Goal: Task Accomplishment & Management: Manage account settings

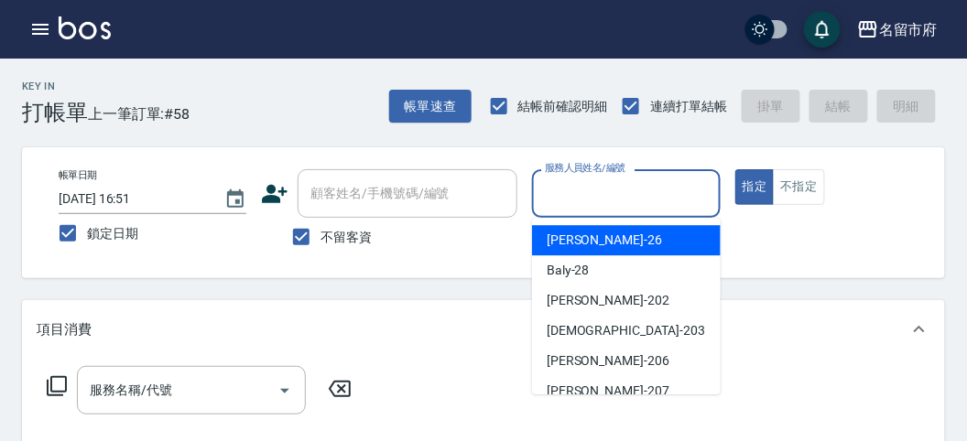
click at [615, 189] on input "服務人員姓名/編號" at bounding box center [625, 194] width 171 height 32
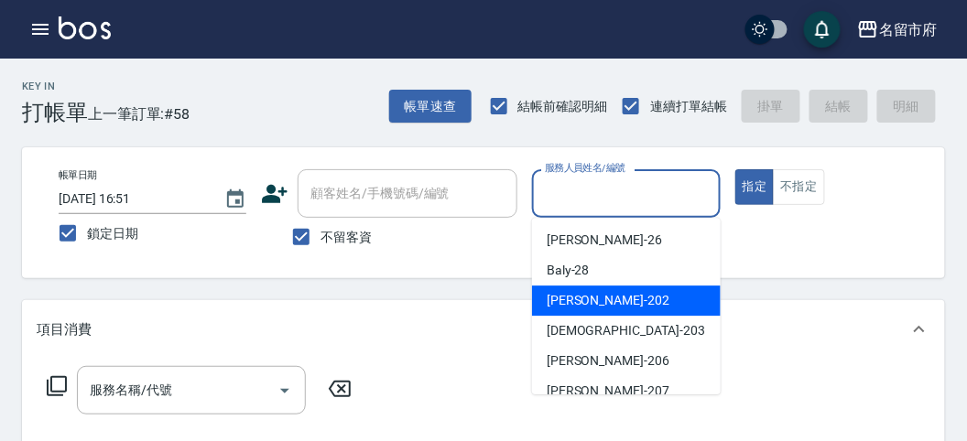
click at [561, 298] on span "[PERSON_NAME] -202" at bounding box center [608, 300] width 123 height 19
type input "[PERSON_NAME]-202"
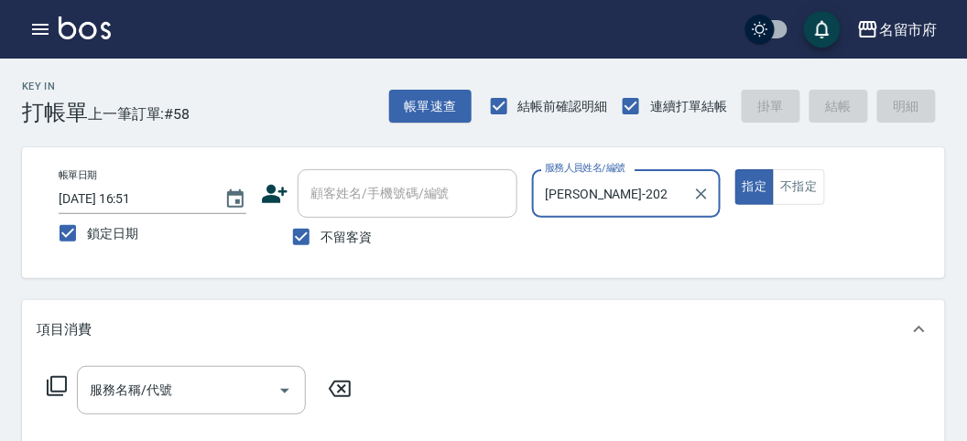
click at [55, 380] on icon at bounding box center [57, 386] width 22 height 22
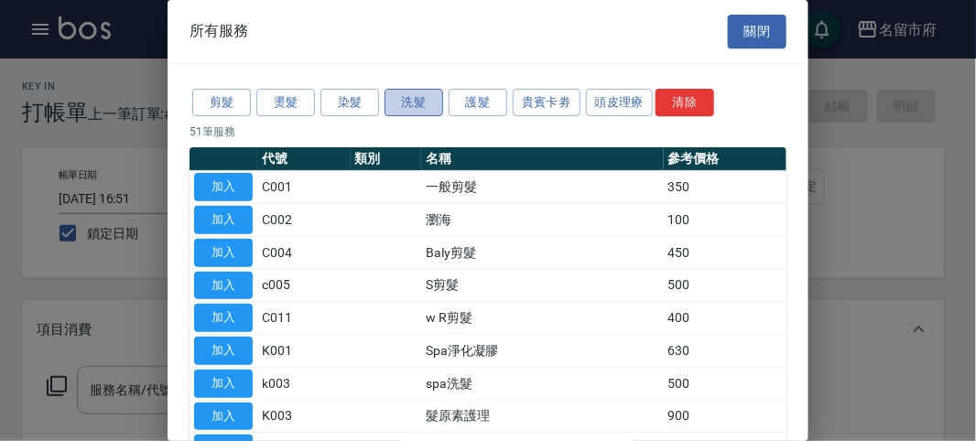
click at [412, 103] on button "洗髮" at bounding box center [414, 103] width 59 height 28
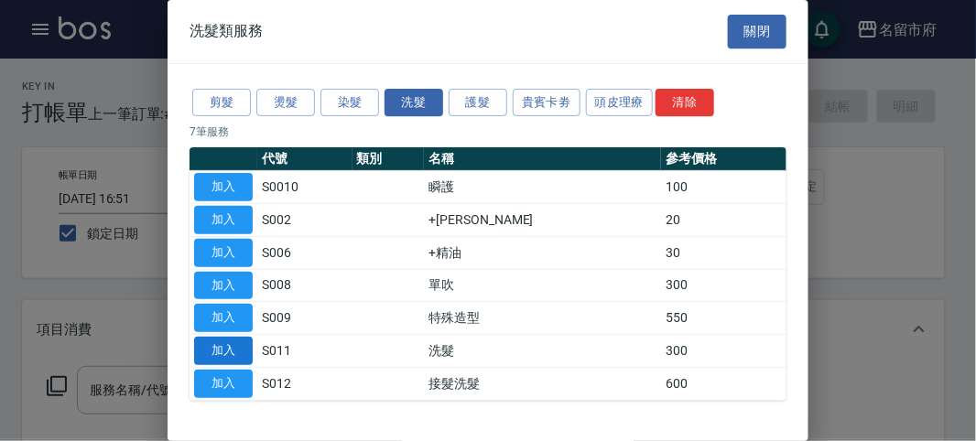
click at [242, 337] on button "加入" at bounding box center [223, 351] width 59 height 28
type input "洗髮(S011)"
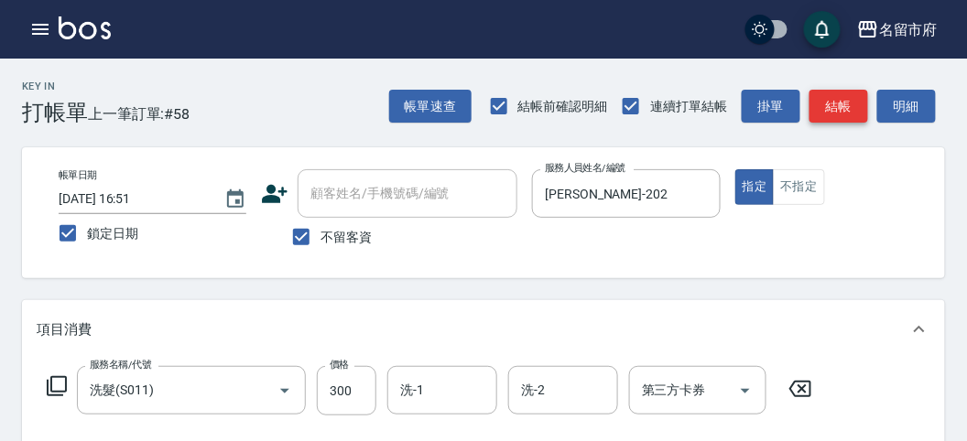
click at [827, 111] on button "結帳" at bounding box center [838, 107] width 59 height 34
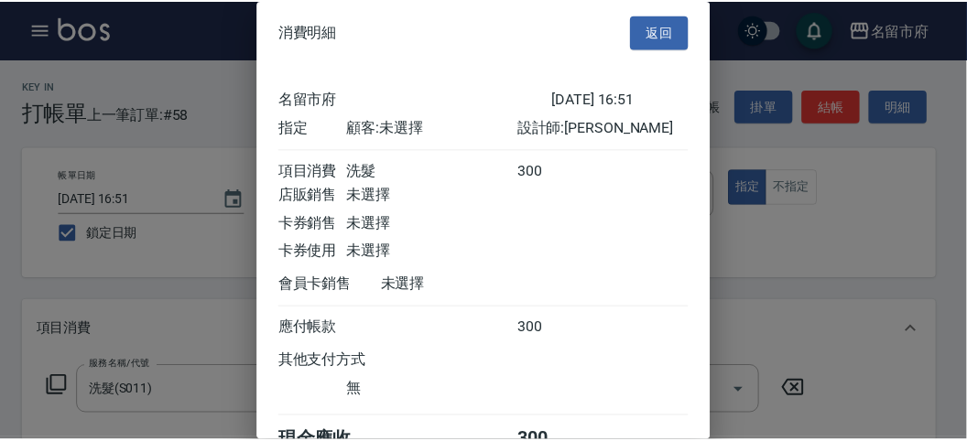
scroll to position [102, 0]
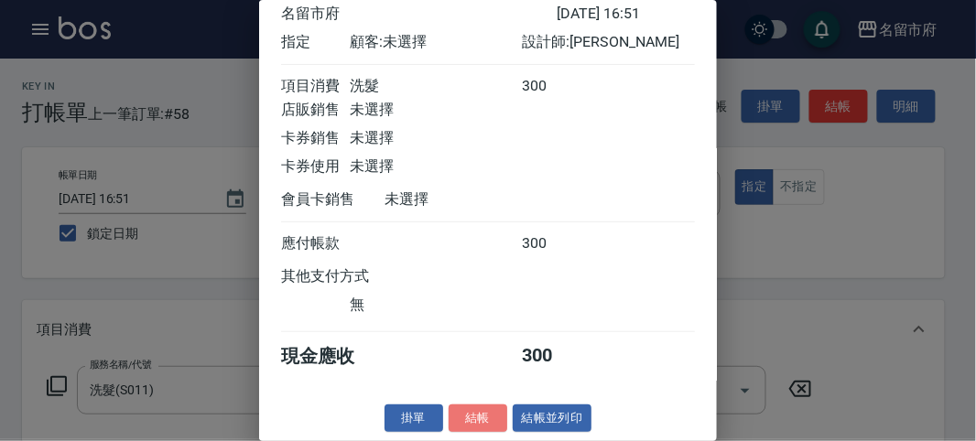
drag, startPoint x: 485, startPoint y: 412, endPoint x: 504, endPoint y: 393, distance: 26.6
click at [504, 393] on div "消費明細 返回 名留市府 [DATE] 16:51 指定 顧客: 未選擇 設計師: [PERSON_NAME] 項目消費 洗髮 300 店販銷售 未選擇 卡券…" at bounding box center [488, 220] width 458 height 441
drag, startPoint x: 480, startPoint y: 420, endPoint x: 526, endPoint y: 432, distance: 48.2
click at [480, 419] on button "結帳" at bounding box center [478, 419] width 59 height 28
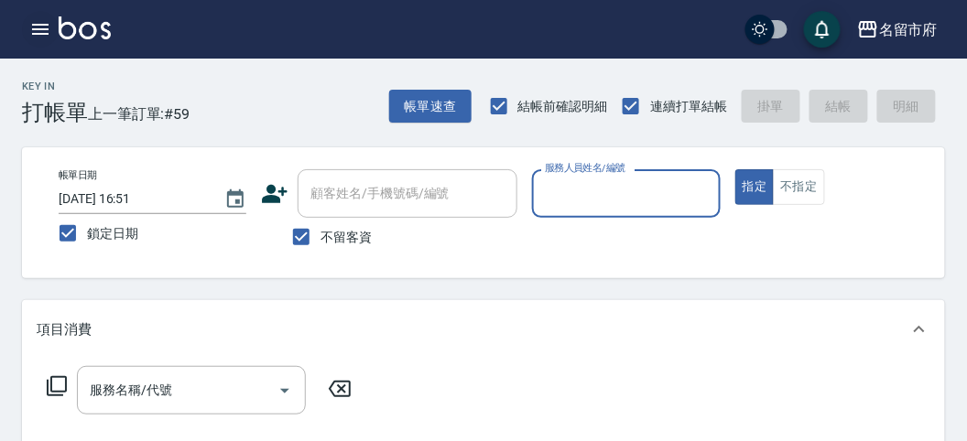
click at [46, 23] on icon "button" at bounding box center [40, 29] width 22 height 22
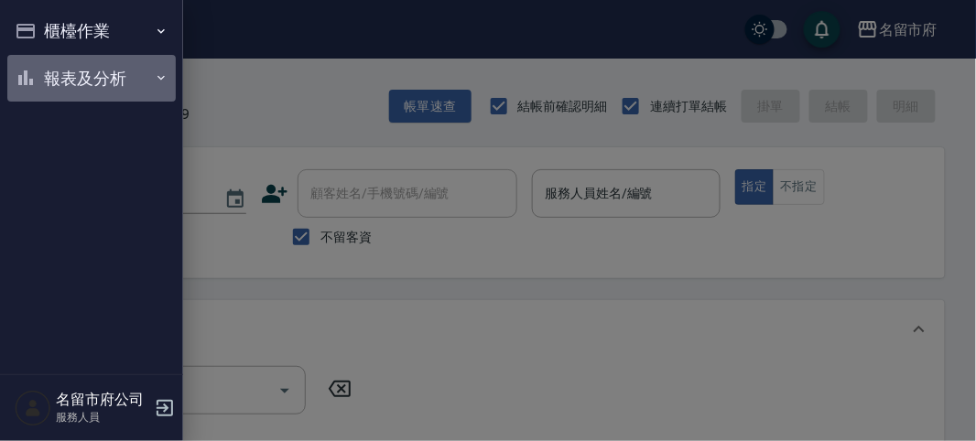
click at [70, 94] on button "報表及分析" at bounding box center [91, 79] width 168 height 48
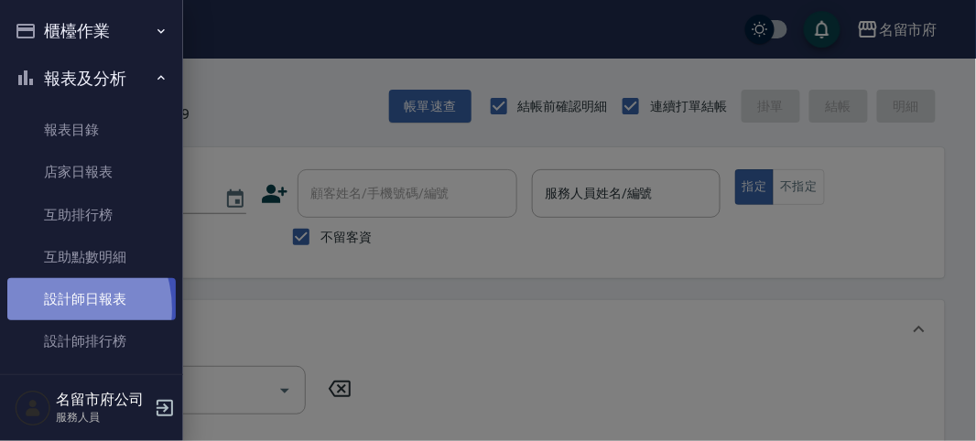
click at [52, 309] on link "設計師日報表" at bounding box center [91, 299] width 168 height 42
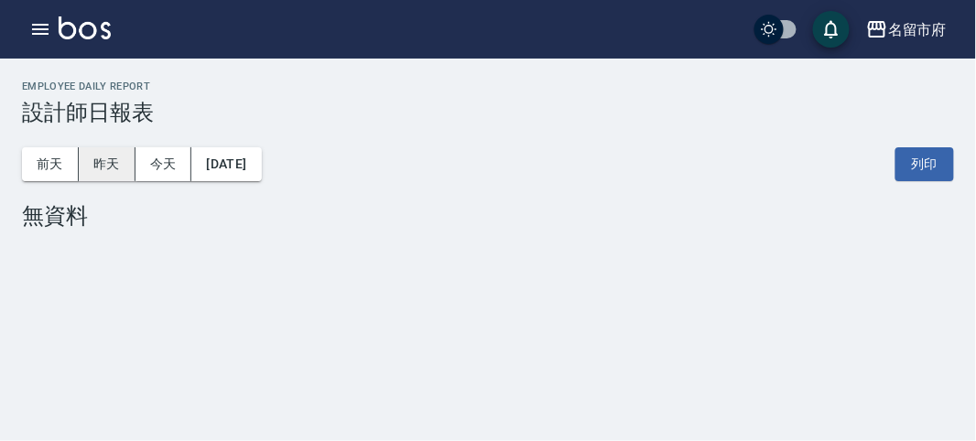
click at [111, 175] on button "昨天" at bounding box center [107, 164] width 57 height 34
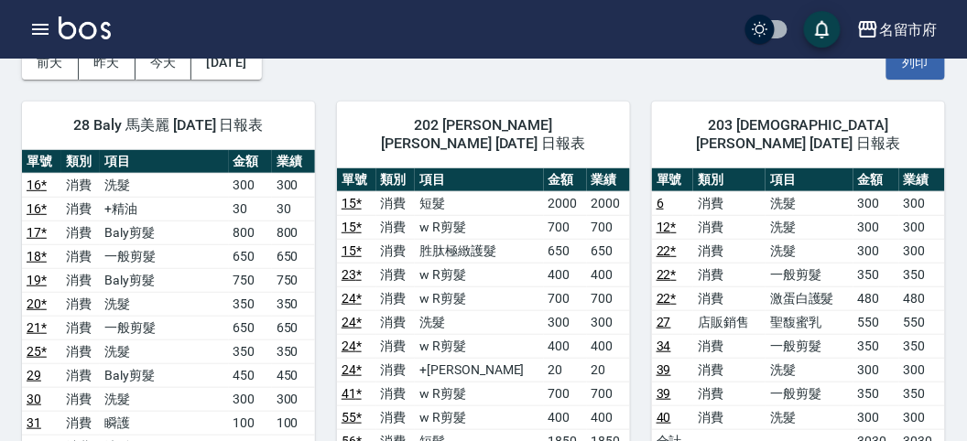
scroll to position [203, 0]
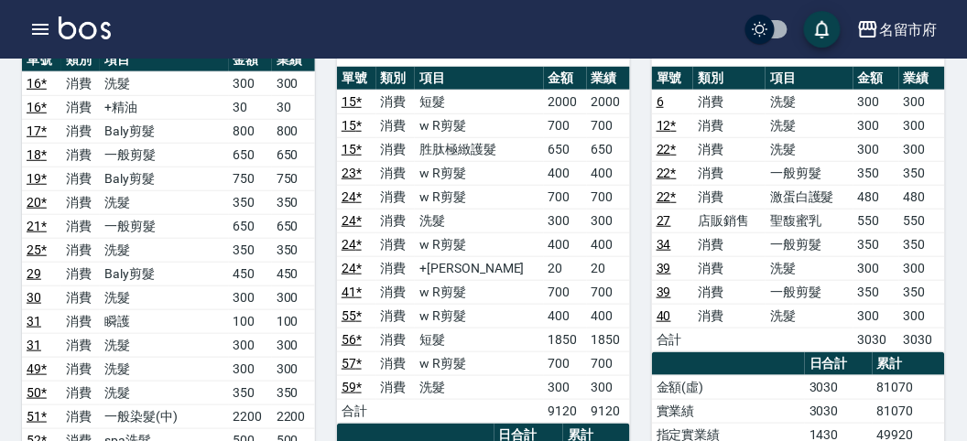
click at [89, 28] on img at bounding box center [85, 27] width 52 height 23
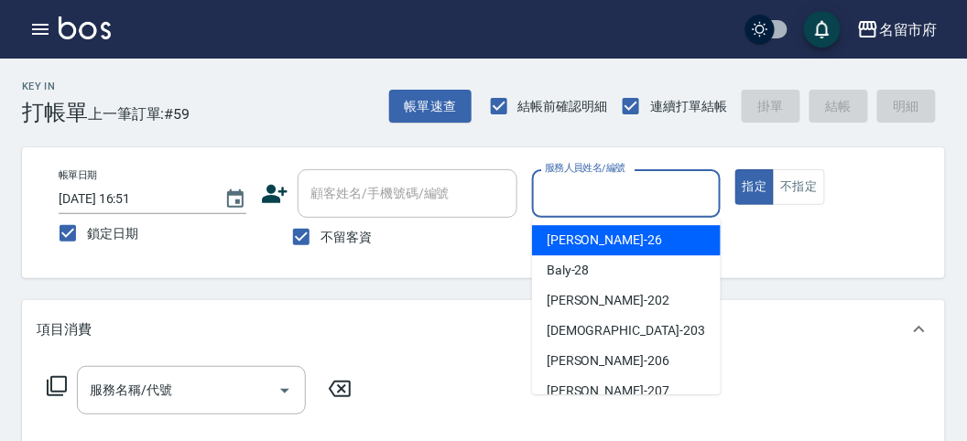
click at [637, 200] on input "服務人員姓名/編號" at bounding box center [625, 194] width 171 height 32
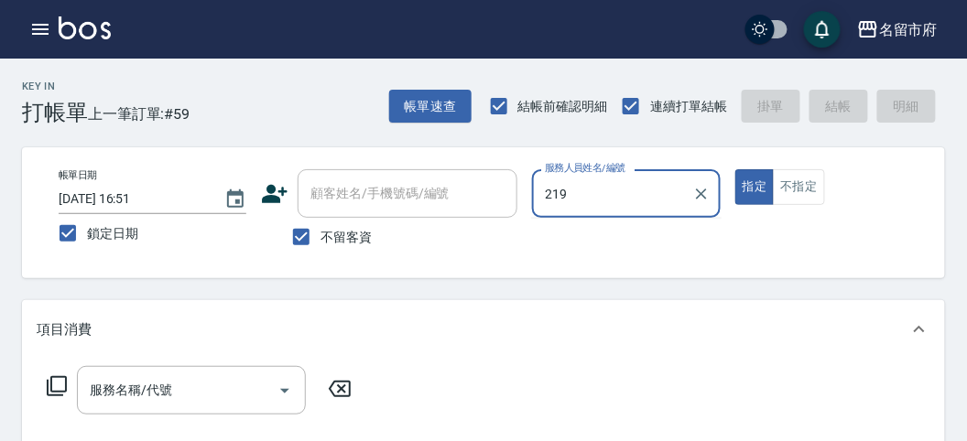
type input "[PERSON_NAME]-219"
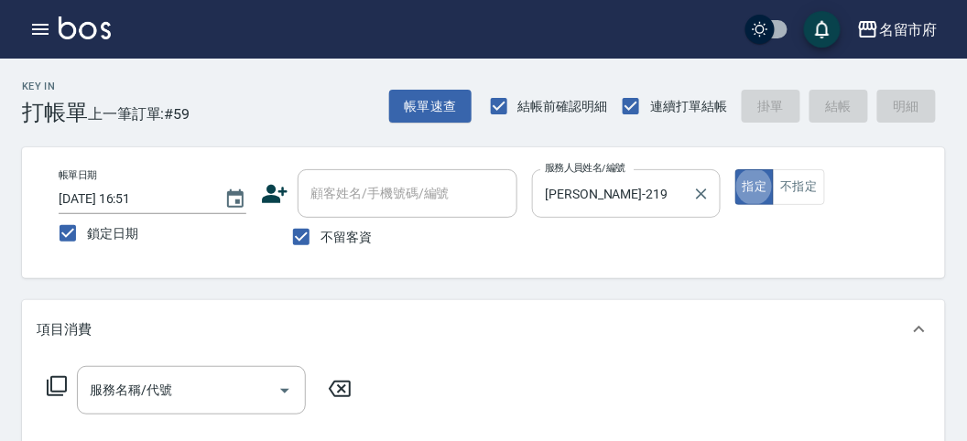
type button "true"
click at [60, 386] on icon at bounding box center [57, 386] width 22 height 22
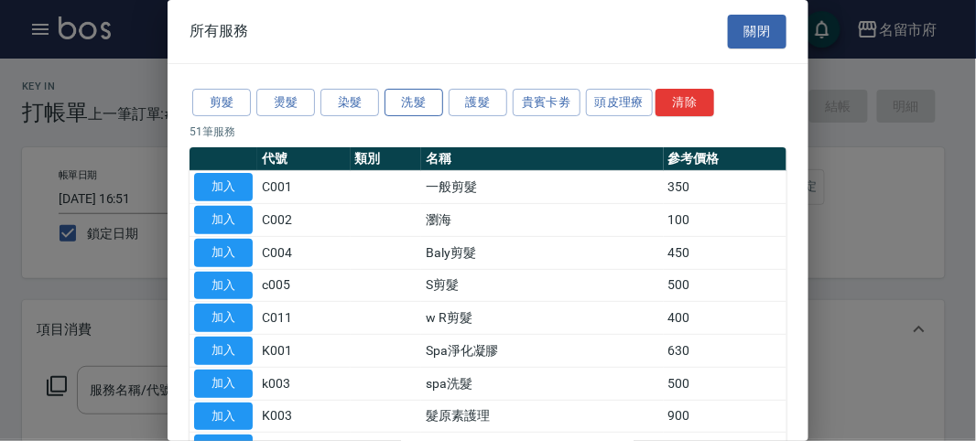
click at [398, 101] on button "洗髮" at bounding box center [414, 103] width 59 height 28
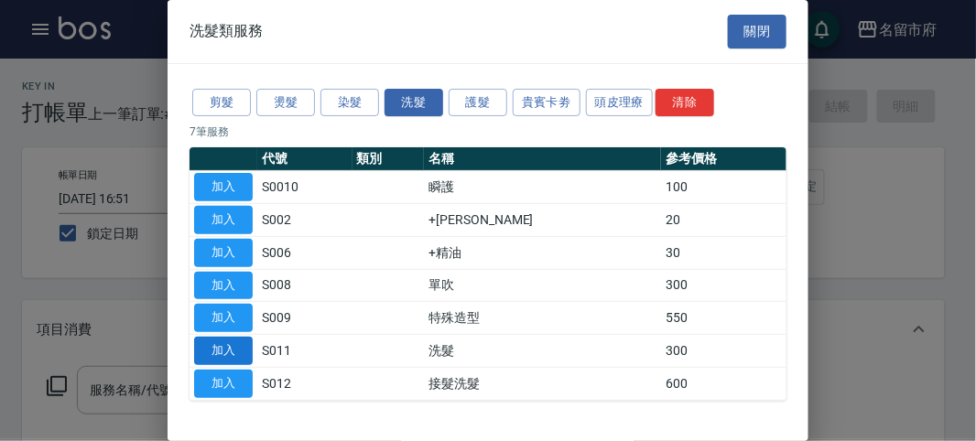
click at [226, 344] on button "加入" at bounding box center [223, 351] width 59 height 28
type input "洗髮(S011)"
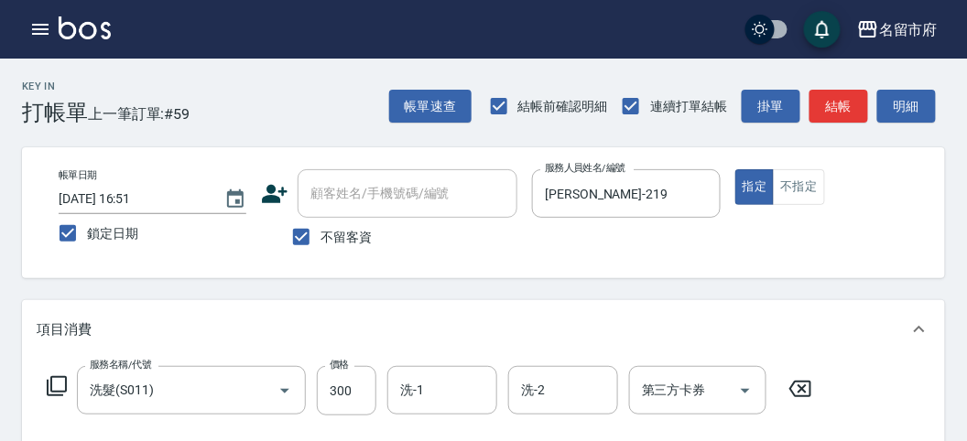
click at [55, 388] on icon at bounding box center [57, 386] width 22 height 22
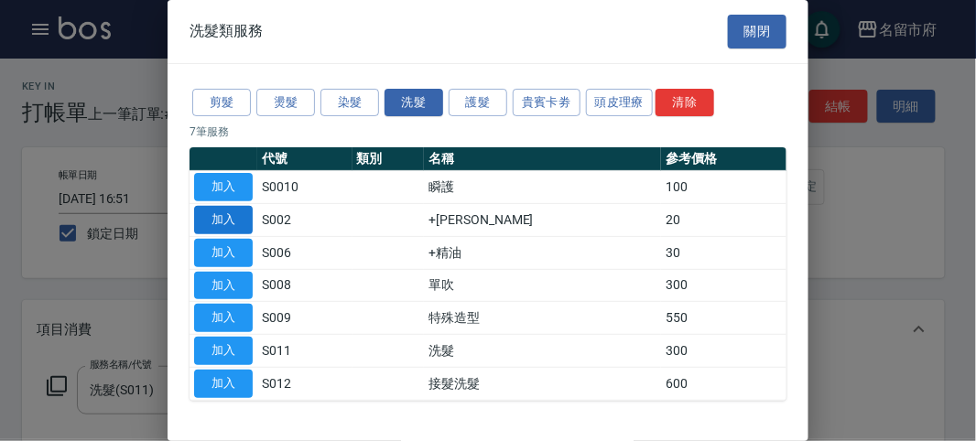
click at [217, 221] on button "加入" at bounding box center [223, 220] width 59 height 28
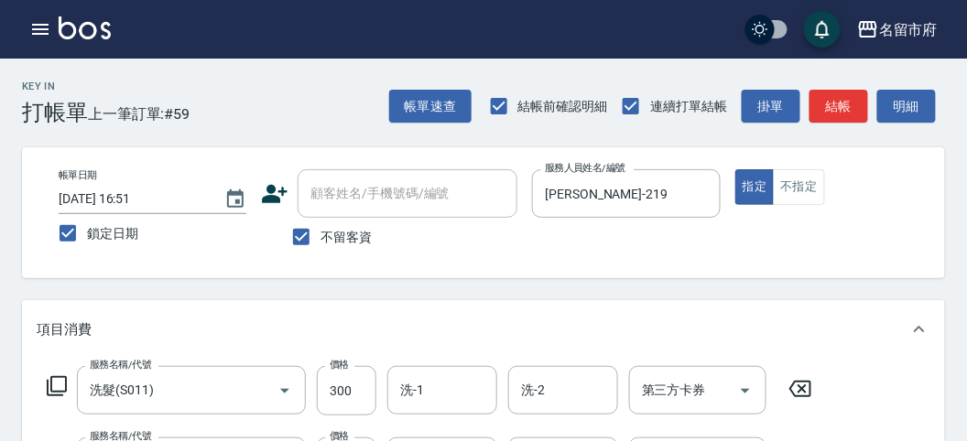
click at [59, 384] on icon at bounding box center [57, 386] width 22 height 22
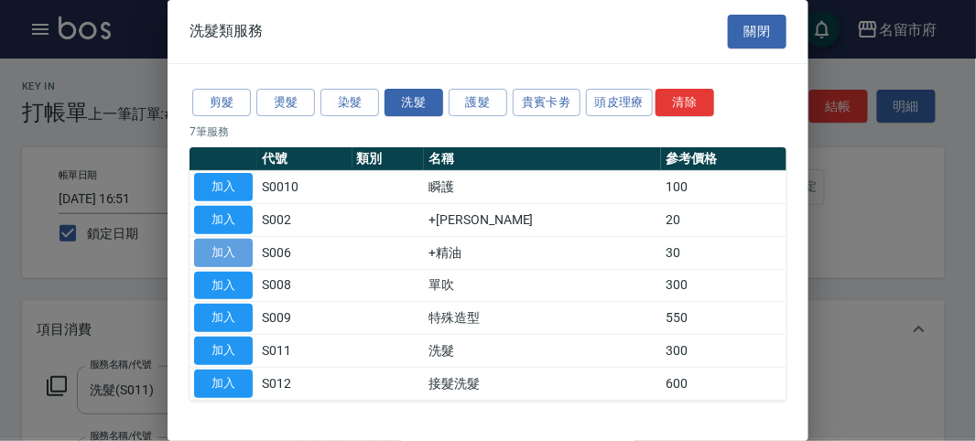
click at [238, 251] on button "加入" at bounding box center [223, 253] width 59 height 28
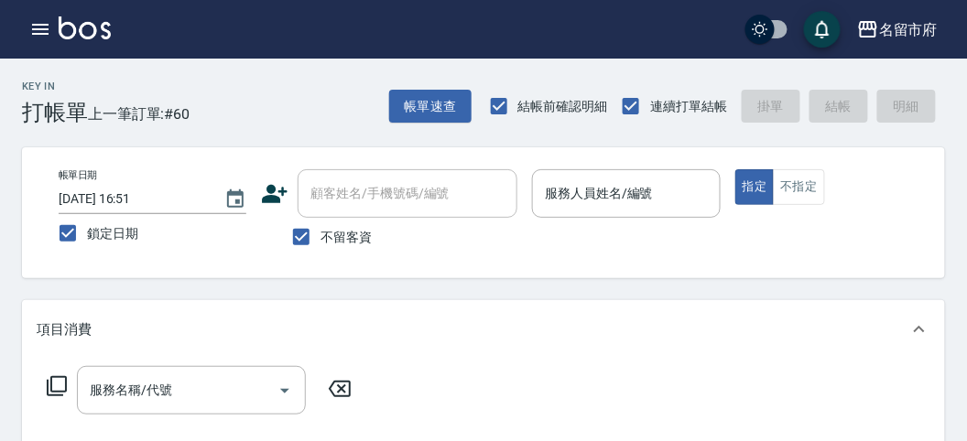
click at [490, 232] on div "不留客資" at bounding box center [389, 237] width 256 height 38
click at [41, 42] on button "button" at bounding box center [40, 29] width 37 height 37
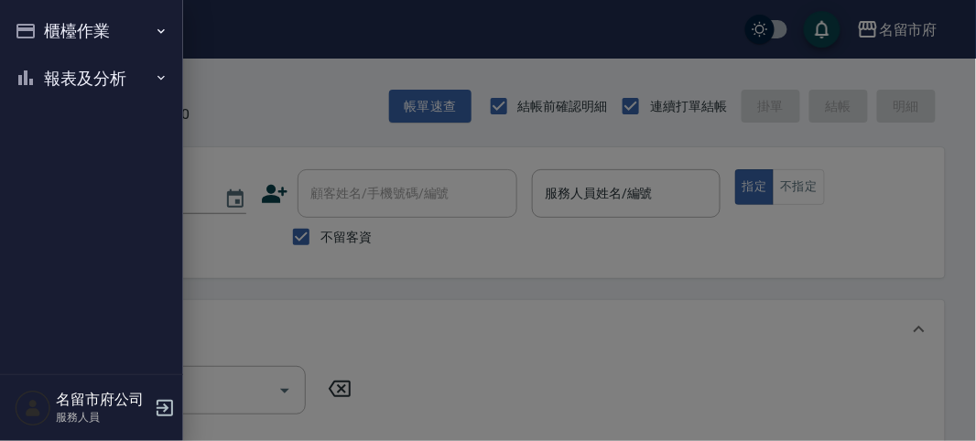
click at [81, 102] on ul "櫃檯作業 打帳單 帳單列表 現金收支登錄 高階收支登錄 材料自購登錄 每日結帳 報表及分析 報表目錄 店家日報表 互助排行榜 互助點數明細 設計師日報表 設計…" at bounding box center [91, 54] width 168 height 109
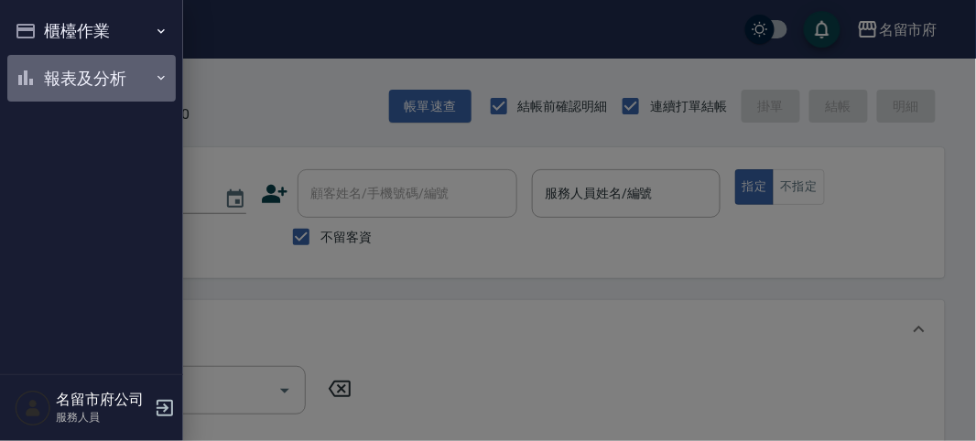
click at [76, 71] on button "報表及分析" at bounding box center [91, 79] width 168 height 48
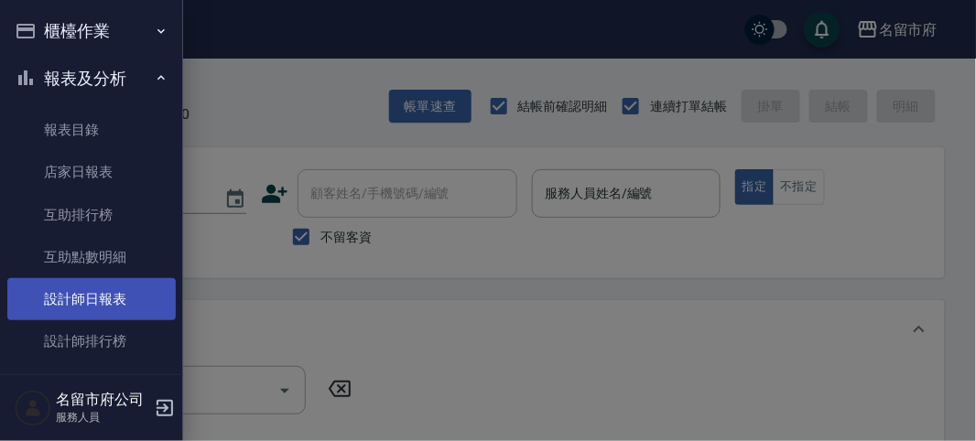
click at [90, 284] on link "設計師日報表" at bounding box center [91, 299] width 168 height 42
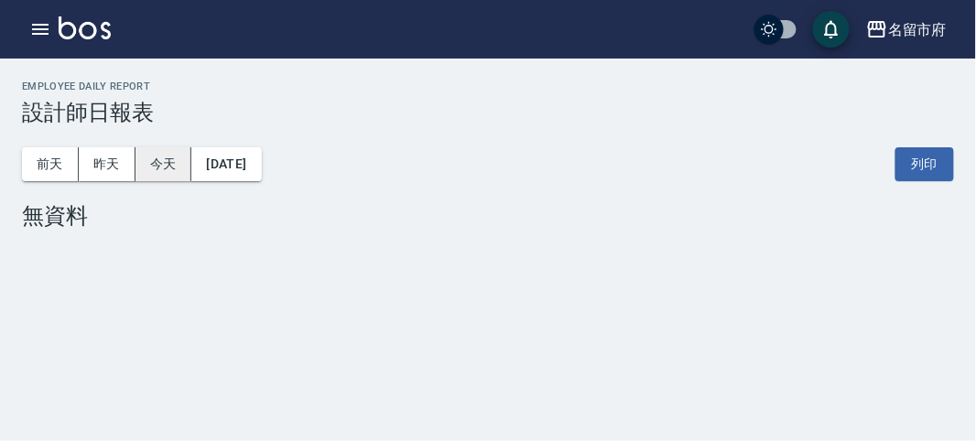
click at [169, 165] on button "今天" at bounding box center [164, 164] width 57 height 34
click at [30, 23] on icon "button" at bounding box center [40, 29] width 22 height 22
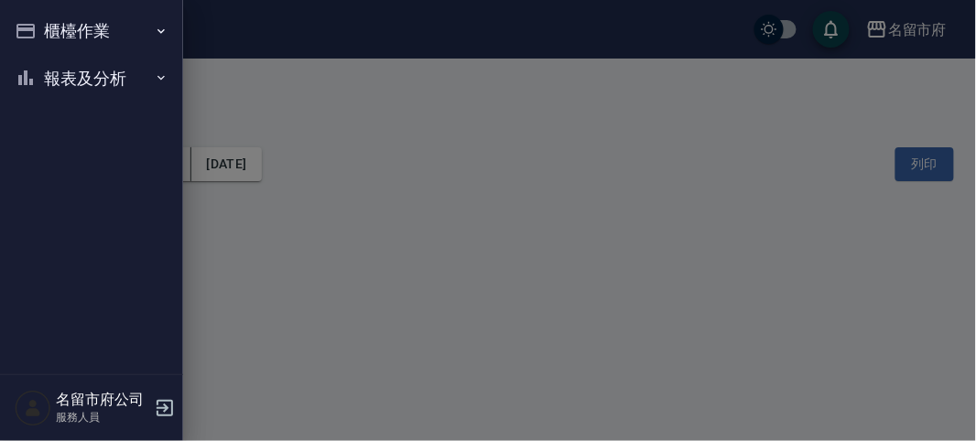
click at [60, 36] on button "櫃檯作業" at bounding box center [91, 31] width 168 height 48
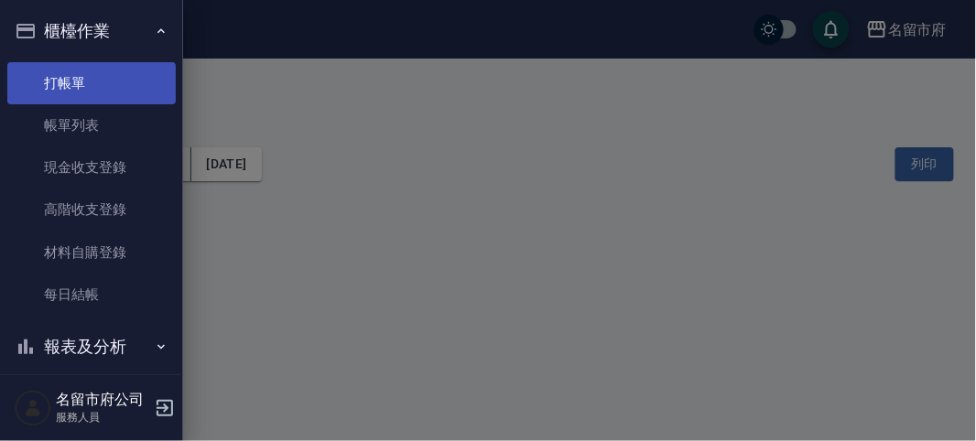
click at [90, 88] on link "打帳單" at bounding box center [91, 83] width 168 height 42
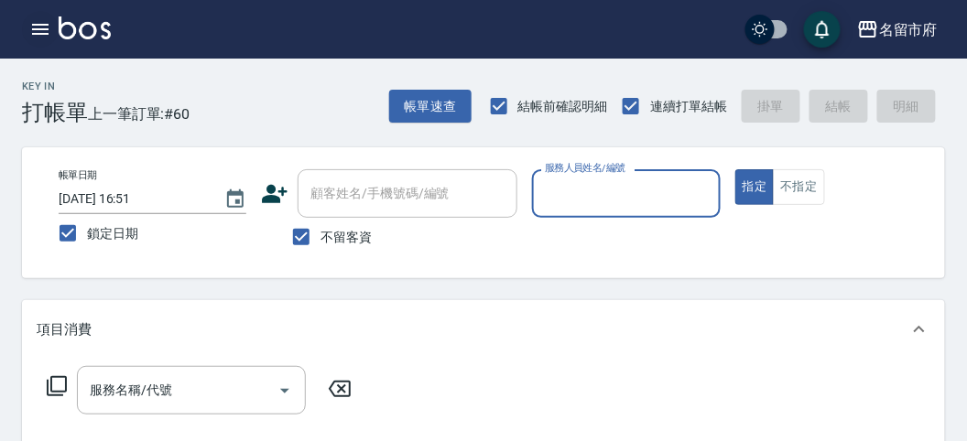
click at [37, 33] on icon "button" at bounding box center [40, 29] width 16 height 11
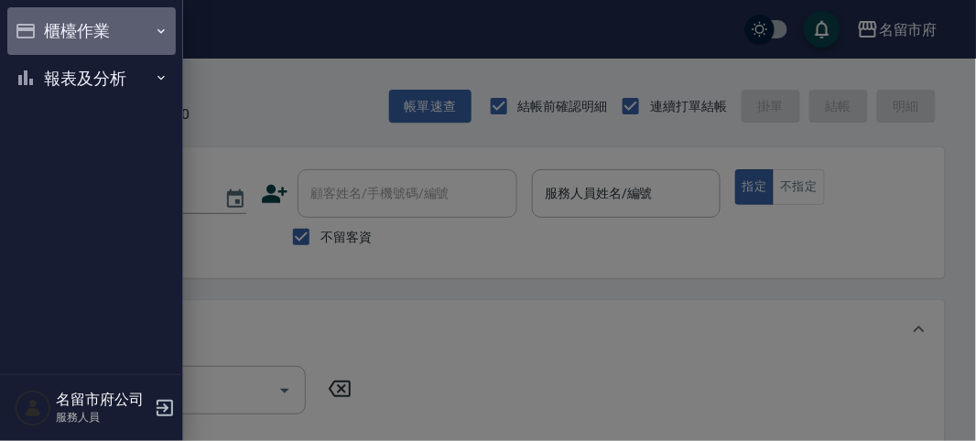
click at [73, 37] on button "櫃檯作業" at bounding box center [91, 31] width 168 height 48
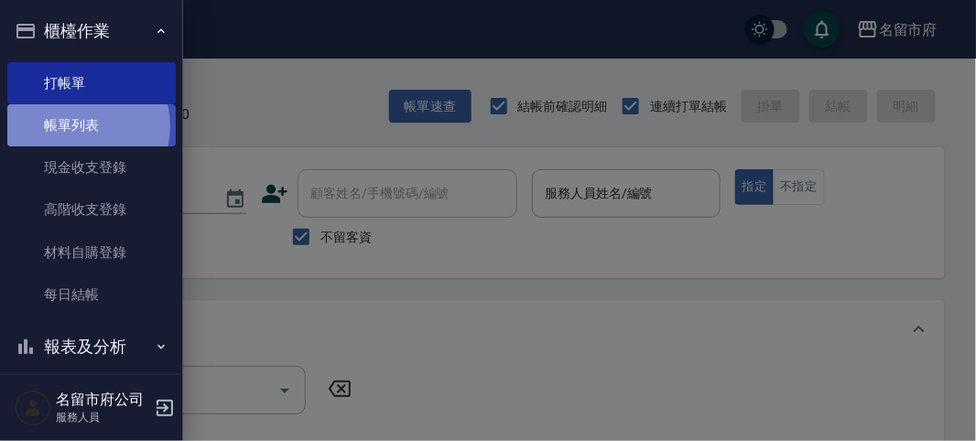
click at [78, 126] on link "帳單列表" at bounding box center [91, 125] width 168 height 42
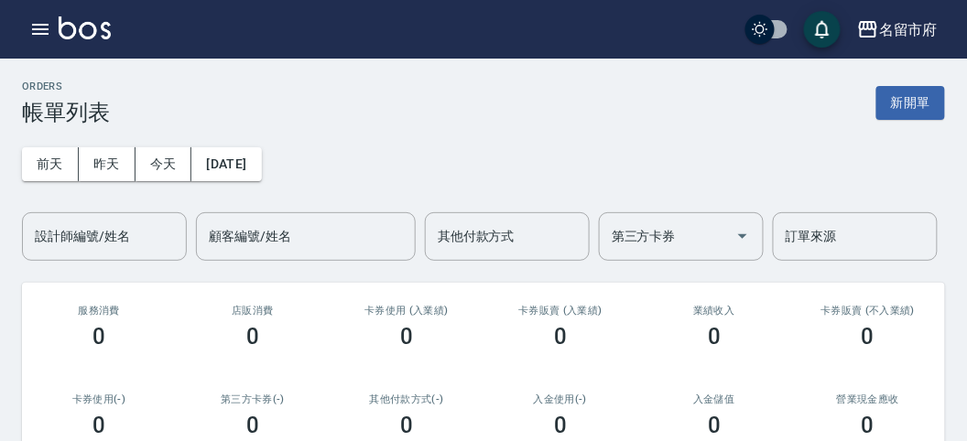
click at [89, 24] on img at bounding box center [85, 27] width 52 height 23
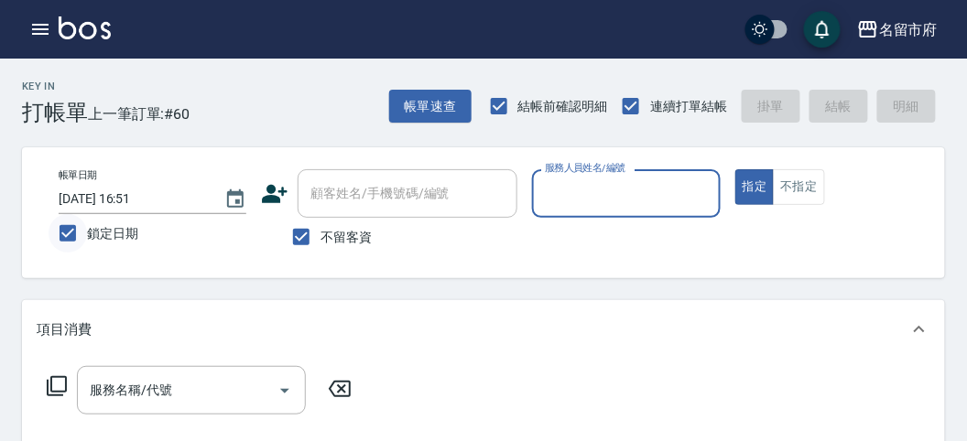
click at [73, 234] on input "鎖定日期" at bounding box center [68, 233] width 38 height 38
checkbox input "false"
type input "[DATE] 12:15"
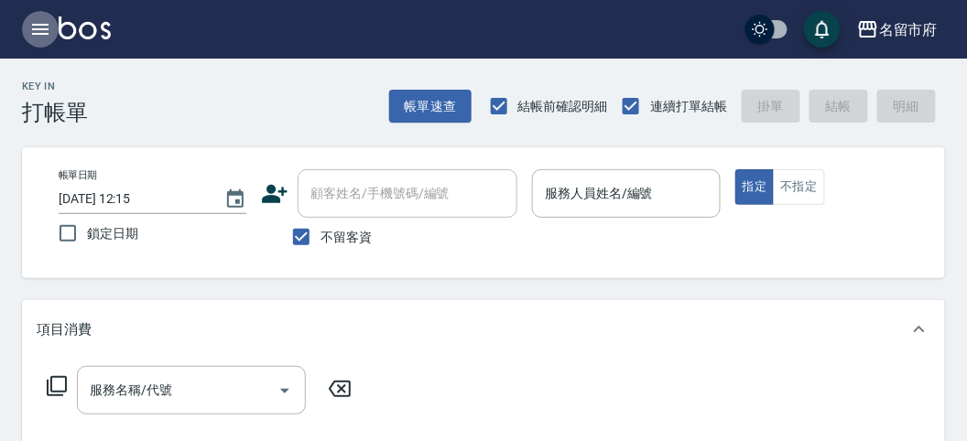
click at [42, 28] on icon "button" at bounding box center [40, 29] width 16 height 11
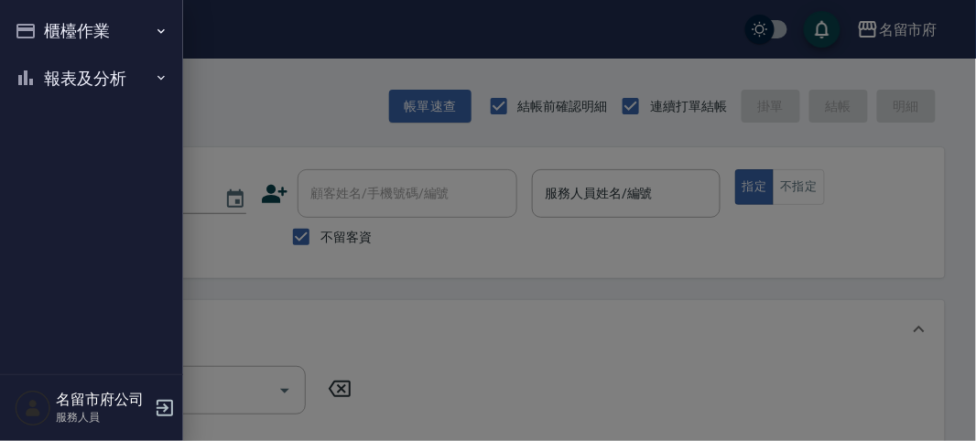
click at [61, 29] on button "櫃檯作業" at bounding box center [91, 31] width 168 height 48
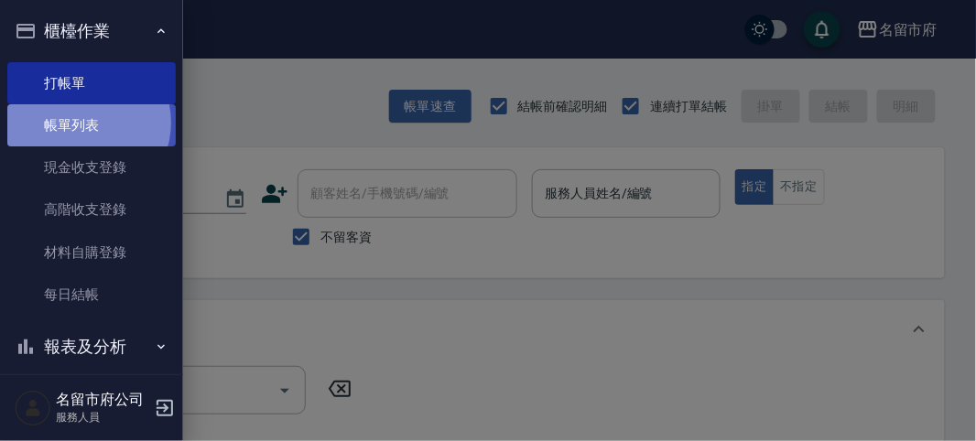
click at [83, 123] on link "帳單列表" at bounding box center [91, 125] width 168 height 42
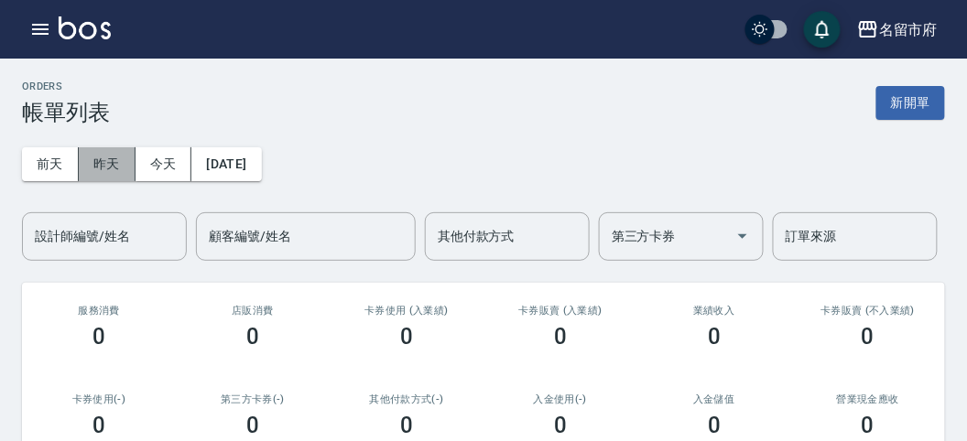
click at [123, 168] on button "昨天" at bounding box center [107, 164] width 57 height 34
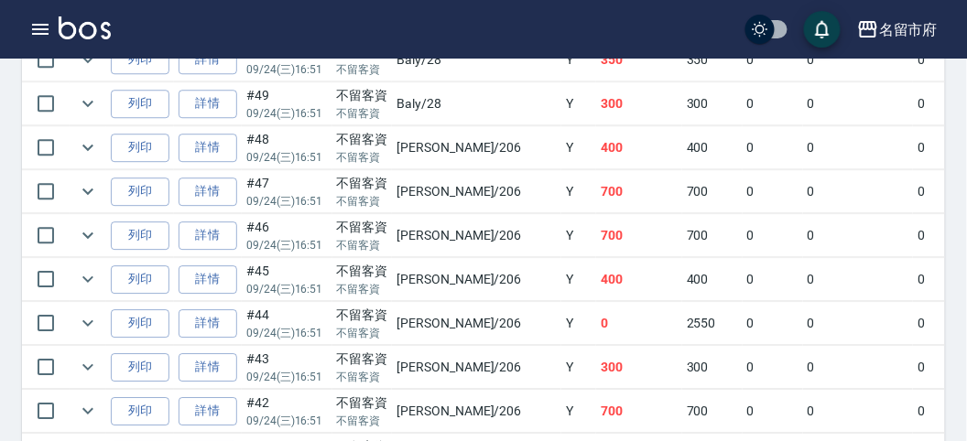
scroll to position [400, 0]
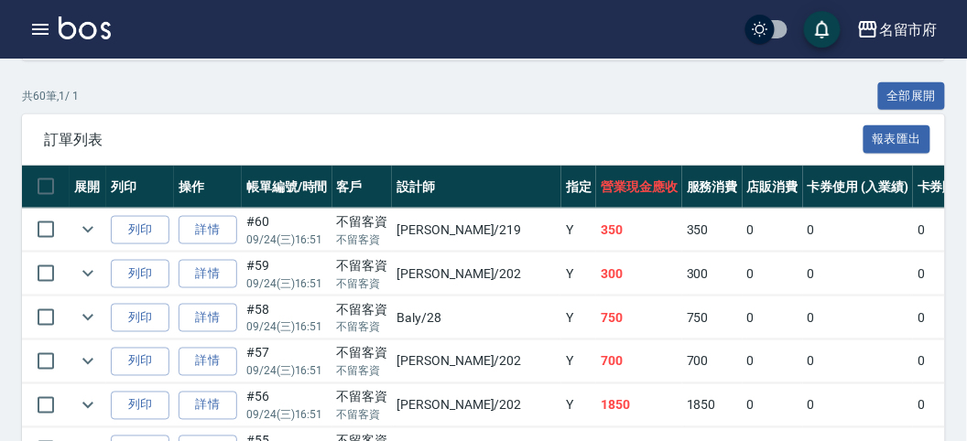
click at [80, 44] on div "名留市府 登出" at bounding box center [483, 29] width 967 height 59
click at [88, 35] on img at bounding box center [85, 27] width 52 height 23
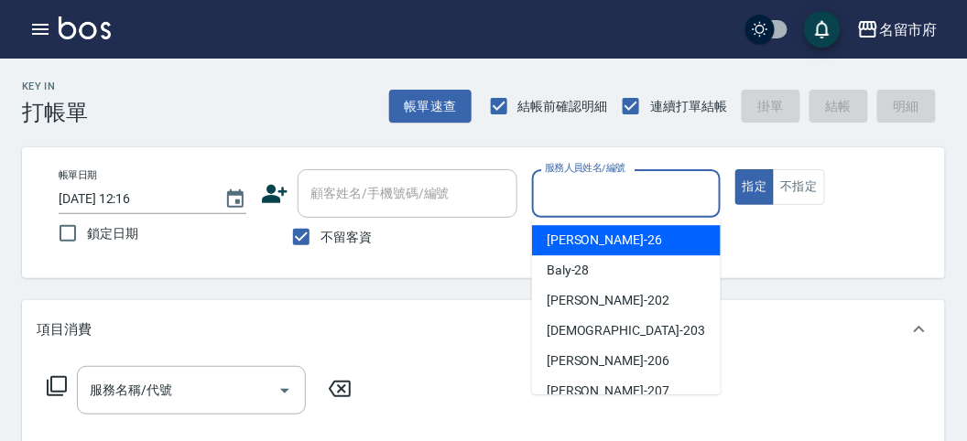
click at [655, 192] on input "服務人員姓名/編號" at bounding box center [625, 194] width 171 height 32
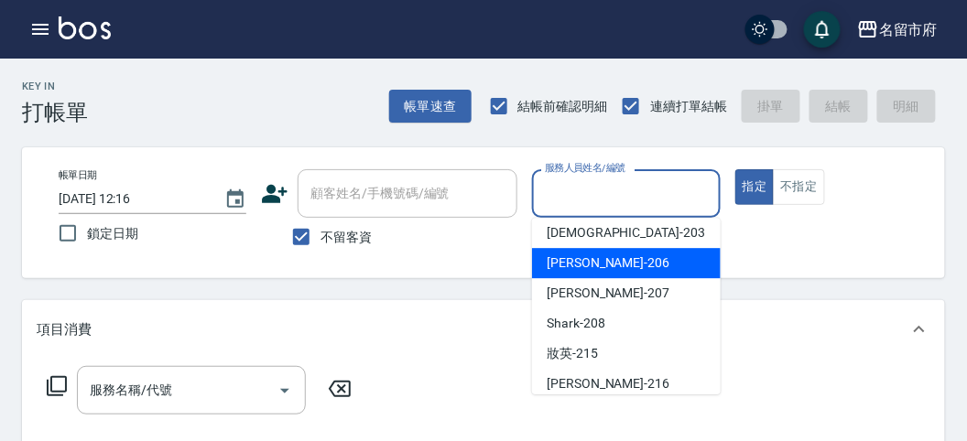
scroll to position [200, 0]
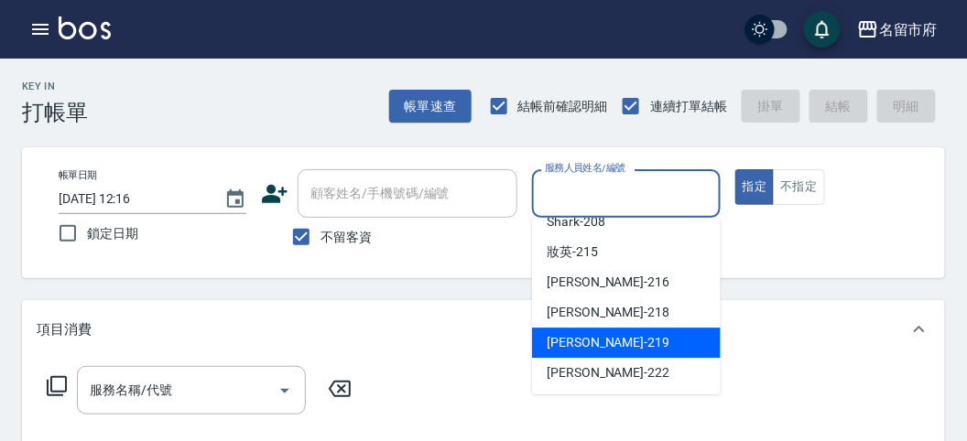
click at [654, 342] on div "[PERSON_NAME] -219" at bounding box center [626, 343] width 189 height 30
type input "[PERSON_NAME]-219"
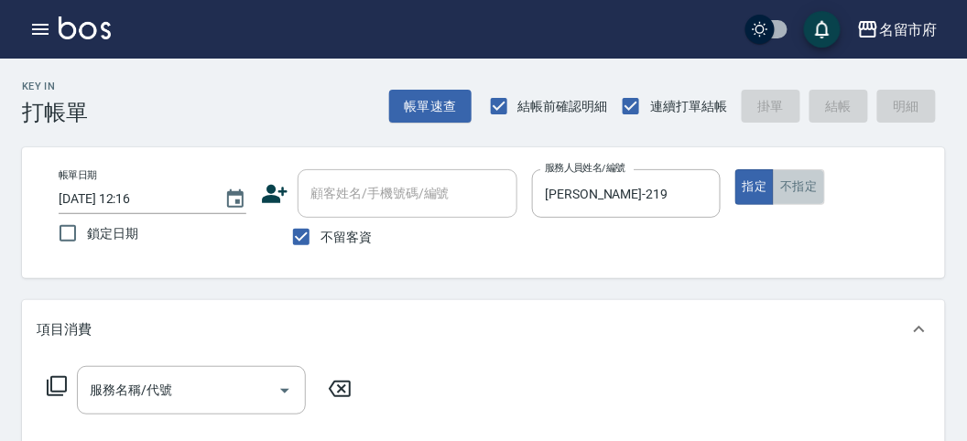
click at [796, 193] on button "不指定" at bounding box center [798, 187] width 51 height 36
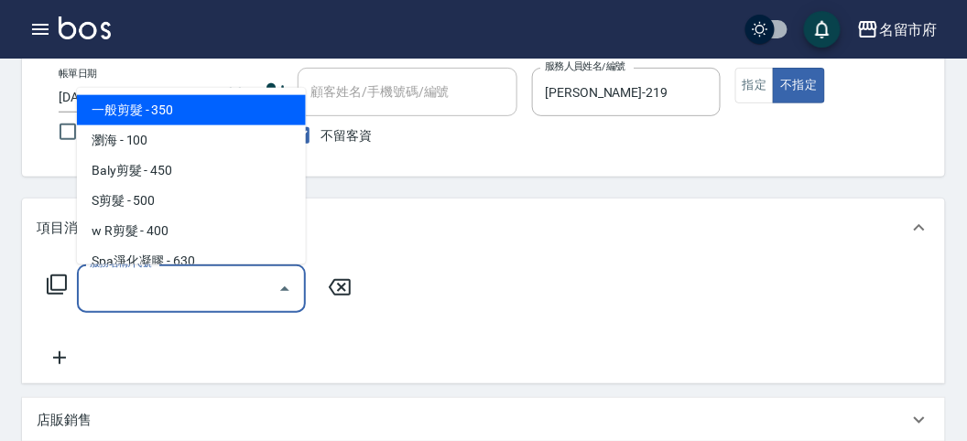
click at [171, 280] on input "服務名稱/代號" at bounding box center [177, 289] width 185 height 32
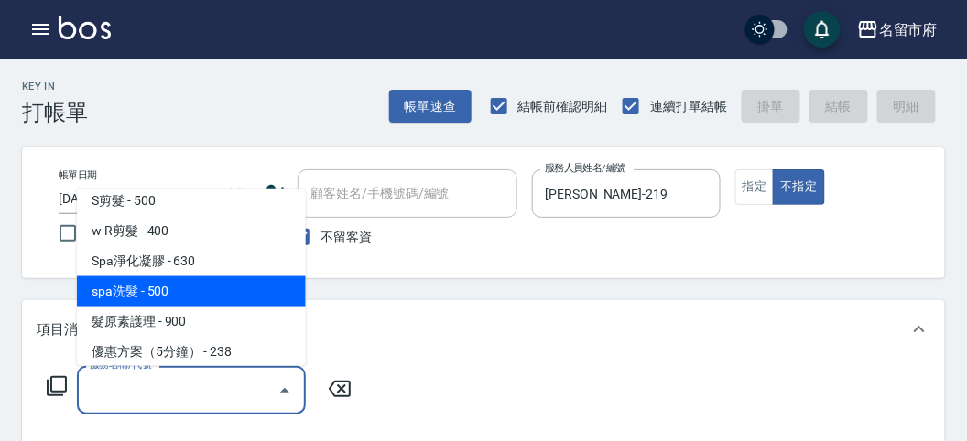
click at [206, 289] on span "spa洗髮 - 500" at bounding box center [191, 292] width 229 height 30
type input "spa洗髮(k003)"
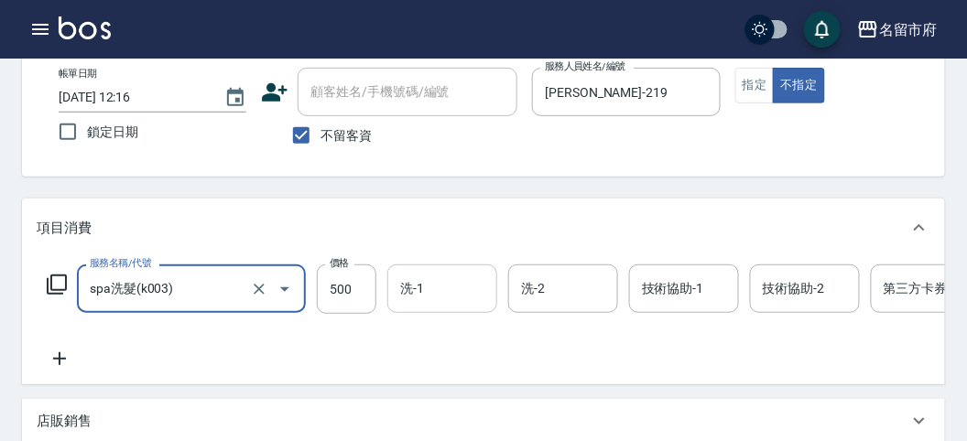
click at [439, 296] on input "洗-1" at bounding box center [442, 289] width 93 height 32
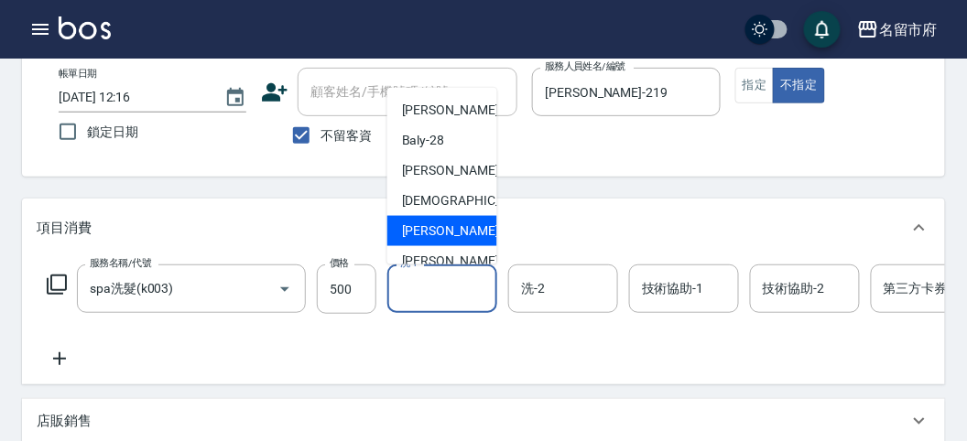
scroll to position [200, 0]
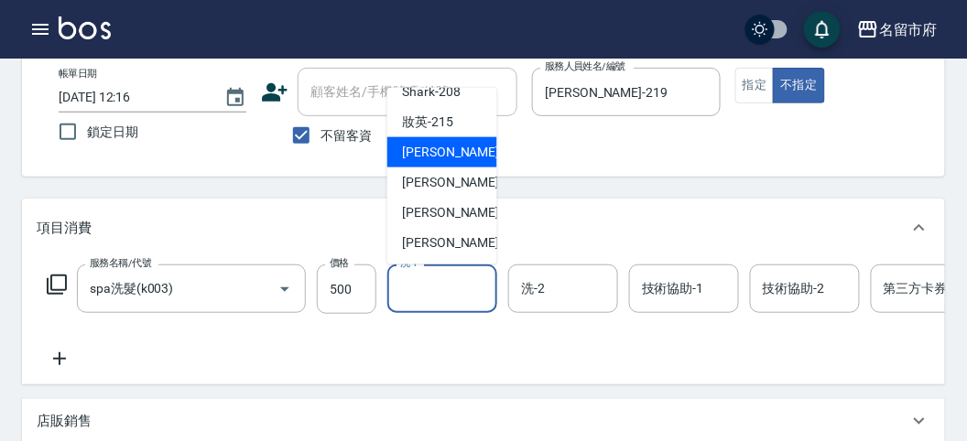
click at [473, 160] on div "小靜 -216" at bounding box center [442, 152] width 110 height 30
type input "小靜-216"
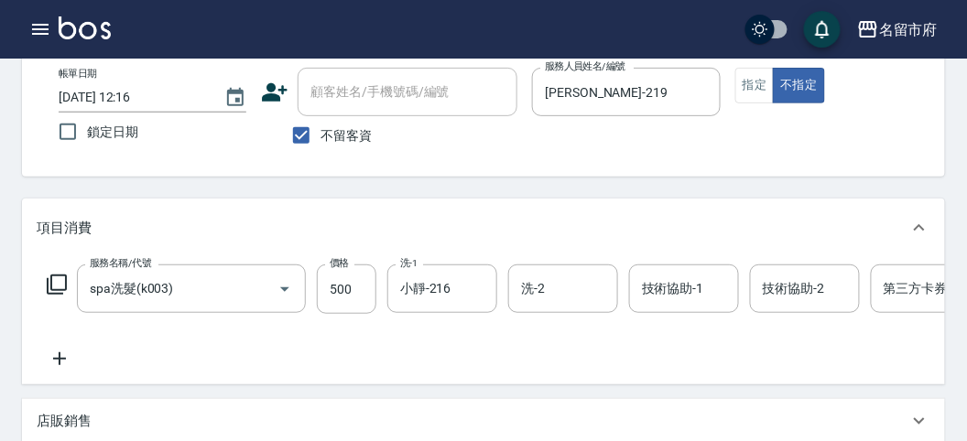
click at [68, 353] on icon at bounding box center [60, 359] width 46 height 22
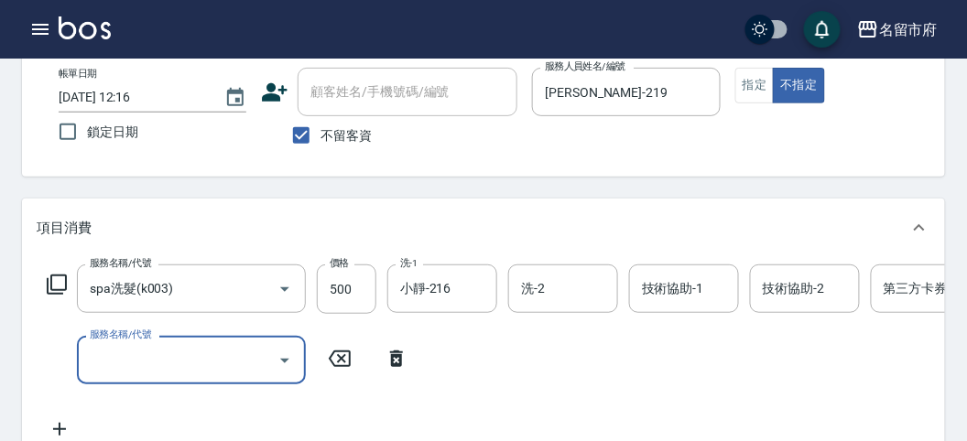
click at [286, 362] on icon "Open" at bounding box center [285, 361] width 22 height 22
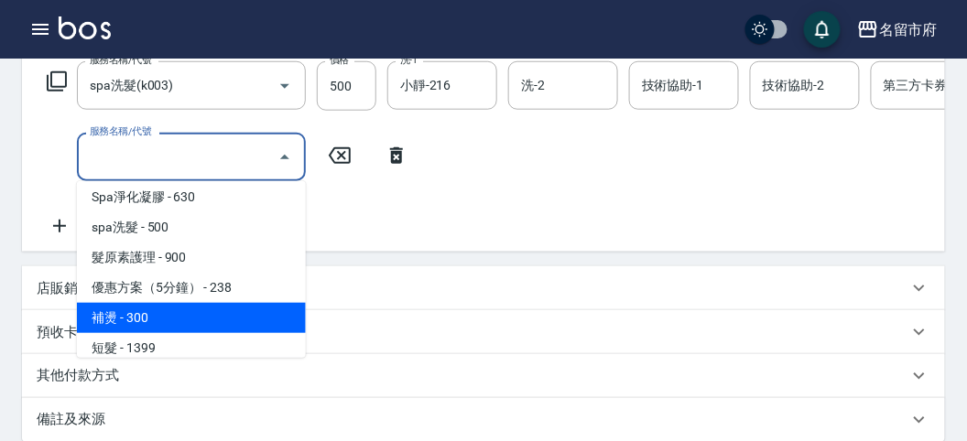
scroll to position [0, 0]
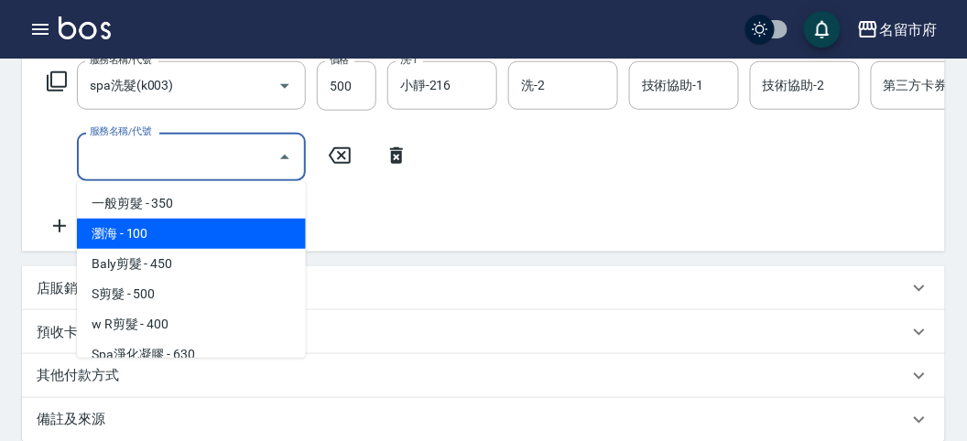
click at [575, 217] on div "服務名稱/代號 spa洗髮(k003) 服務名稱/代號 價格 500 價格 洗-1 小靜-216 洗-1 洗-2 洗-2 技術協助-1 技術協助-1 技術協助…" at bounding box center [551, 149] width 1028 height 176
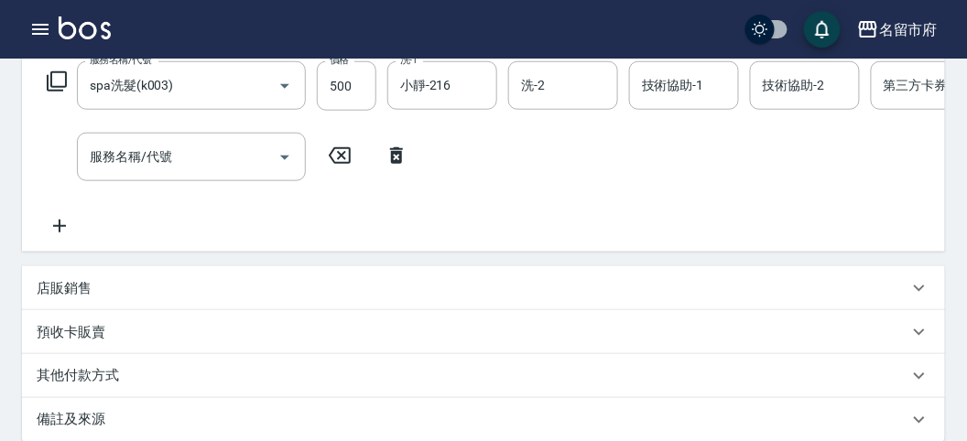
scroll to position [102, 0]
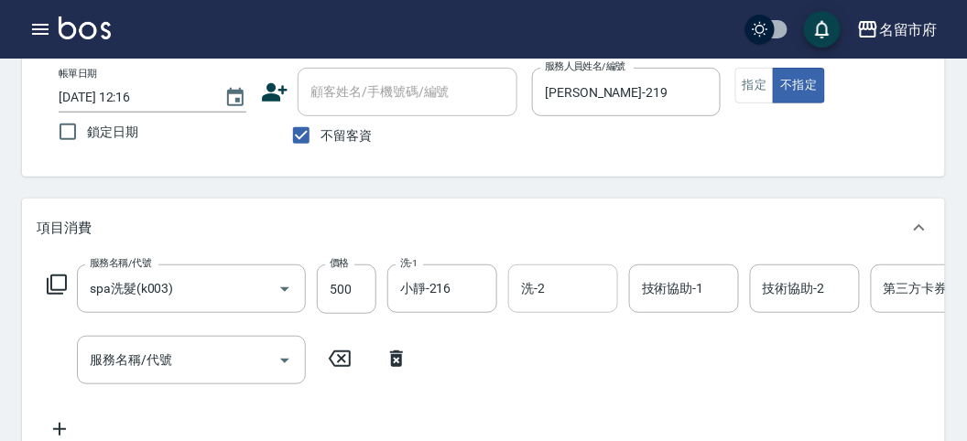
click at [539, 289] on input "洗-2" at bounding box center [562, 289] width 93 height 32
click at [587, 326] on div "服務名稱/代號 spa洗髮(k003) 服務名稱/代號 價格 500 價格 洗-1 小靜-216 洗-1 洗-2 洗-2 技術協助-1 技術協助-1 技術協助…" at bounding box center [551, 353] width 1028 height 176
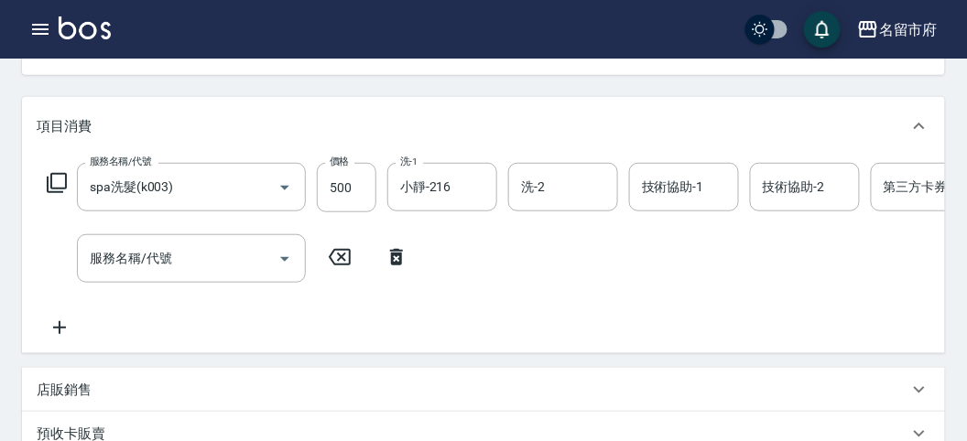
click at [60, 323] on icon at bounding box center [59, 327] width 13 height 13
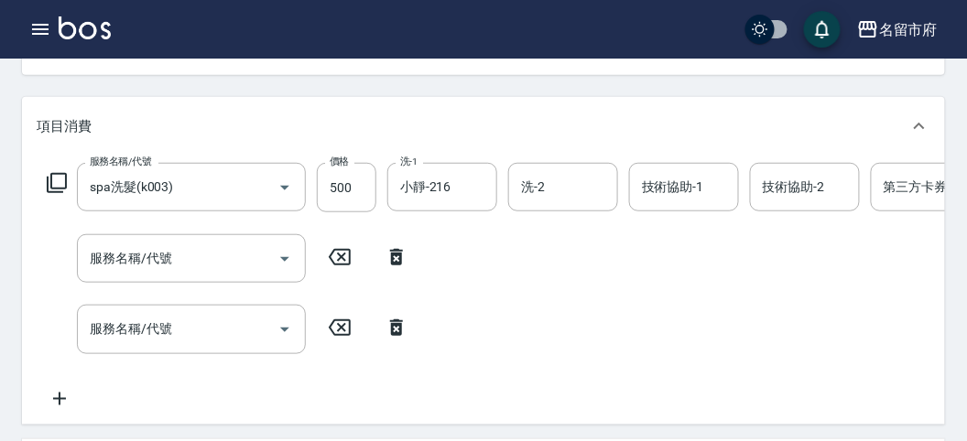
click at [336, 331] on icon at bounding box center [340, 328] width 46 height 22
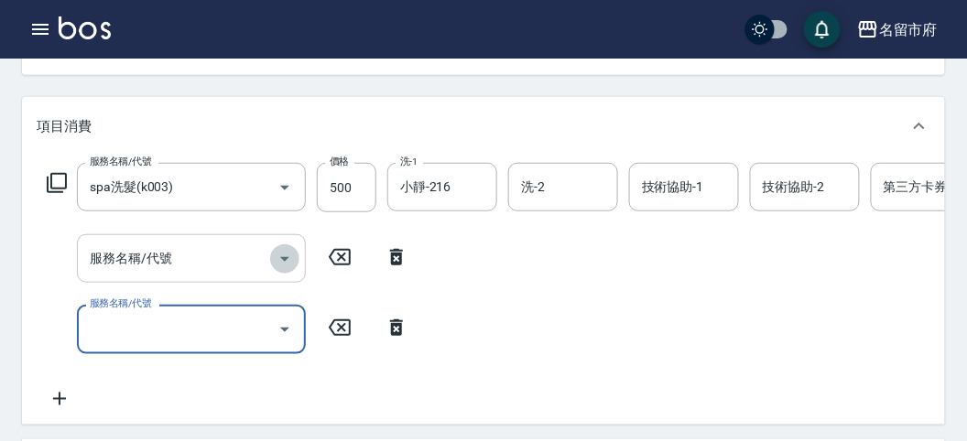
click at [282, 256] on icon "Open" at bounding box center [285, 259] width 22 height 22
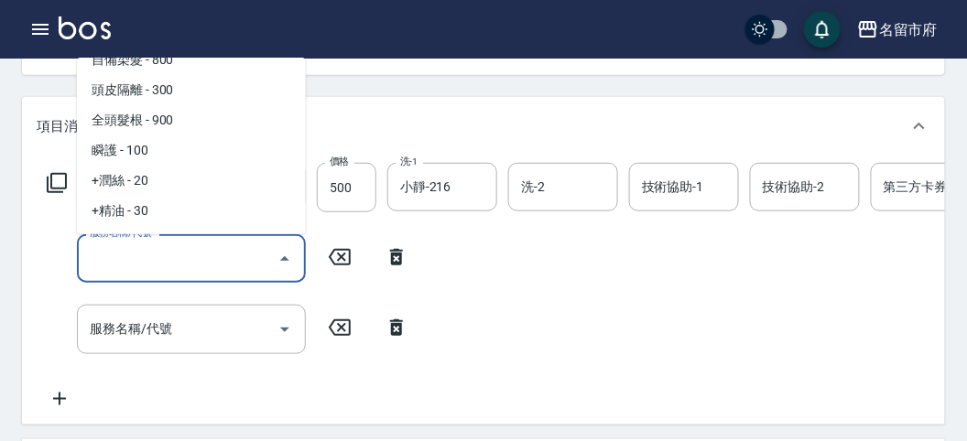
scroll to position [944, 0]
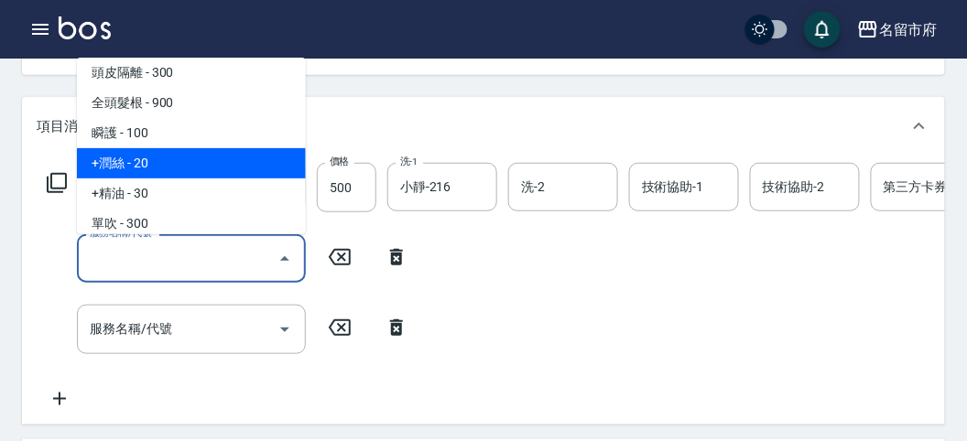
click at [270, 164] on span "+潤絲 - 20" at bounding box center [191, 163] width 229 height 30
type input "+[PERSON_NAME](S002)"
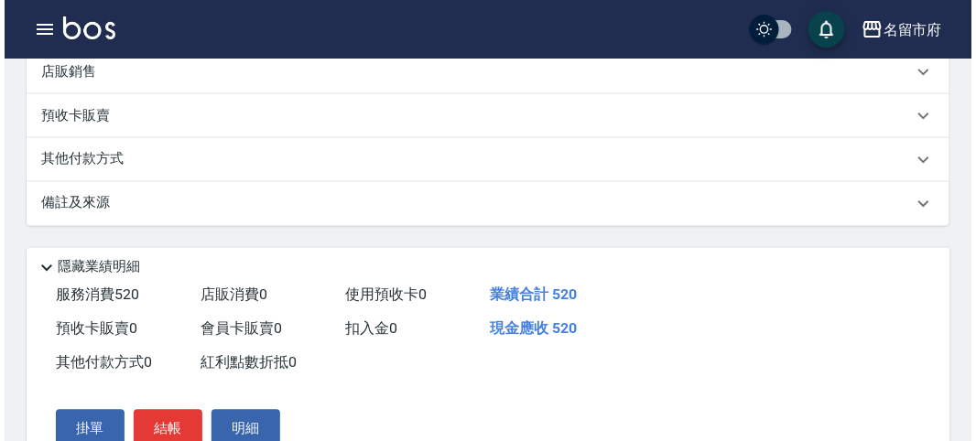
scroll to position [695, 0]
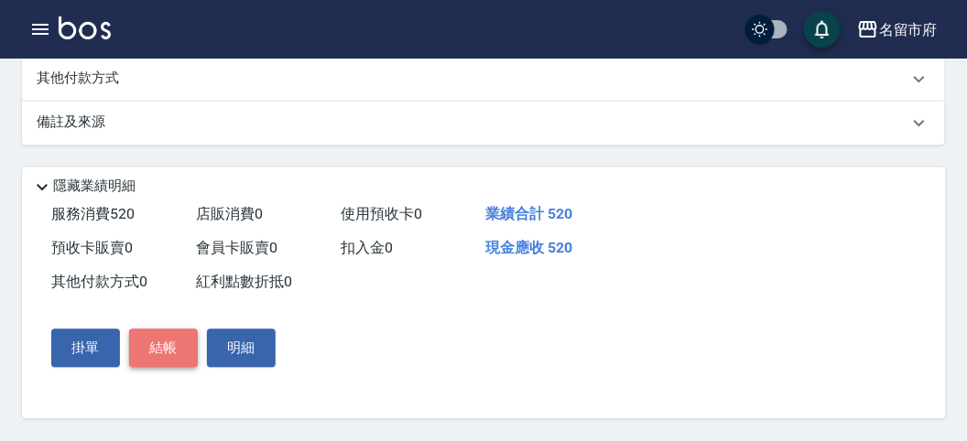
click at [157, 345] on button "結帳" at bounding box center [163, 349] width 69 height 38
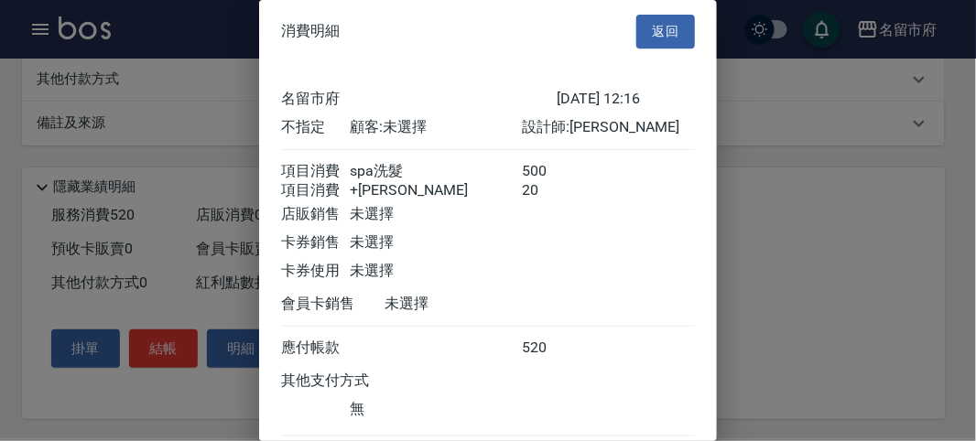
scroll to position [122, 0]
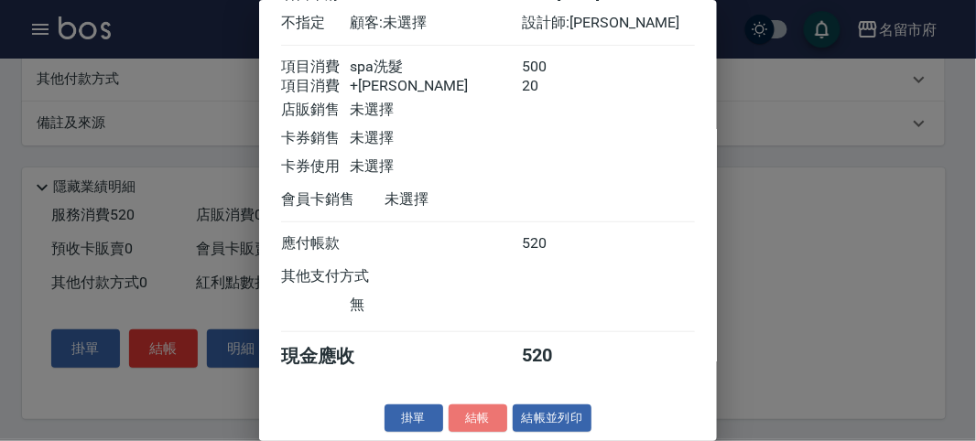
drag, startPoint x: 485, startPoint y: 417, endPoint x: 510, endPoint y: 418, distance: 24.7
click at [500, 418] on button "結帳" at bounding box center [478, 419] width 59 height 28
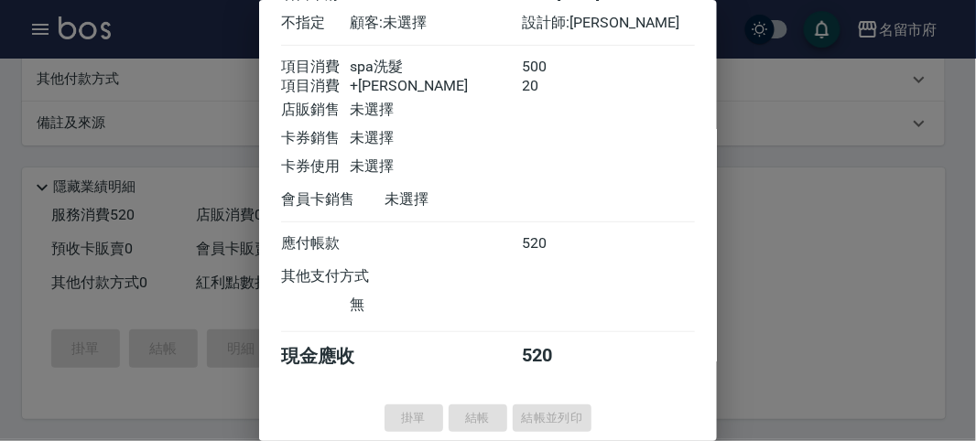
type input "[DATE] 12:56"
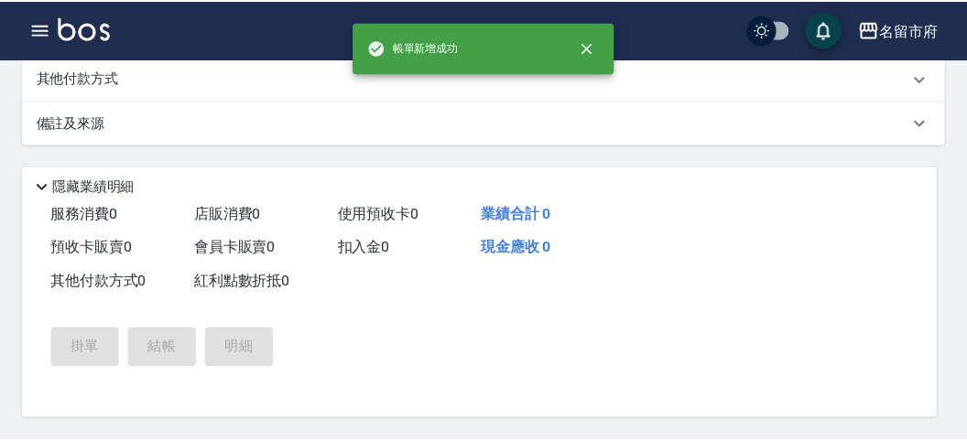
scroll to position [0, 0]
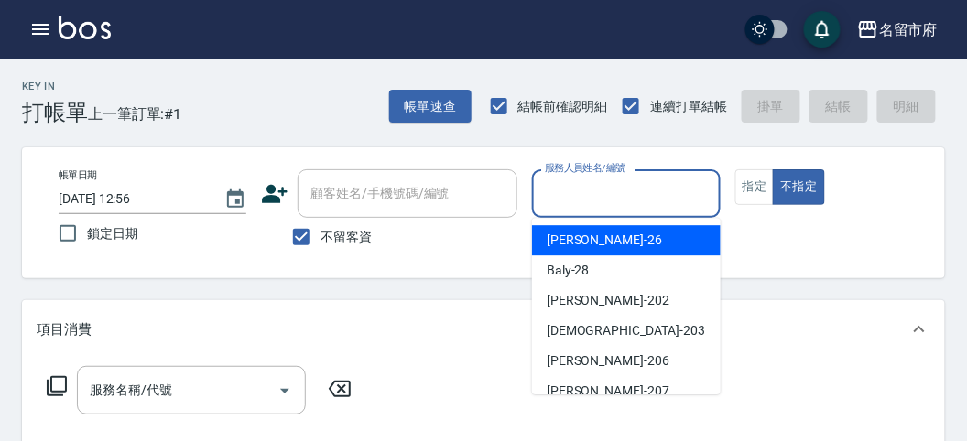
click at [568, 196] on input "服務人員姓名/編號" at bounding box center [625, 194] width 171 height 32
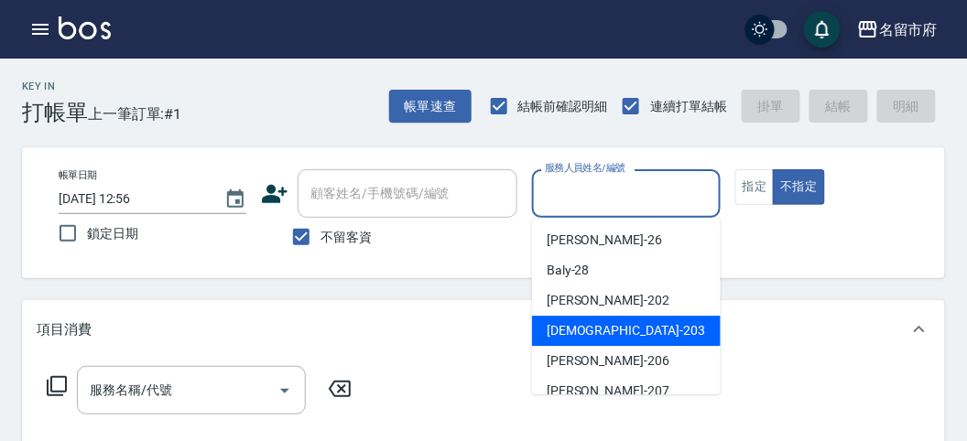
scroll to position [200, 0]
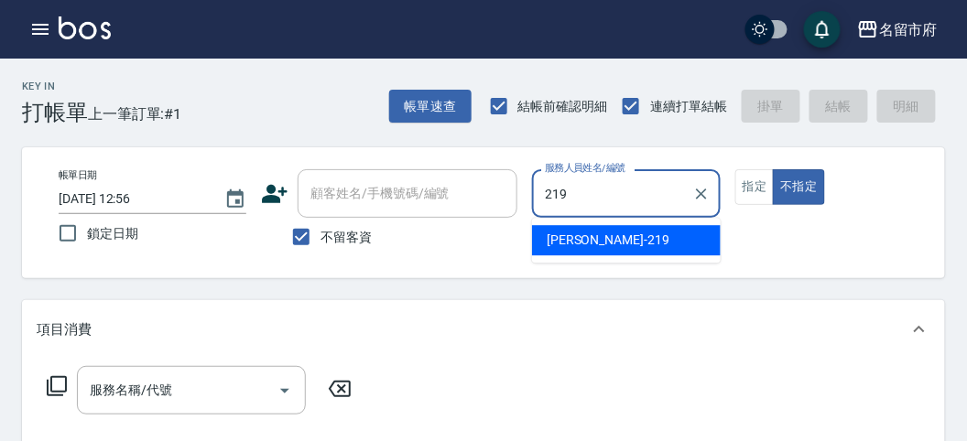
type input "[PERSON_NAME]-219"
type button "false"
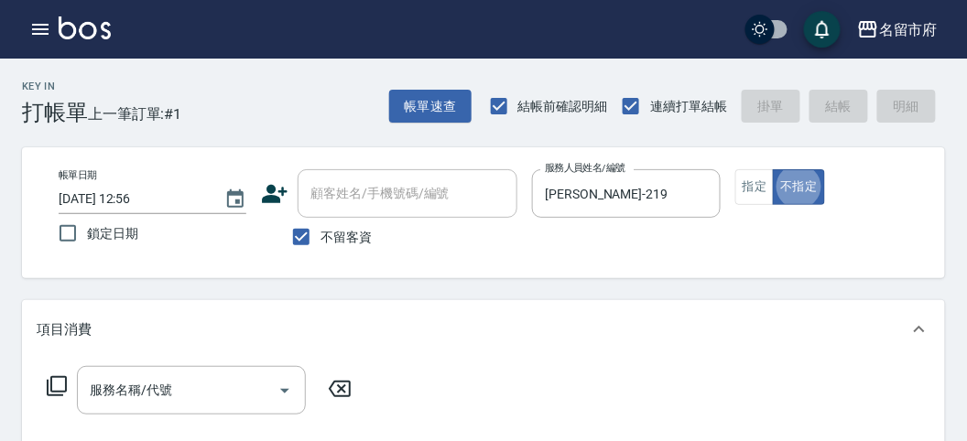
click at [642, 243] on div "帳單日期 [DATE] 12:56 鎖定日期 顧客姓名/手機號碼/編號 顧客姓名/手機號碼/編號 不留客資 服務人員姓名/編號 [PERSON_NAME]-2…" at bounding box center [483, 212] width 879 height 87
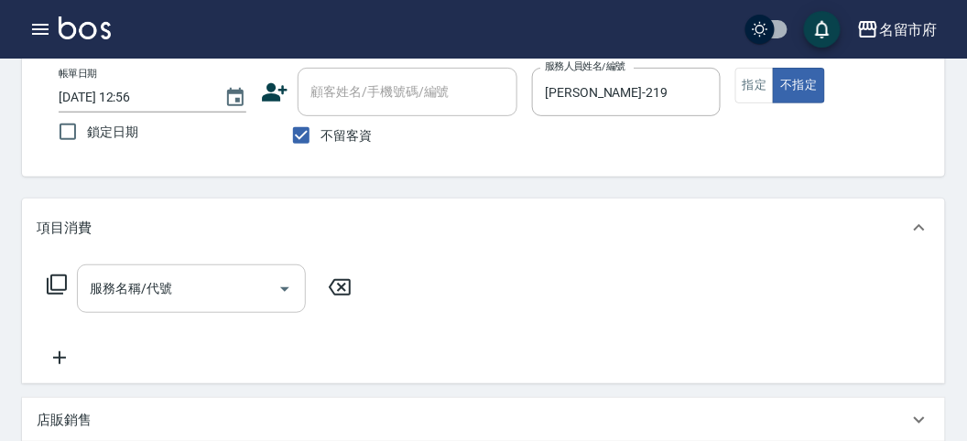
click at [121, 289] on input "服務名稱/代號" at bounding box center [177, 289] width 185 height 32
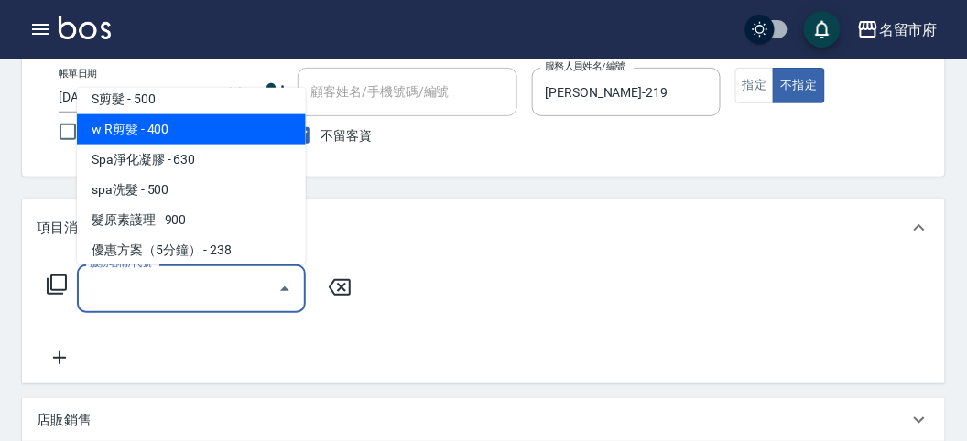
scroll to position [203, 0]
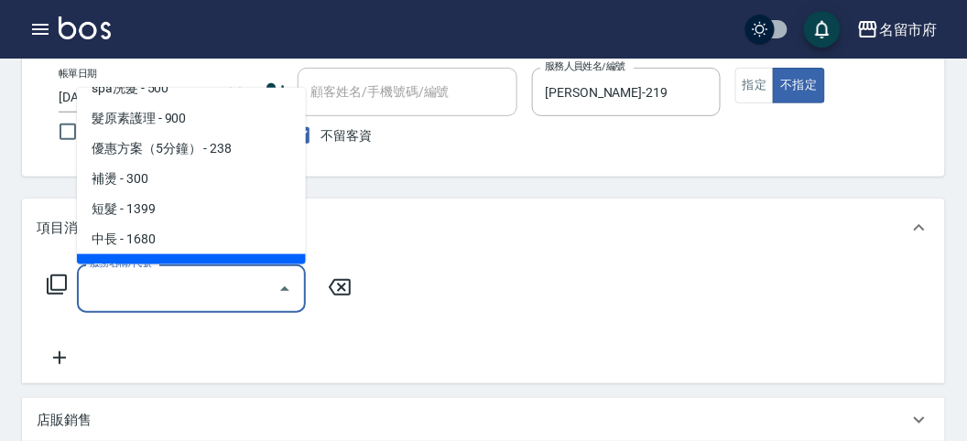
click at [55, 276] on icon at bounding box center [57, 285] width 20 height 20
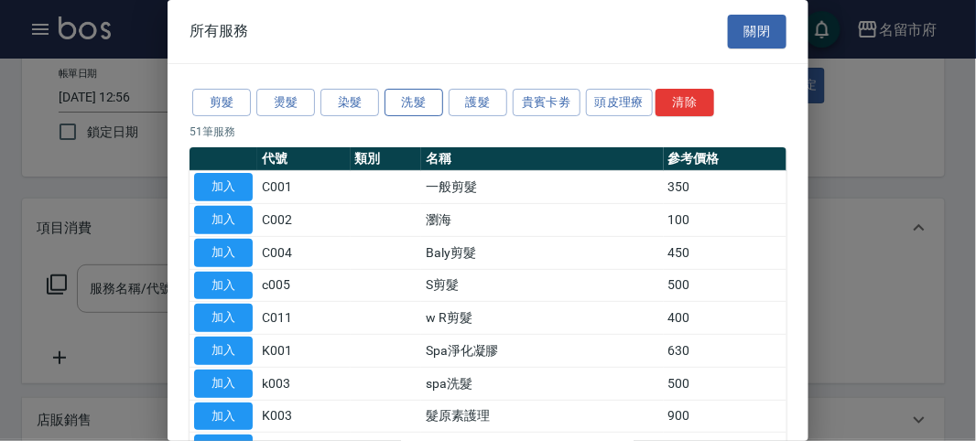
click at [411, 92] on button "洗髮" at bounding box center [414, 103] width 59 height 28
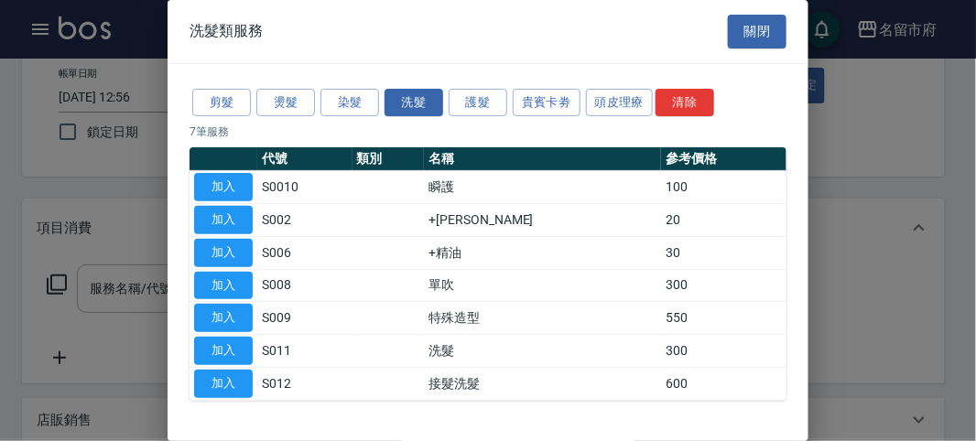
click at [581, 286] on td "單吹" at bounding box center [542, 285] width 237 height 33
click at [545, 354] on td "洗髮" at bounding box center [542, 351] width 237 height 33
click at [232, 336] on td "加入" at bounding box center [224, 351] width 68 height 33
click at [232, 337] on button "加入" at bounding box center [223, 351] width 59 height 28
type input "洗髮(S011)"
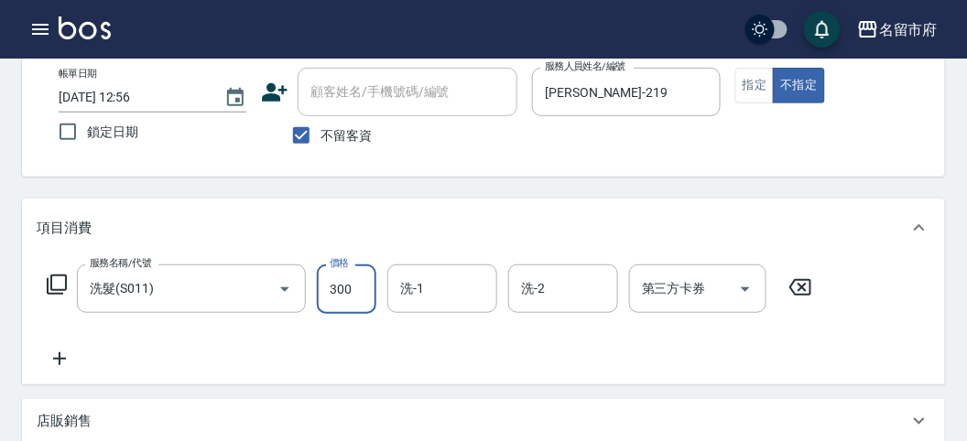
click at [349, 295] on input "300" at bounding box center [347, 289] width 60 height 49
type input "350"
drag, startPoint x: 524, startPoint y: 383, endPoint x: 537, endPoint y: 363, distance: 23.6
click at [535, 375] on div "服務名稱/代號 洗髮(S011) 服務名稱/代號 價格 350 價格 洗-1 洗-1 洗-2 洗-2 第三方卡券 第三方卡券" at bounding box center [483, 320] width 923 height 127
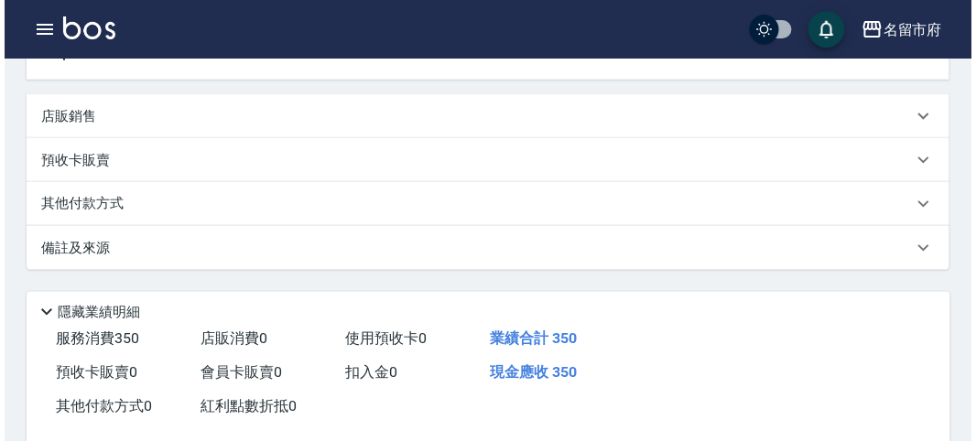
scroll to position [536, 0]
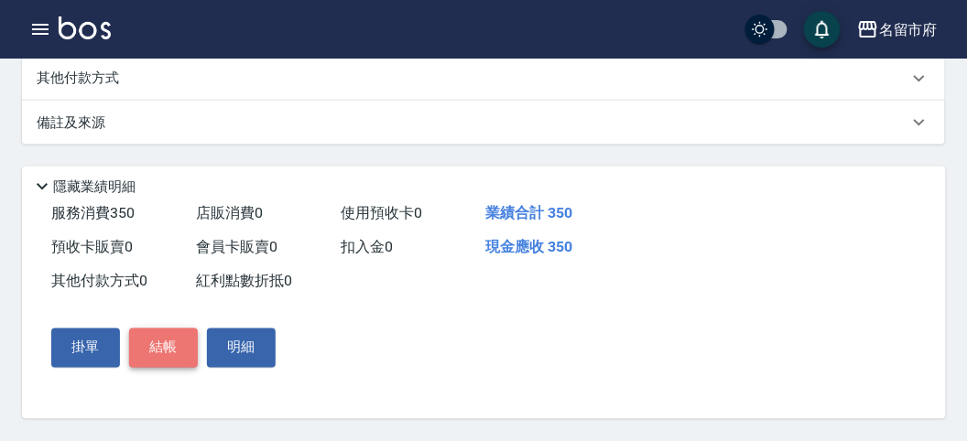
click at [178, 332] on button "結帳" at bounding box center [163, 348] width 69 height 38
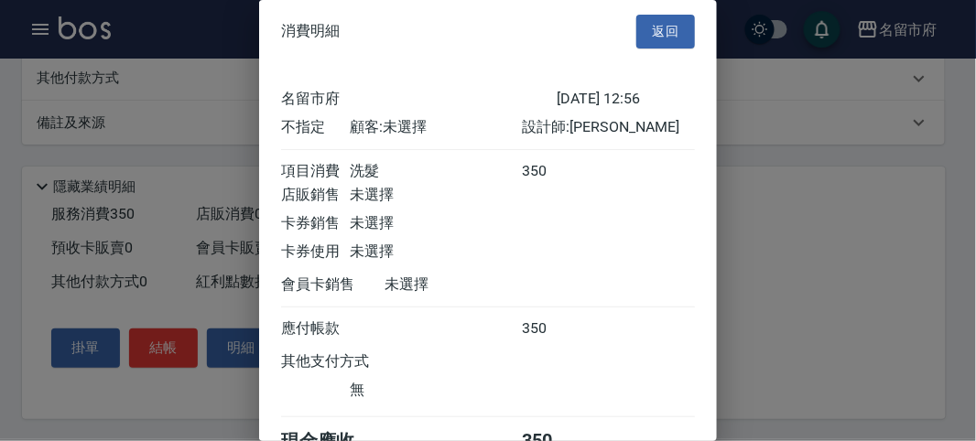
scroll to position [102, 0]
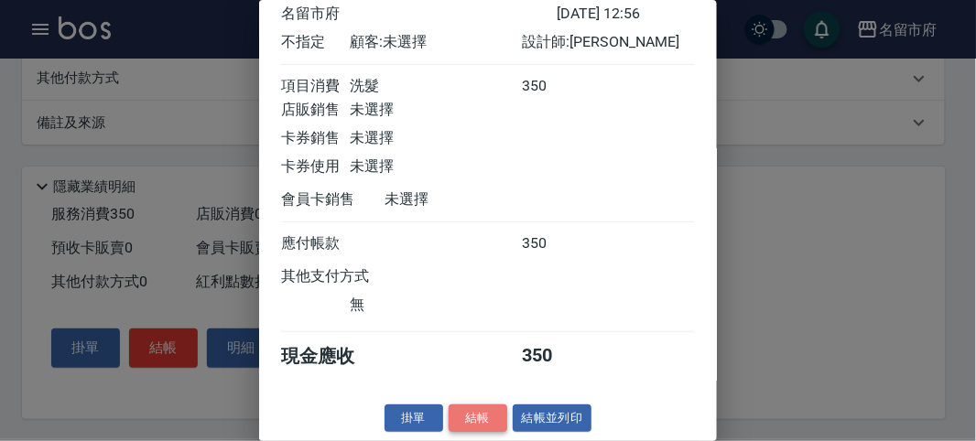
click at [479, 421] on button "結帳" at bounding box center [478, 419] width 59 height 28
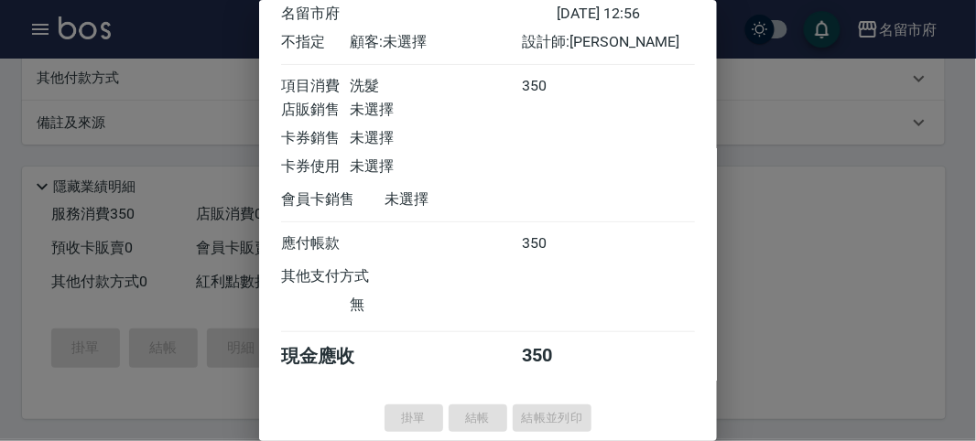
type input "[DATE] 12:57"
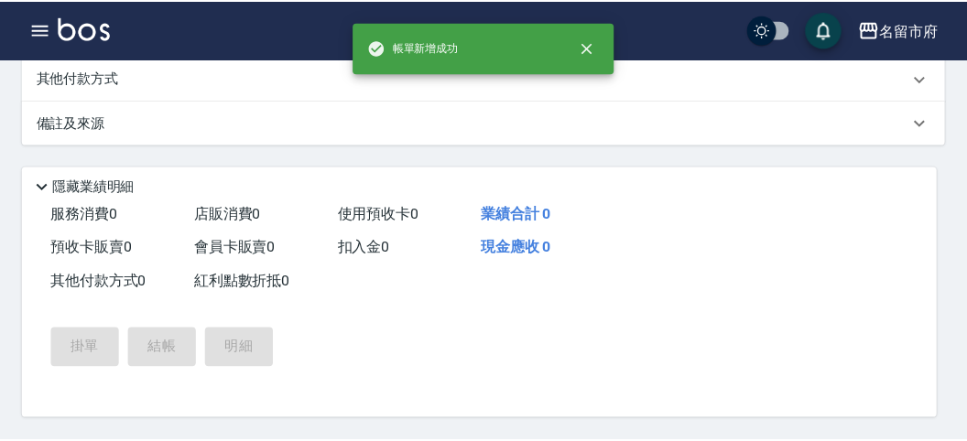
scroll to position [0, 0]
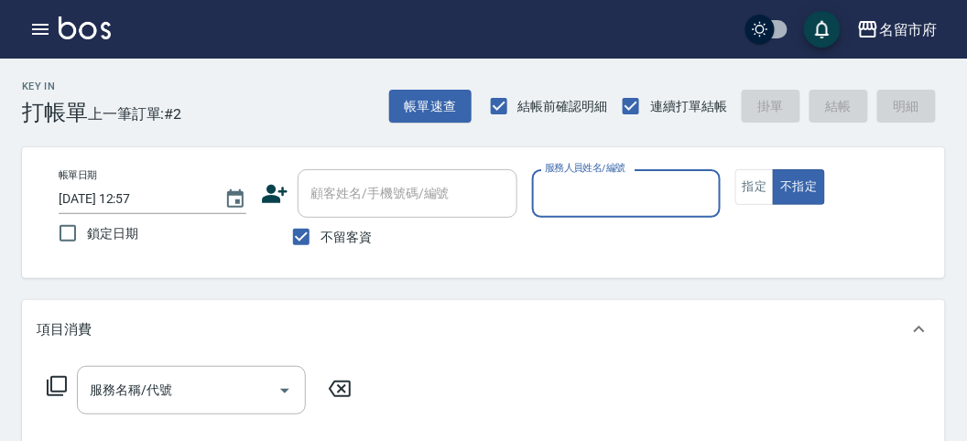
drag, startPoint x: 560, startPoint y: 200, endPoint x: 574, endPoint y: 207, distance: 15.6
click at [574, 207] on input "服務人員姓名/編號" at bounding box center [625, 194] width 171 height 32
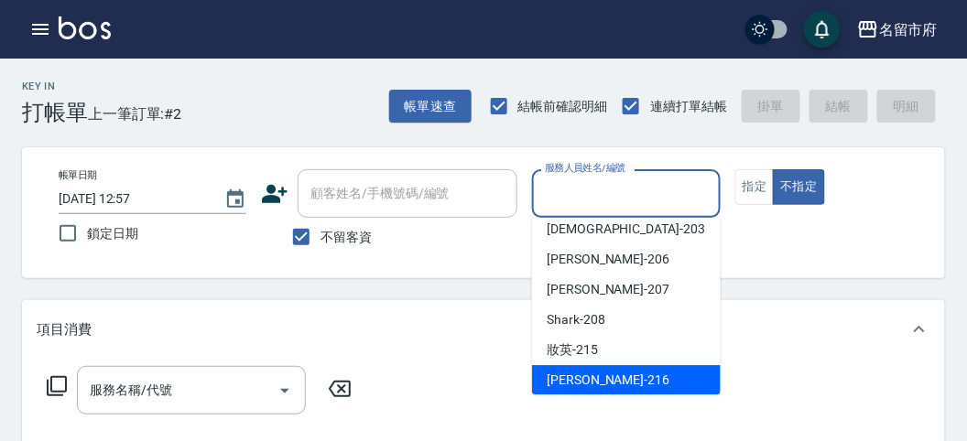
scroll to position [200, 0]
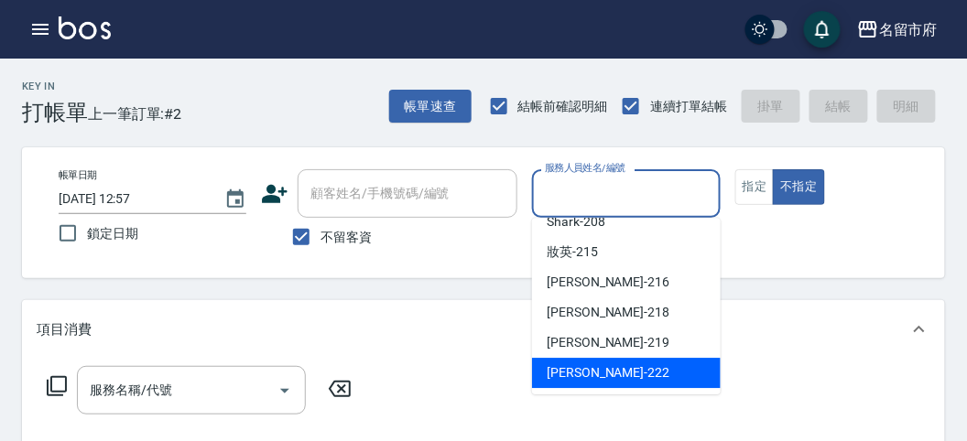
click at [771, 398] on div "服務名稱/代號 服務名稱/代號" at bounding box center [483, 422] width 923 height 126
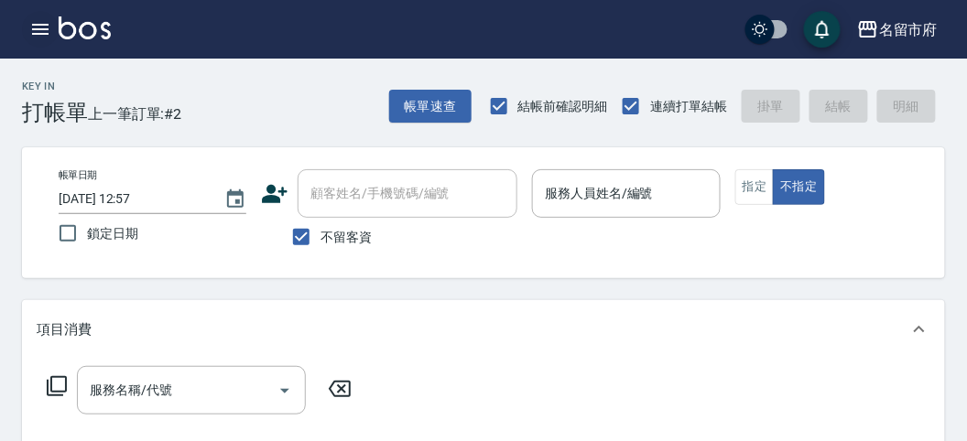
click at [38, 38] on icon "button" at bounding box center [40, 29] width 22 height 22
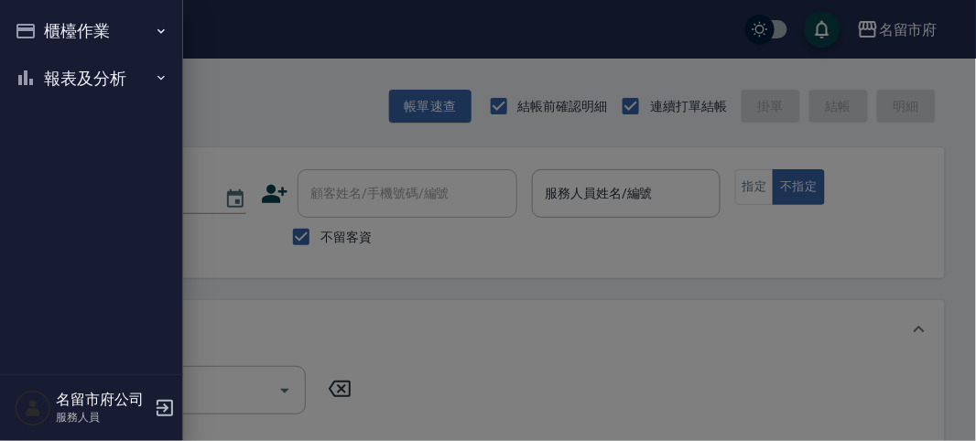
click at [81, 43] on button "櫃檯作業" at bounding box center [91, 31] width 168 height 48
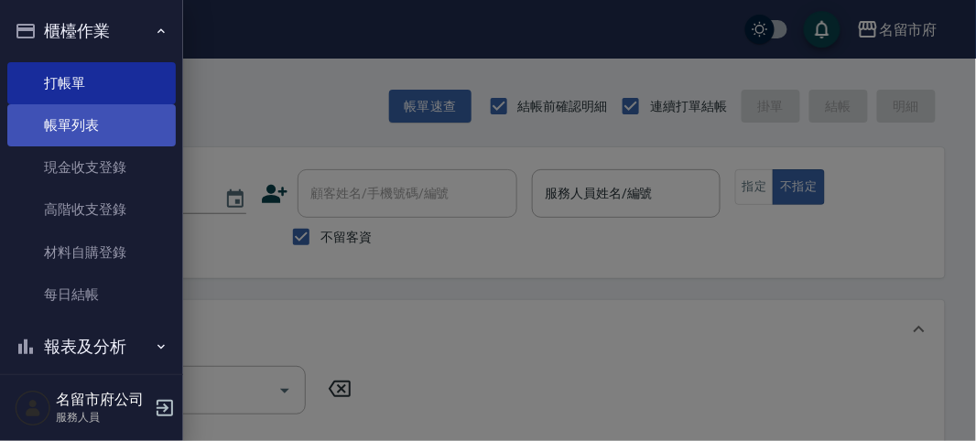
click at [91, 122] on link "帳單列表" at bounding box center [91, 125] width 168 height 42
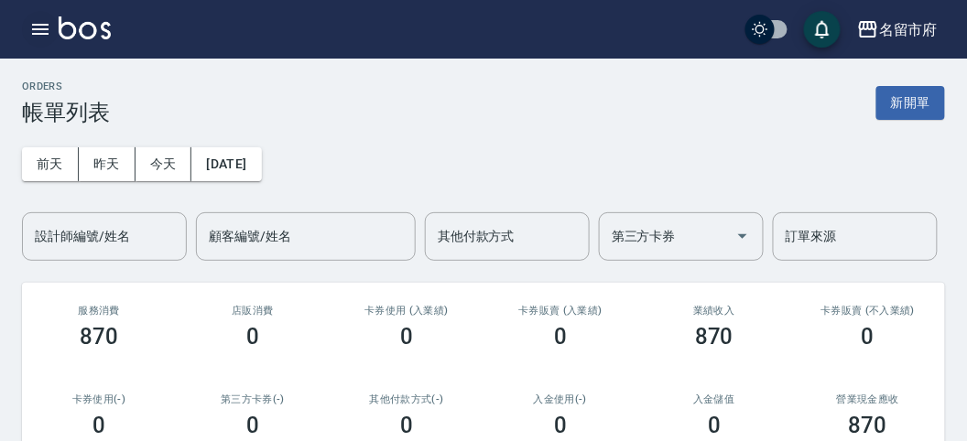
click at [50, 39] on icon "button" at bounding box center [40, 29] width 22 height 22
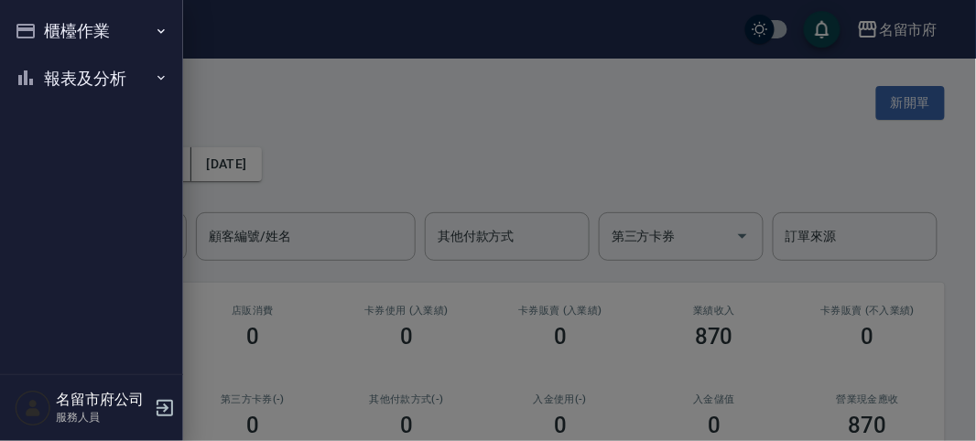
click at [65, 67] on button "報表及分析" at bounding box center [91, 79] width 168 height 48
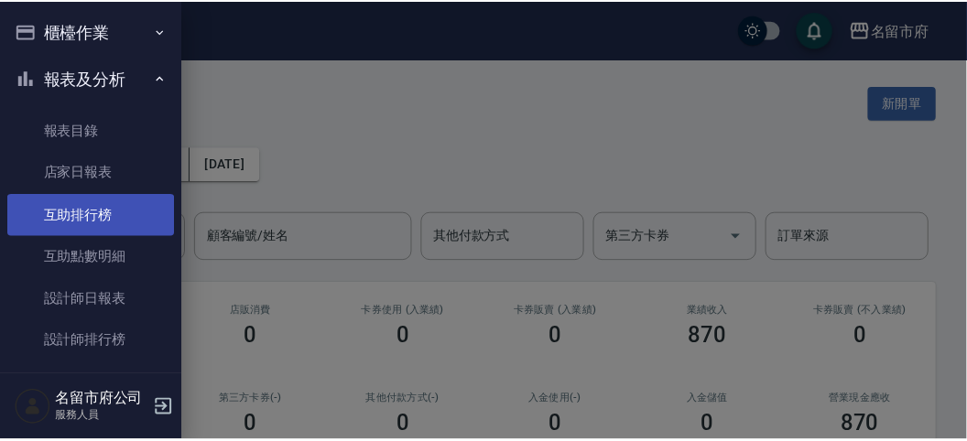
scroll to position [60, 0]
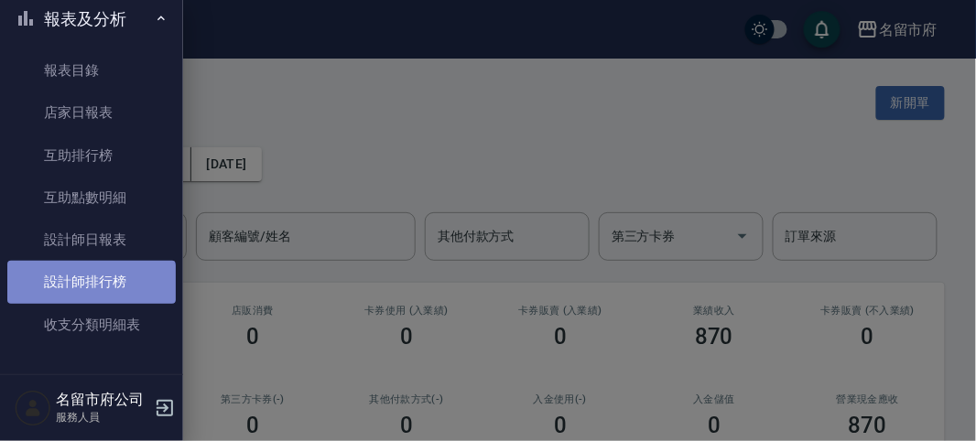
click at [91, 283] on link "設計師排行榜" at bounding box center [91, 282] width 168 height 42
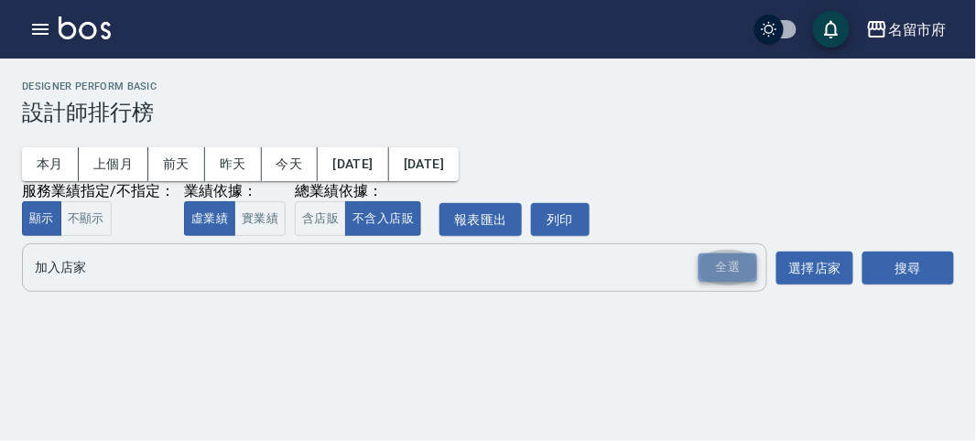
click at [716, 269] on div "全選" at bounding box center [728, 268] width 59 height 28
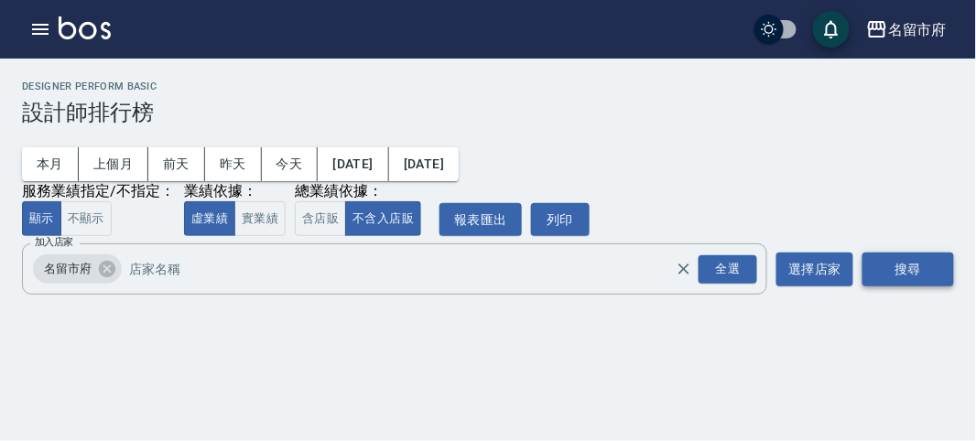
click at [904, 275] on button "搜尋" at bounding box center [908, 270] width 92 height 34
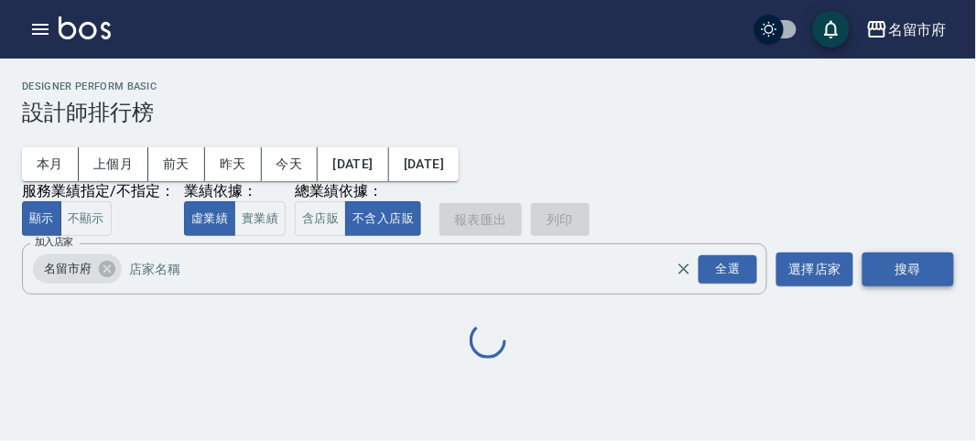
click at [903, 275] on button "搜尋" at bounding box center [908, 270] width 92 height 34
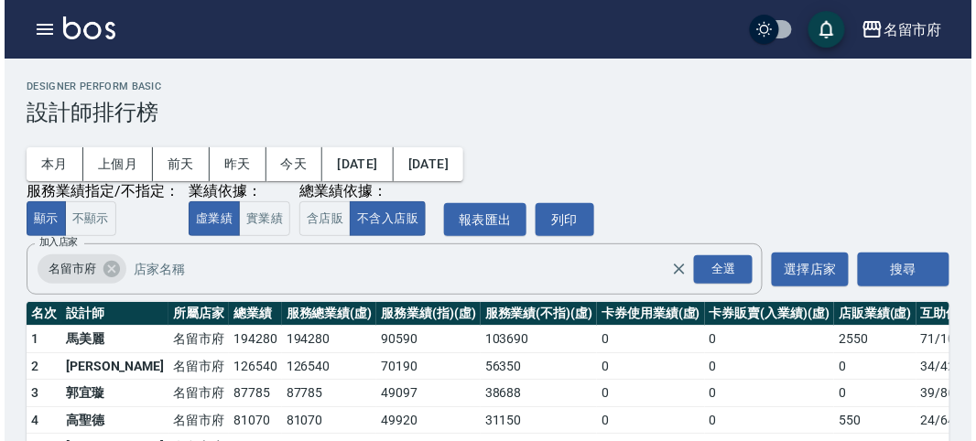
scroll to position [102, 0]
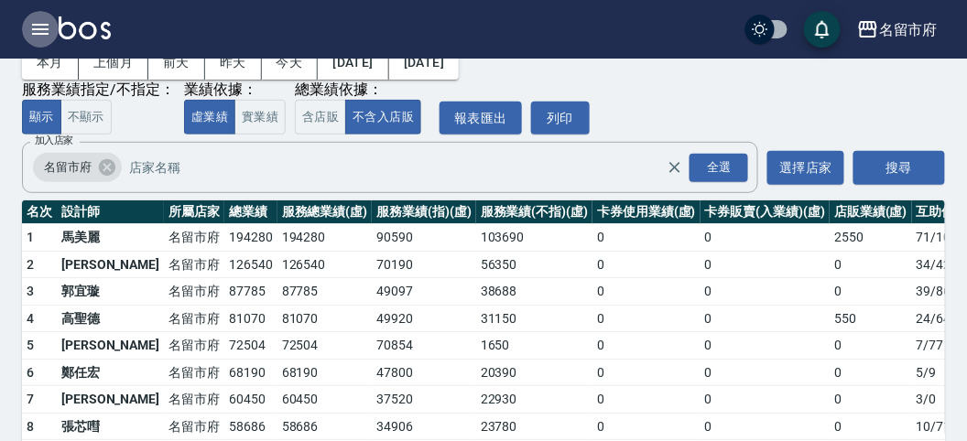
click at [39, 28] on icon "button" at bounding box center [40, 29] width 16 height 11
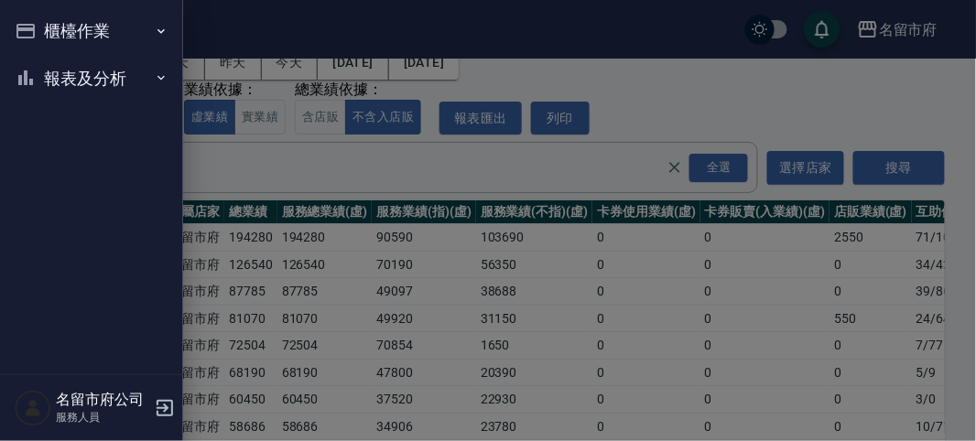
click at [97, 22] on button "櫃檯作業" at bounding box center [91, 31] width 168 height 48
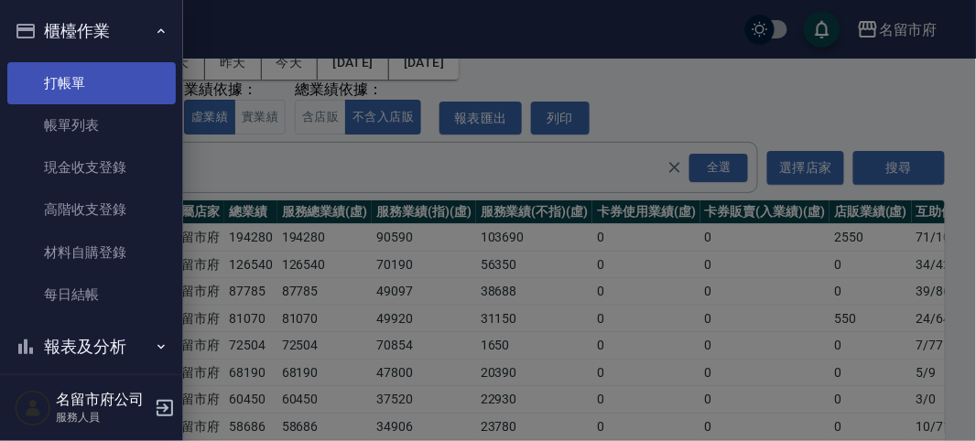
click at [87, 80] on link "打帳單" at bounding box center [91, 83] width 168 height 42
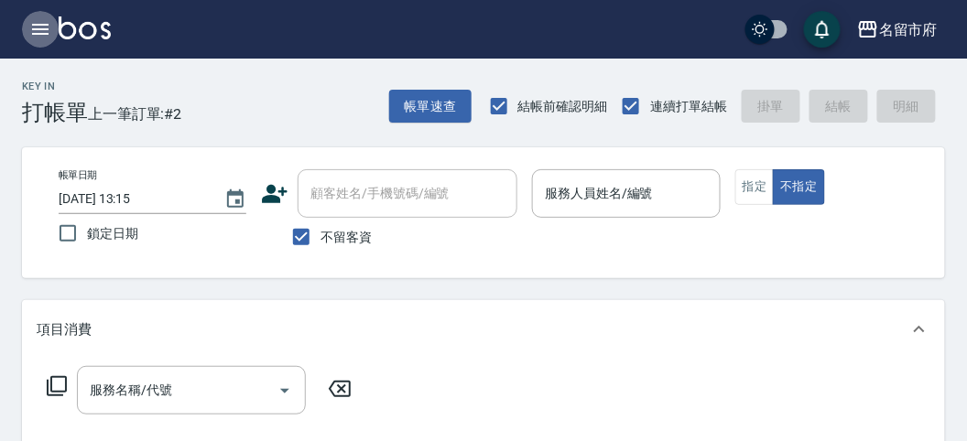
click at [45, 27] on icon "button" at bounding box center [40, 29] width 22 height 22
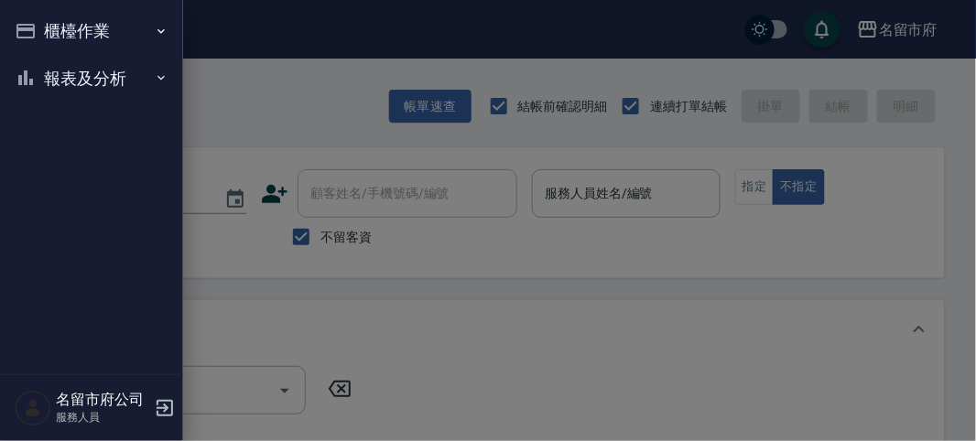
click at [66, 71] on button "報表及分析" at bounding box center [91, 79] width 168 height 48
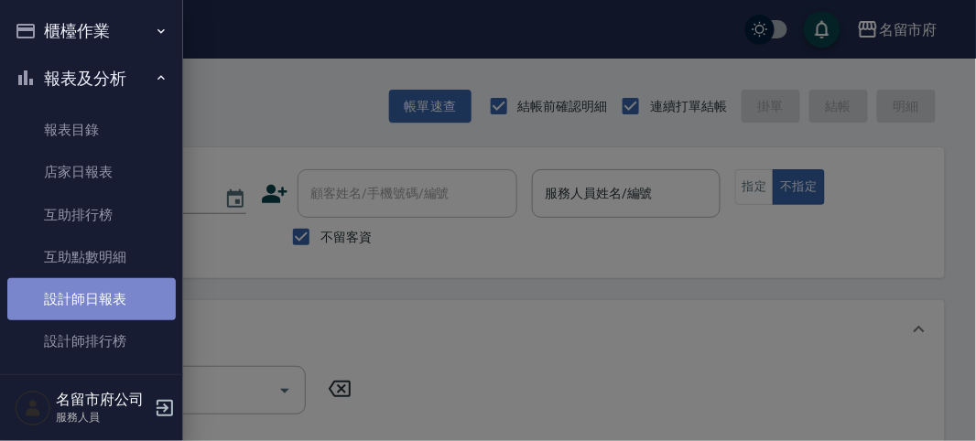
click at [119, 287] on link "設計師日報表" at bounding box center [91, 299] width 168 height 42
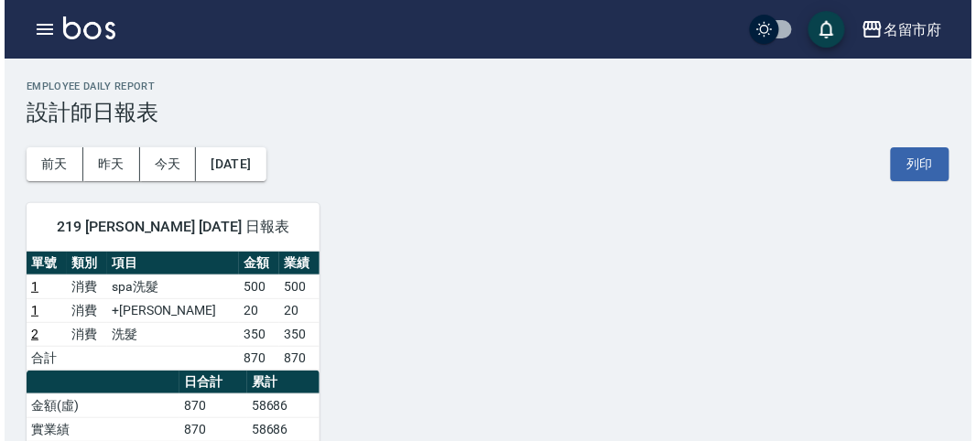
scroll to position [102, 0]
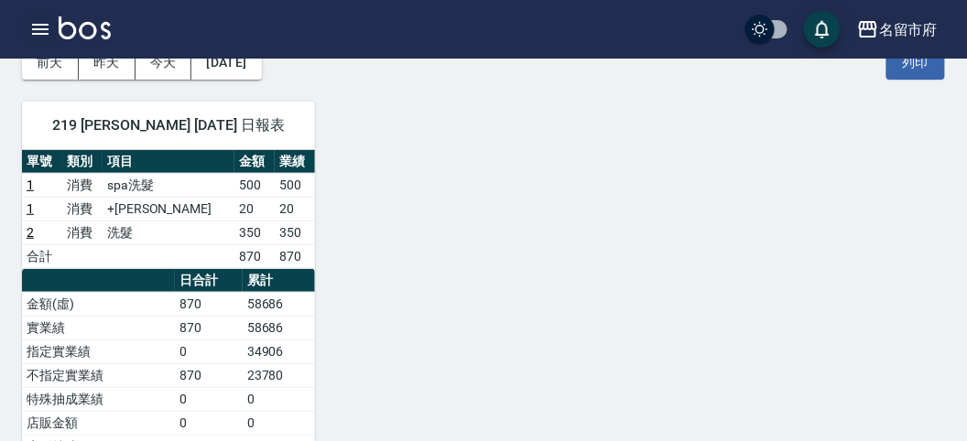
click at [38, 25] on icon "button" at bounding box center [40, 29] width 16 height 11
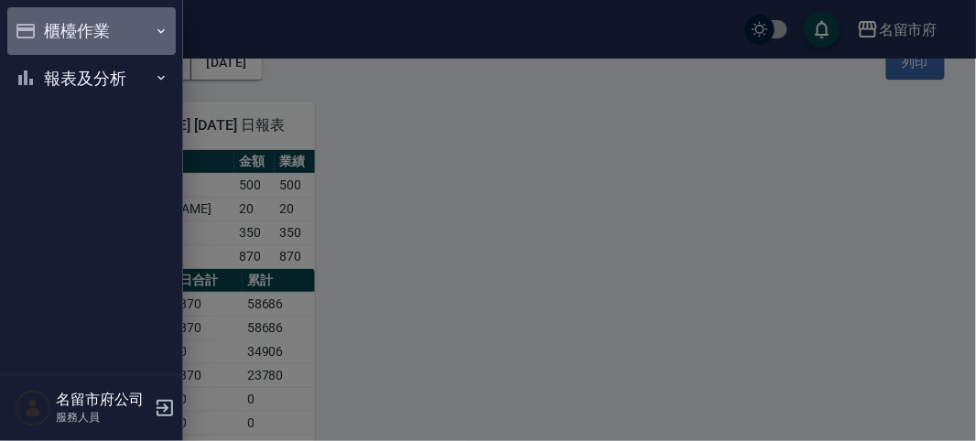
click at [50, 30] on button "櫃檯作業" at bounding box center [91, 31] width 168 height 48
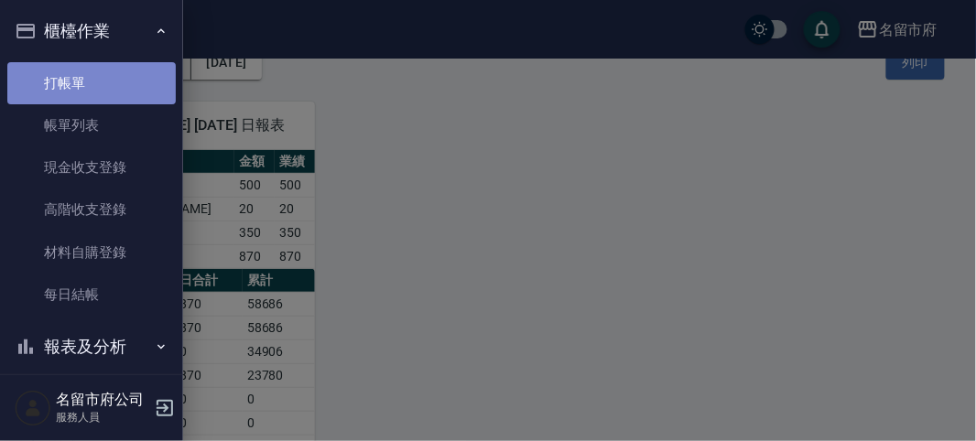
click at [98, 88] on link "打帳單" at bounding box center [91, 83] width 168 height 42
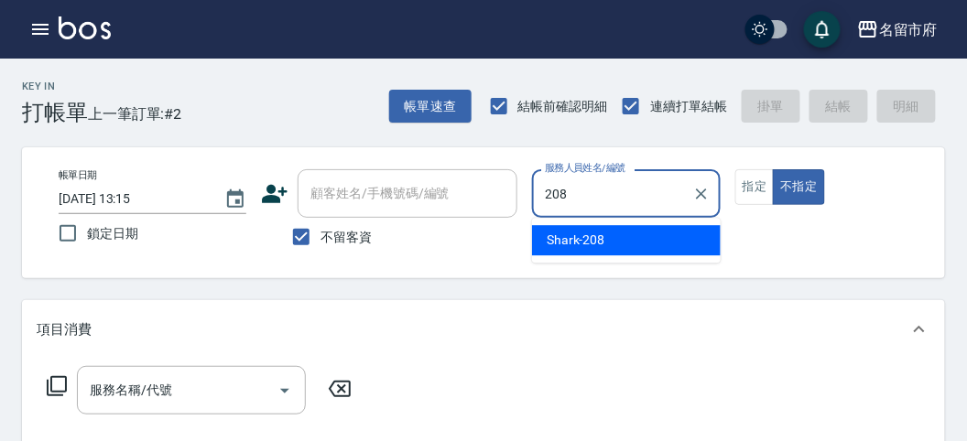
click at [601, 240] on span "Shark -208" at bounding box center [576, 240] width 59 height 19
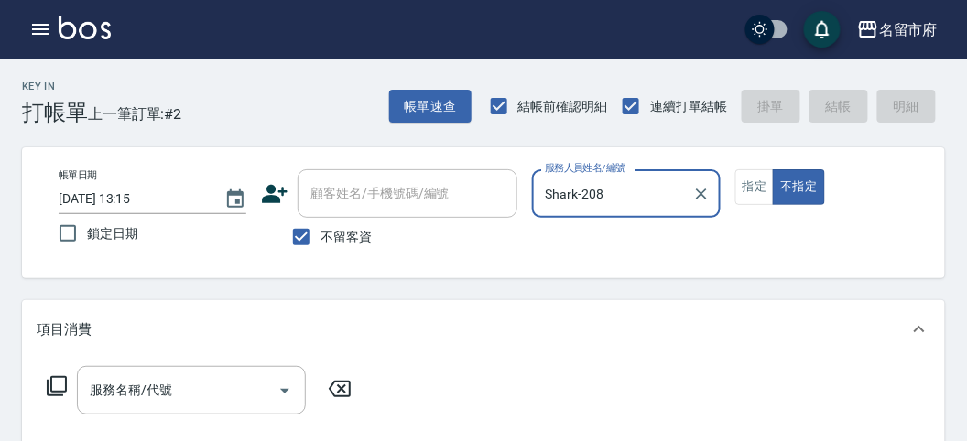
type input "Shark-208"
click at [60, 385] on icon at bounding box center [57, 386] width 22 height 22
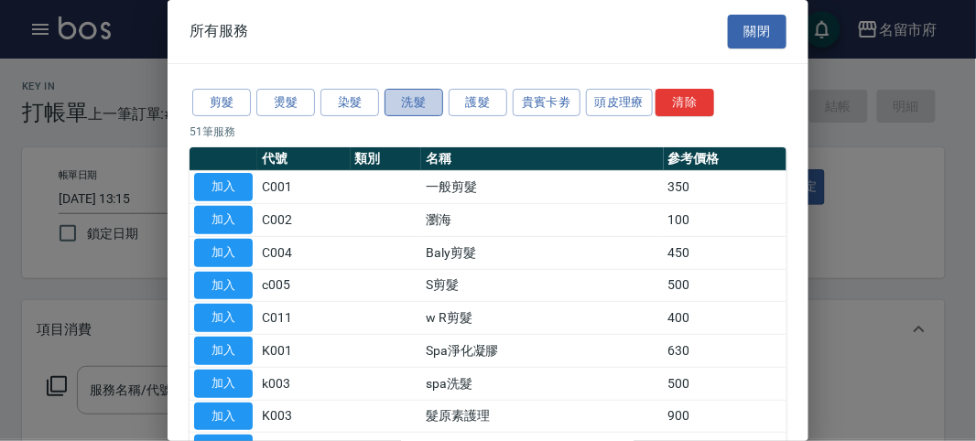
drag, startPoint x: 418, startPoint y: 101, endPoint x: 410, endPoint y: 111, distance: 12.5
click at [418, 101] on button "洗髮" at bounding box center [414, 103] width 59 height 28
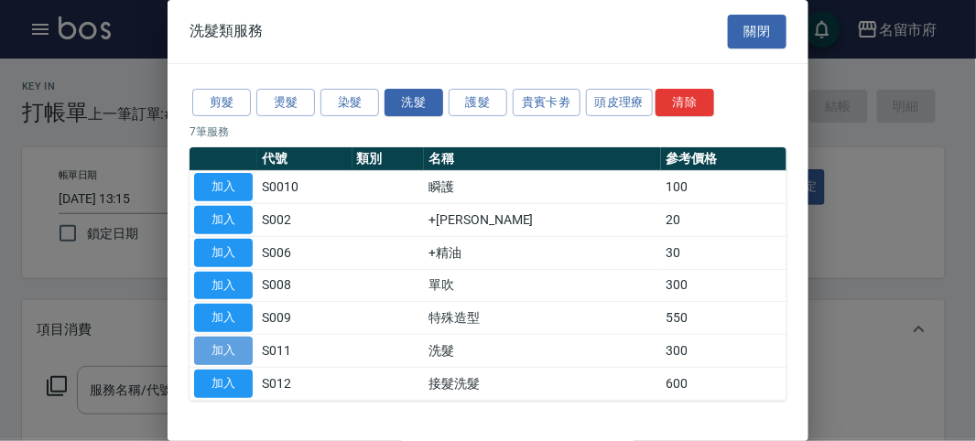
click at [244, 339] on button "加入" at bounding box center [223, 351] width 59 height 28
type input "洗髮(S011)"
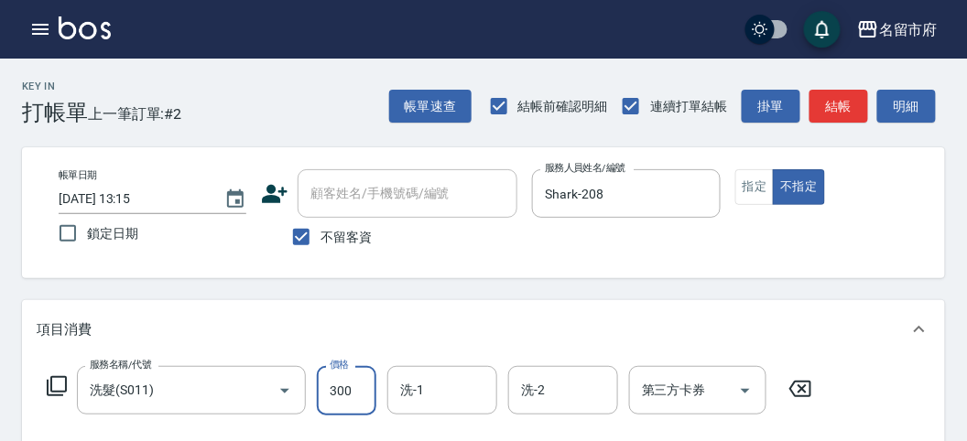
click at [363, 389] on input "300" at bounding box center [347, 390] width 60 height 49
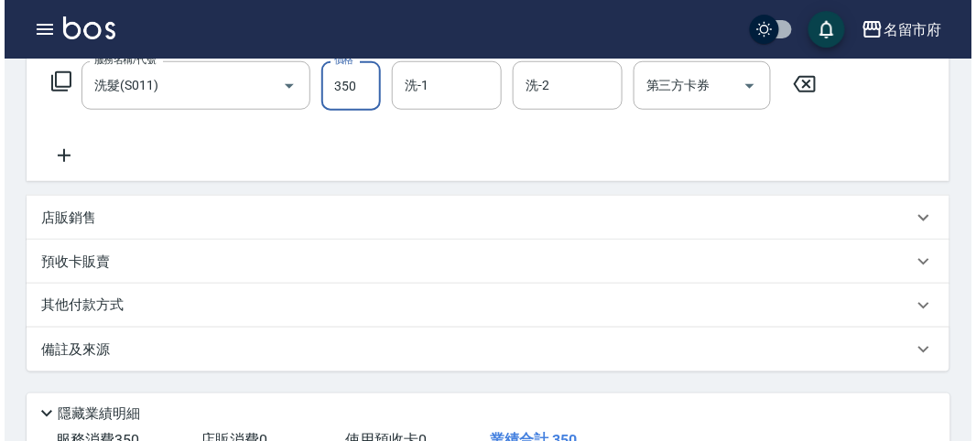
scroll to position [536, 0]
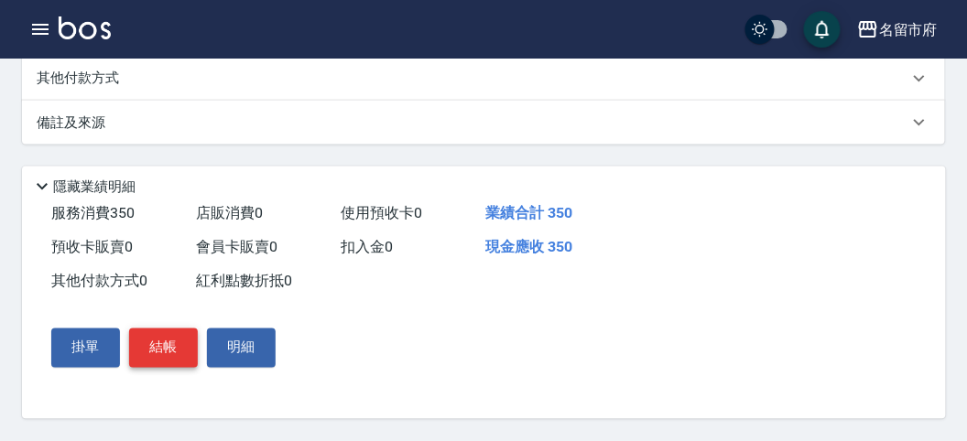
type input "350"
drag, startPoint x: 149, startPoint y: 333, endPoint x: 159, endPoint y: 329, distance: 11.1
click at [153, 332] on button "結帳" at bounding box center [163, 348] width 69 height 38
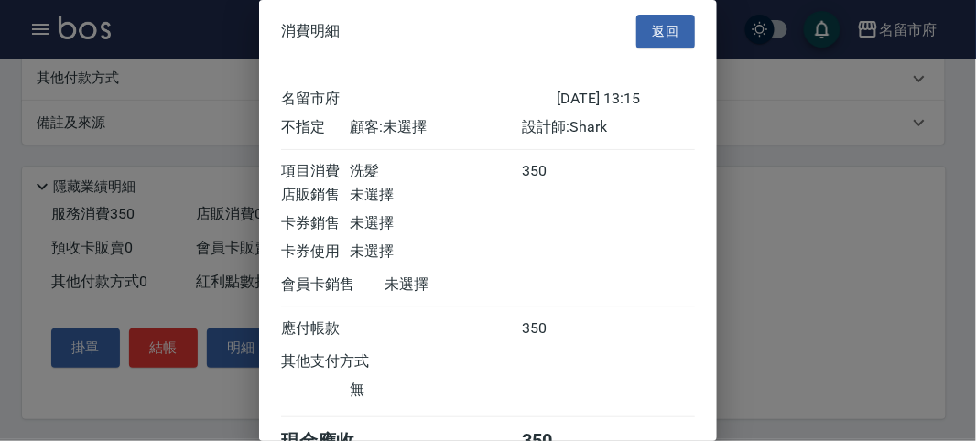
scroll to position [102, 0]
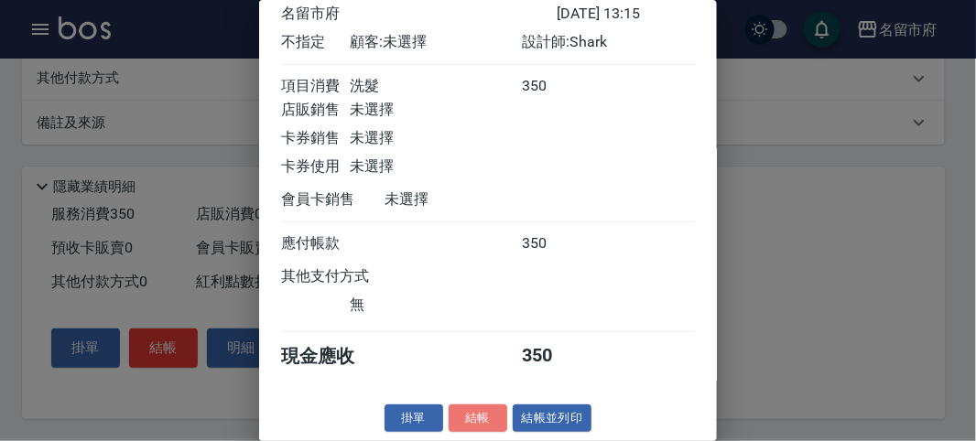
click at [471, 412] on button "結帳" at bounding box center [478, 419] width 59 height 28
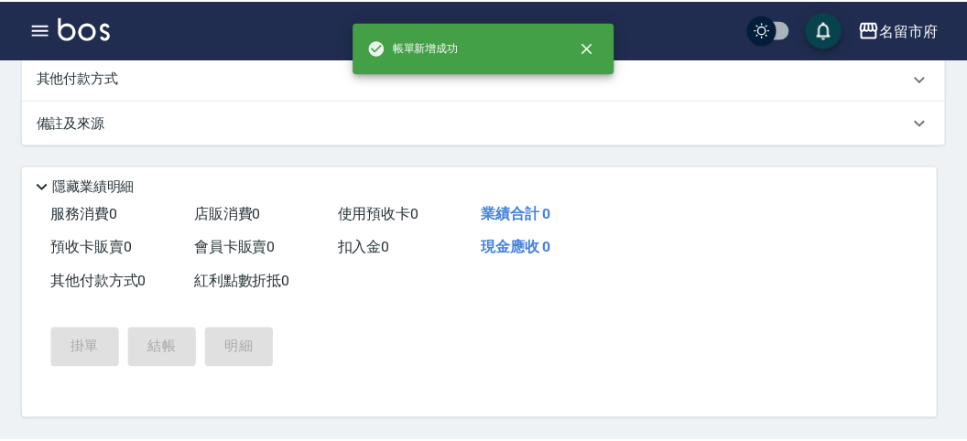
scroll to position [0, 0]
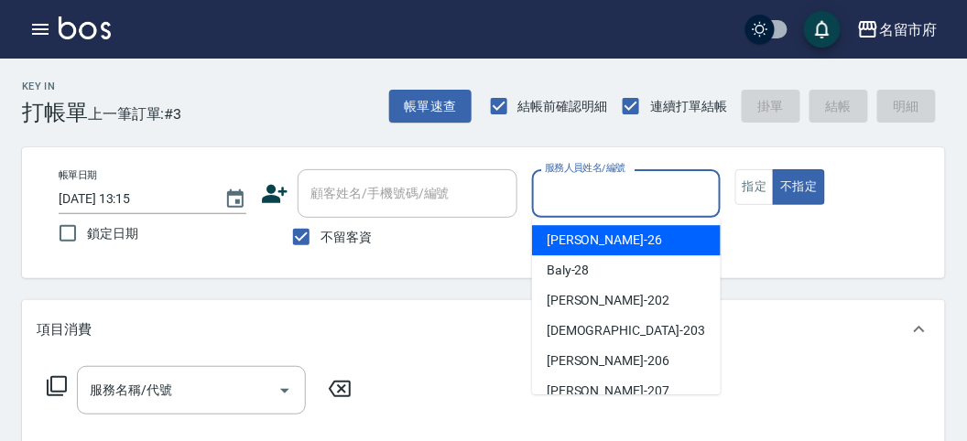
drag, startPoint x: 673, startPoint y: 194, endPoint x: 668, endPoint y: 108, distance: 86.2
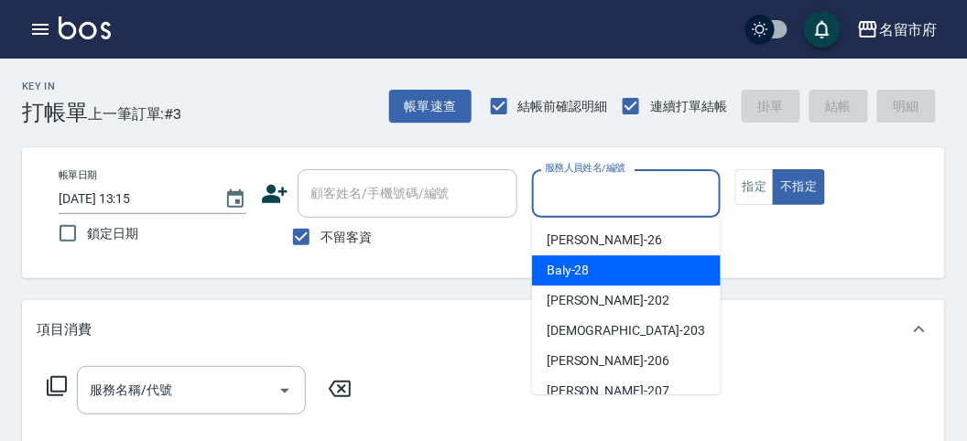
click at [636, 278] on div "Baly -28" at bounding box center [626, 270] width 189 height 30
type input "Baly-28"
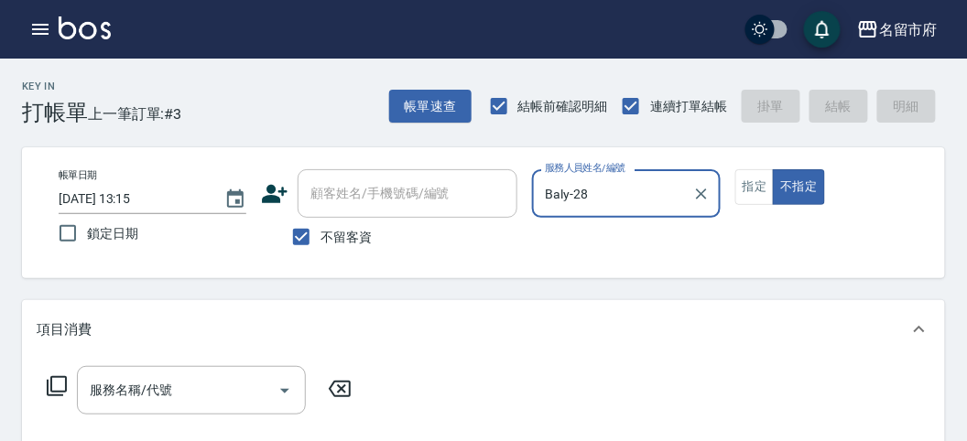
scroll to position [203, 0]
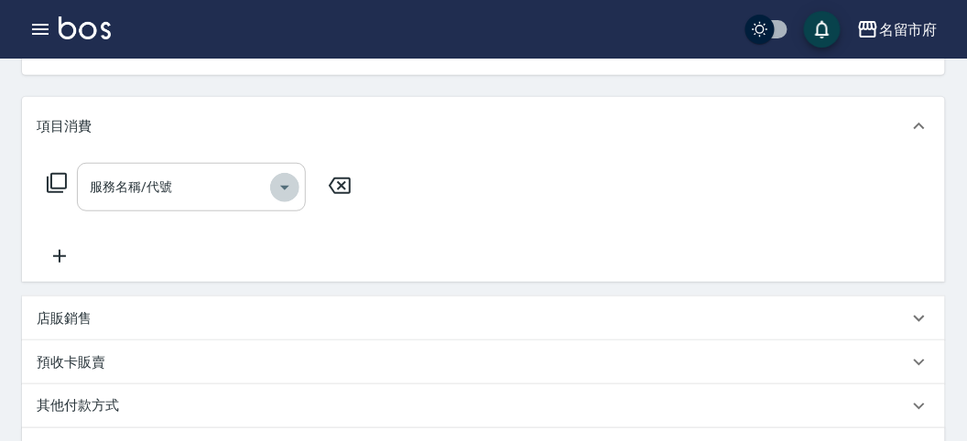
click at [287, 193] on icon "Open" at bounding box center [285, 188] width 22 height 22
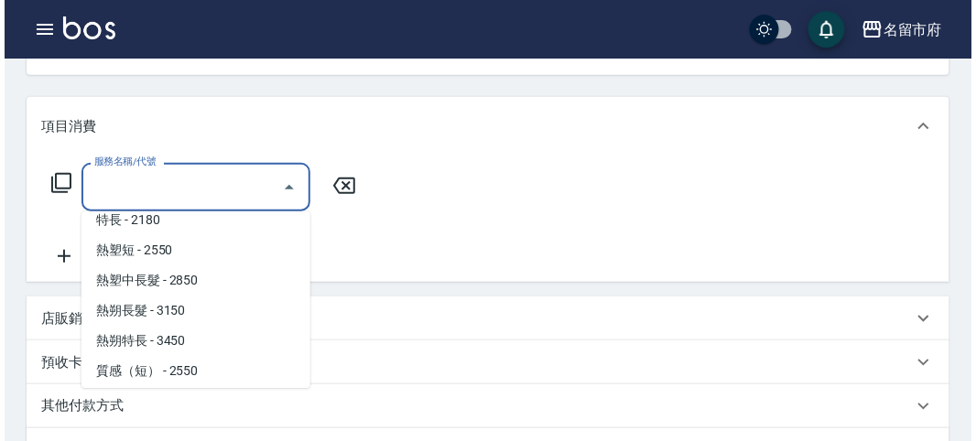
scroll to position [916, 0]
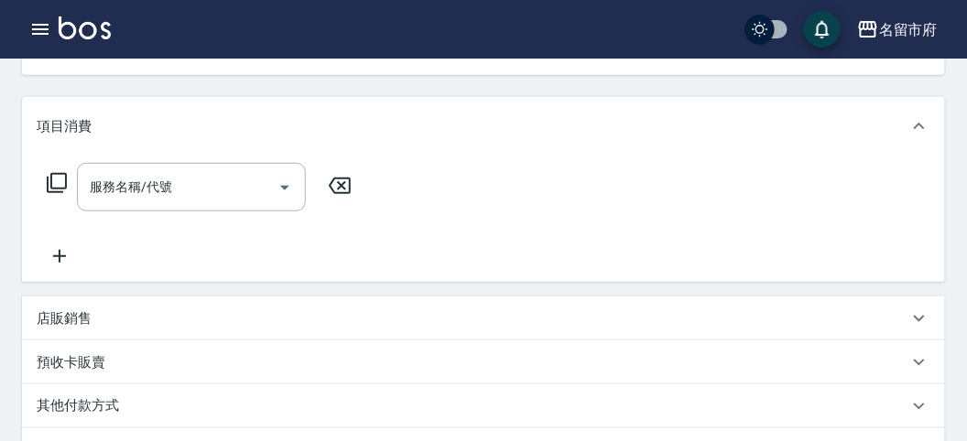
click at [64, 185] on icon at bounding box center [57, 183] width 22 height 22
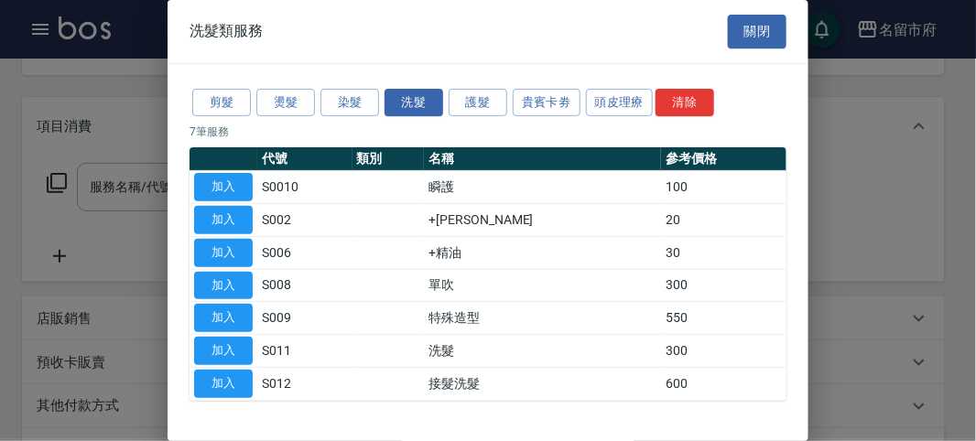
click at [479, 249] on td "+精油" at bounding box center [542, 252] width 237 height 33
click at [238, 251] on button "加入" at bounding box center [223, 253] width 59 height 28
type input "+精油(S006)"
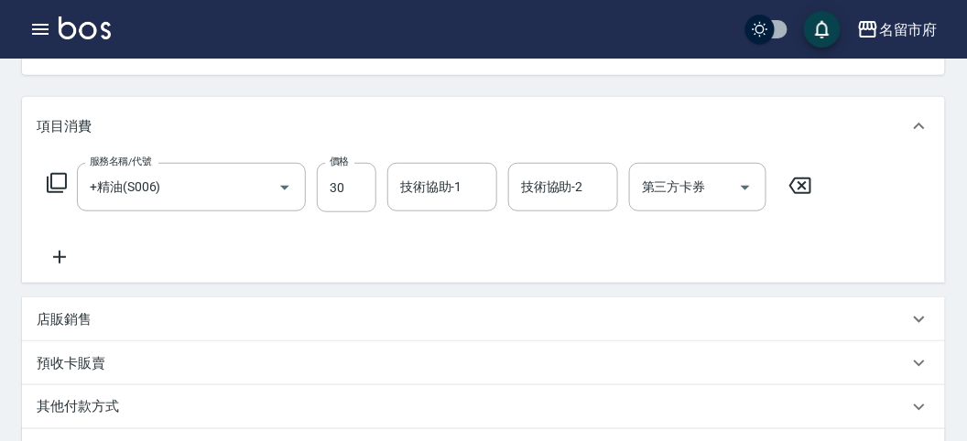
click at [69, 257] on icon at bounding box center [60, 257] width 46 height 22
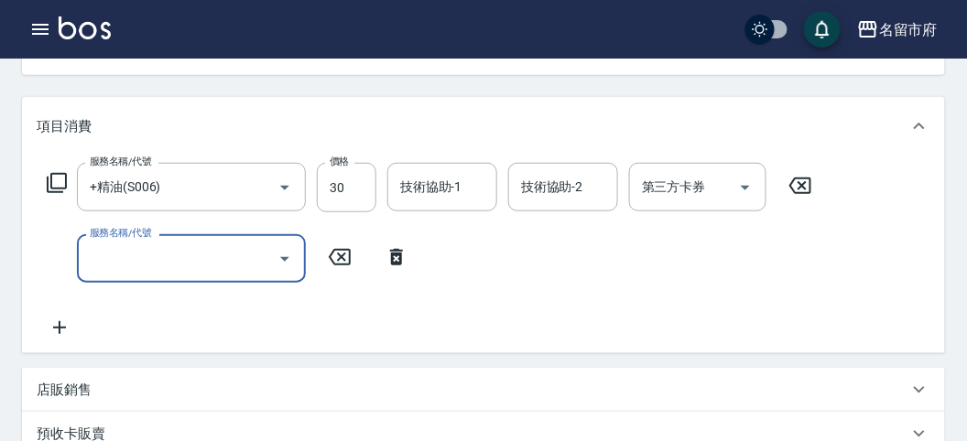
click at [56, 176] on icon at bounding box center [57, 183] width 22 height 22
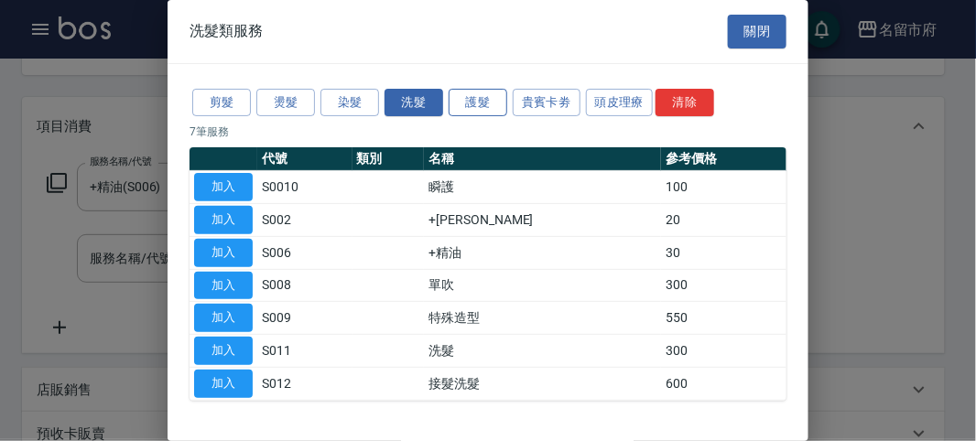
click at [470, 103] on button "護髮" at bounding box center [478, 103] width 59 height 28
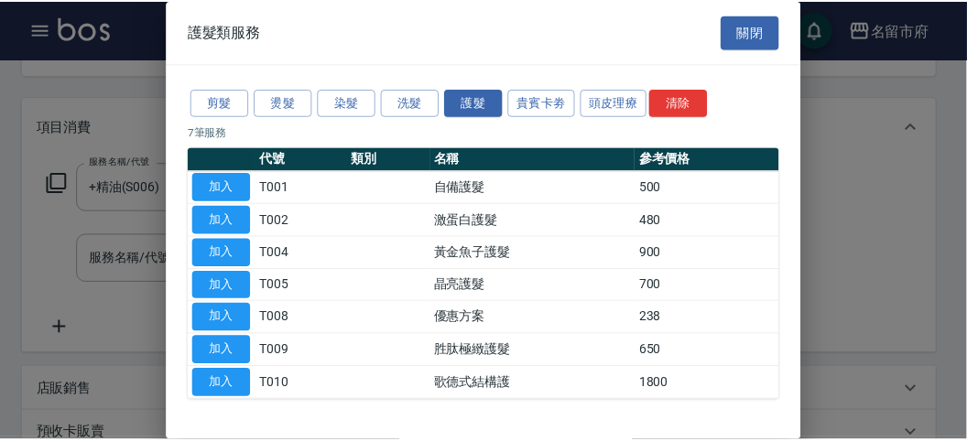
scroll to position [56, 0]
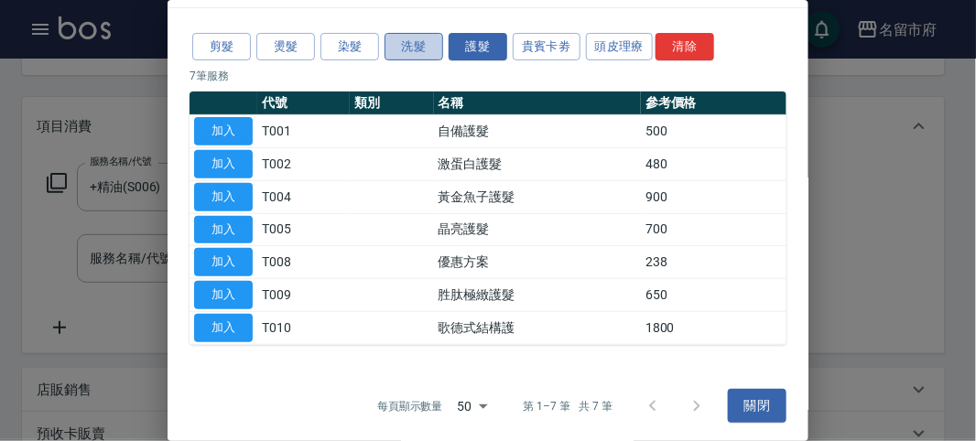
click at [405, 48] on button "洗髮" at bounding box center [414, 47] width 59 height 28
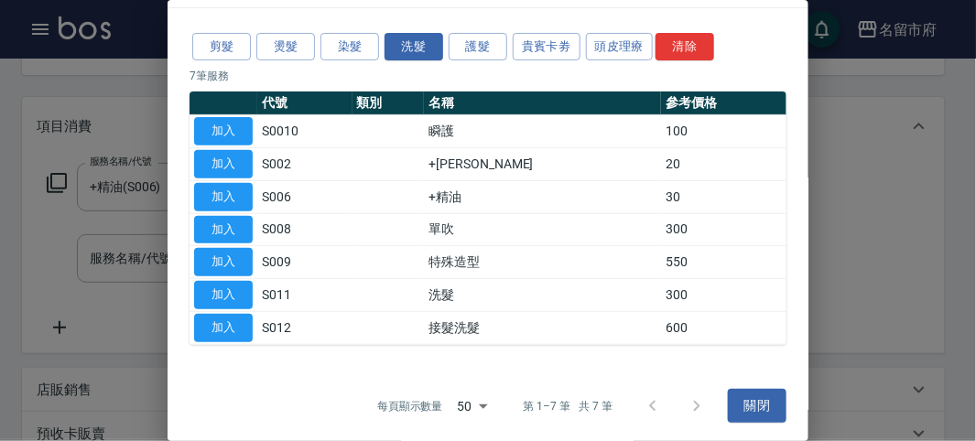
click at [227, 158] on button "加入" at bounding box center [223, 164] width 59 height 28
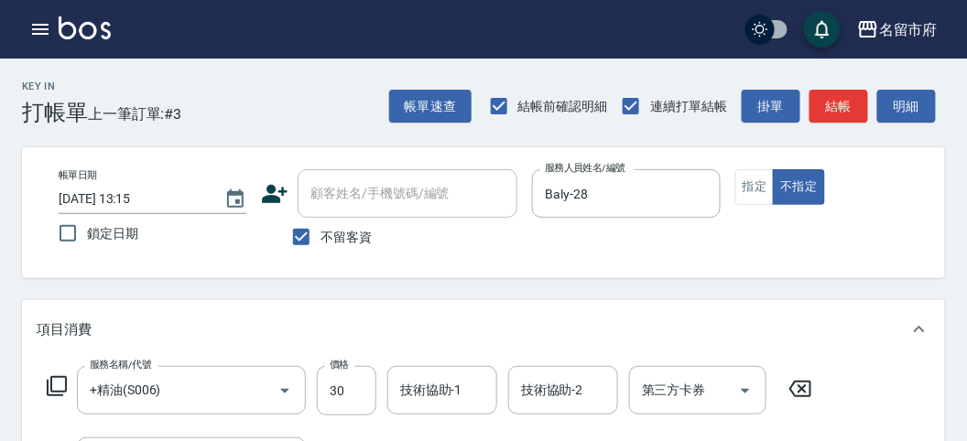
scroll to position [102, 0]
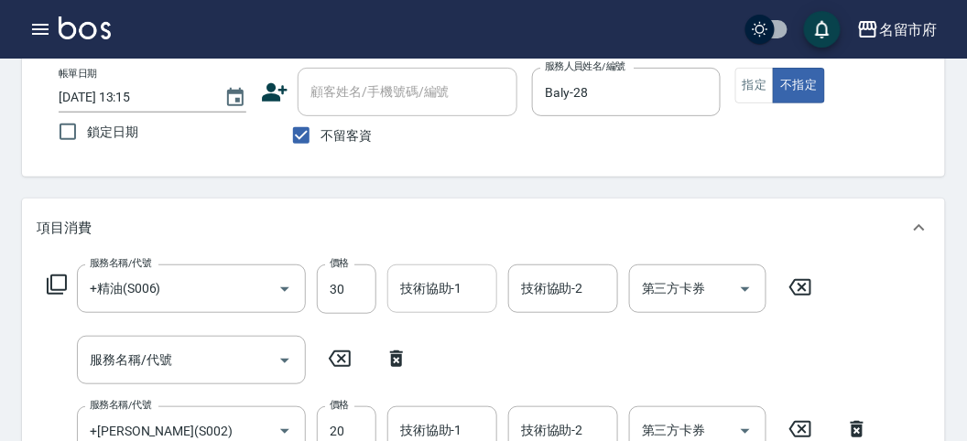
click at [471, 291] on input "技術協助-1" at bounding box center [442, 289] width 93 height 32
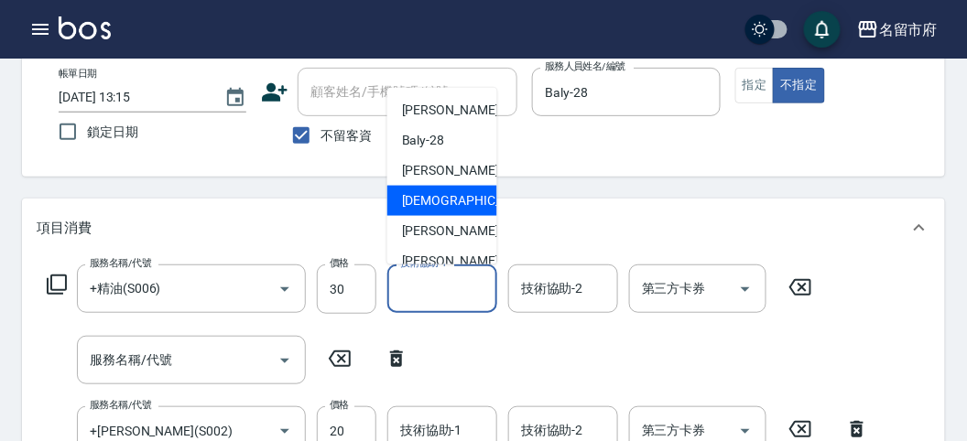
scroll to position [200, 0]
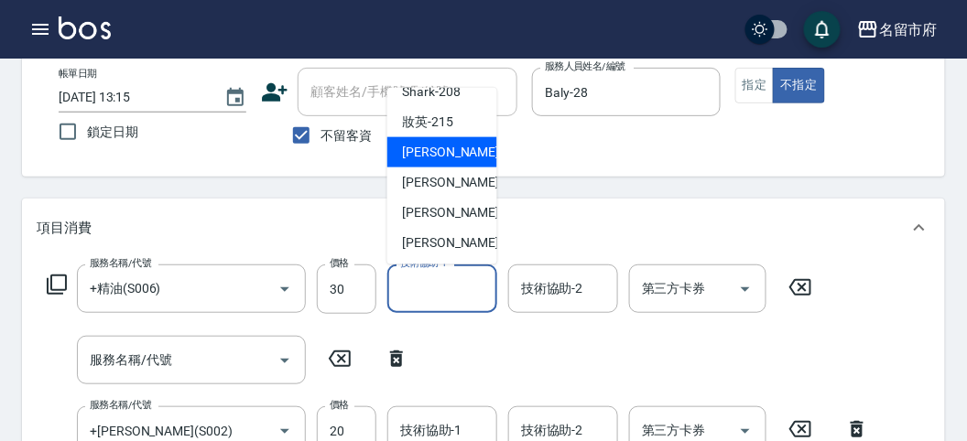
click at [449, 157] on span "小靜 -216" at bounding box center [463, 152] width 123 height 19
type input "小靜-216"
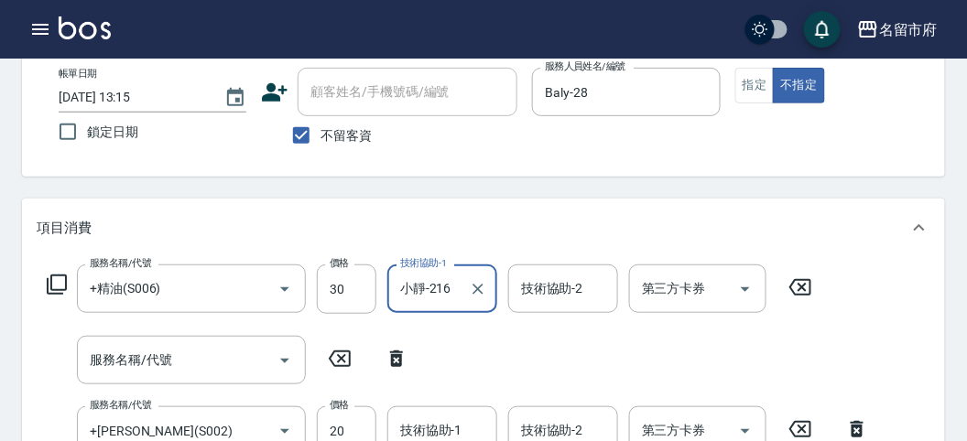
click at [547, 215] on div "項目消費" at bounding box center [483, 228] width 923 height 59
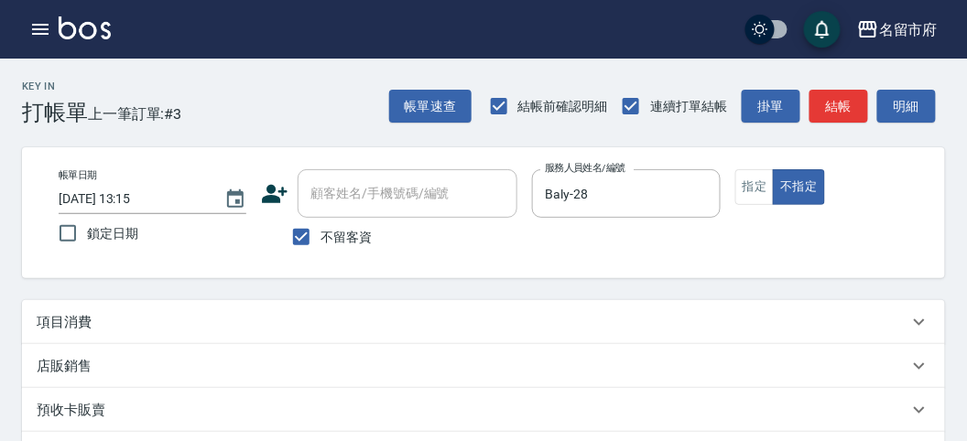
scroll to position [102, 0]
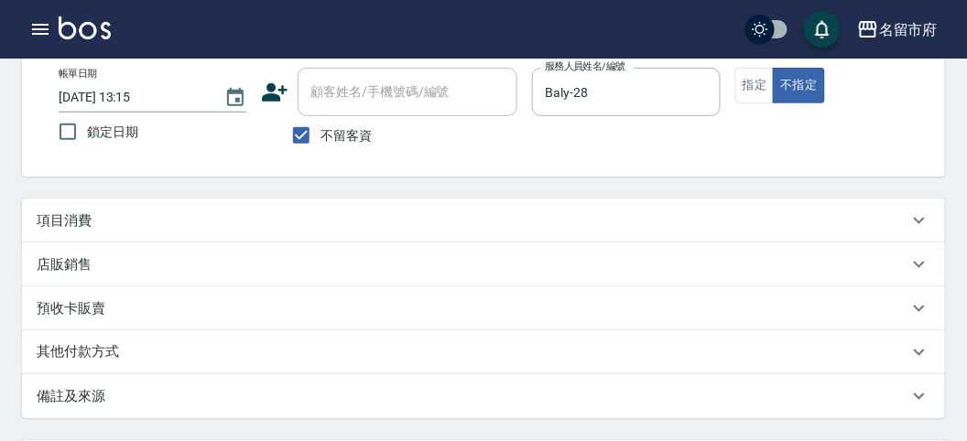
click at [920, 224] on icon at bounding box center [919, 221] width 22 height 22
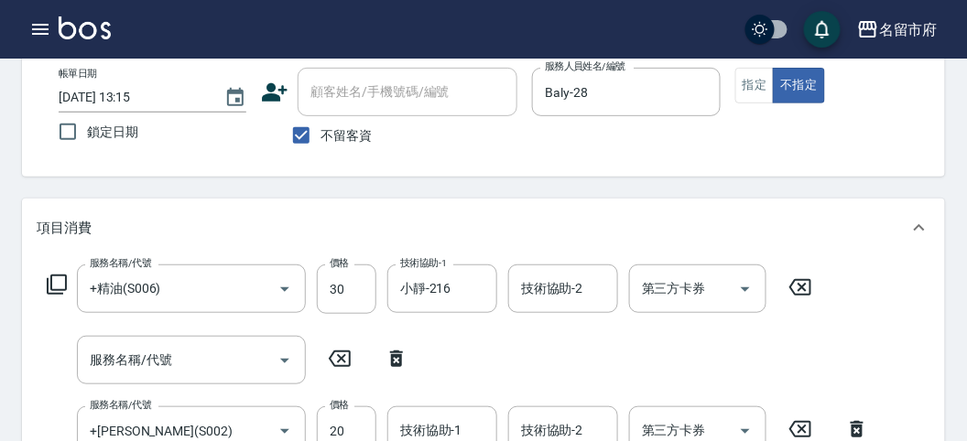
scroll to position [203, 0]
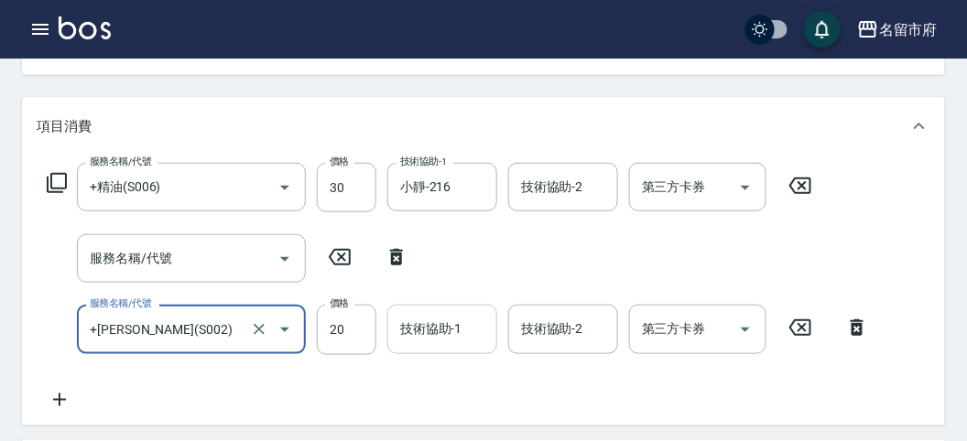
click at [472, 331] on input "技術協助-1" at bounding box center [442, 329] width 93 height 32
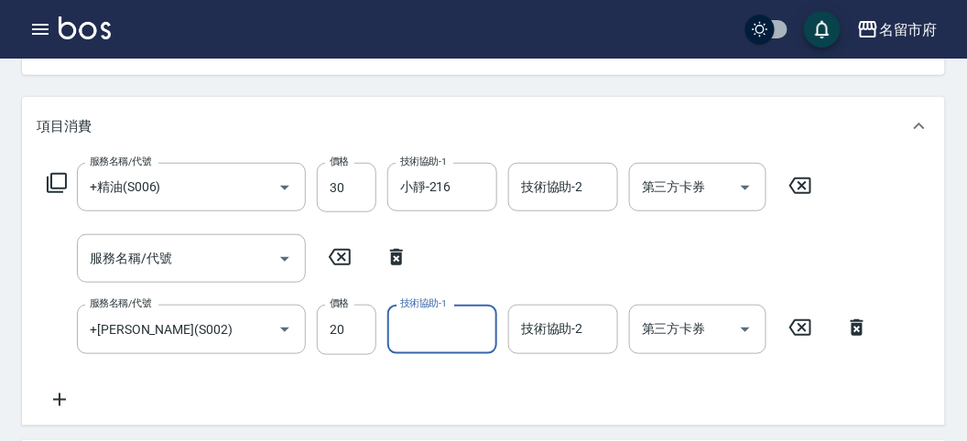
click at [458, 330] on input "技術協助-1" at bounding box center [442, 329] width 93 height 32
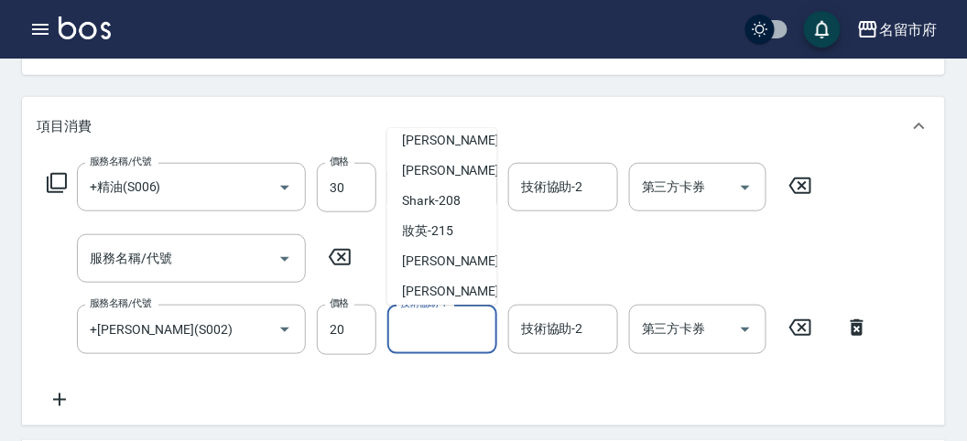
scroll to position [151, 0]
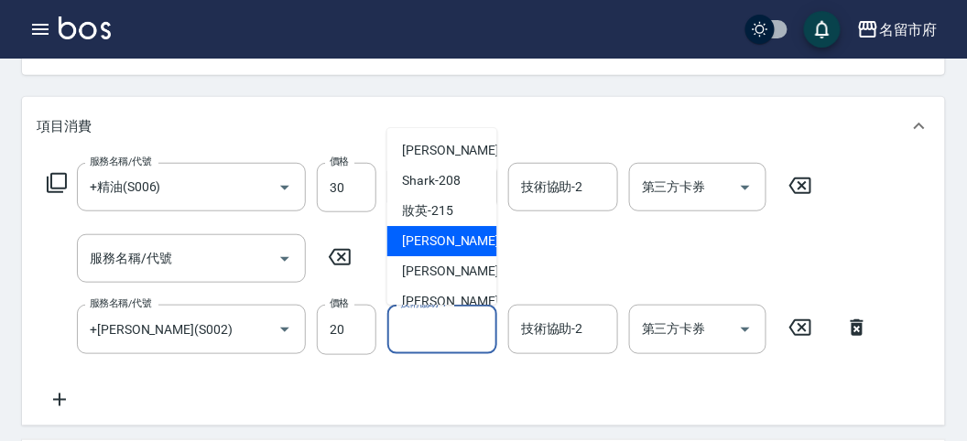
click at [468, 248] on div "小靜 -216" at bounding box center [442, 242] width 110 height 30
type input "小靜-216"
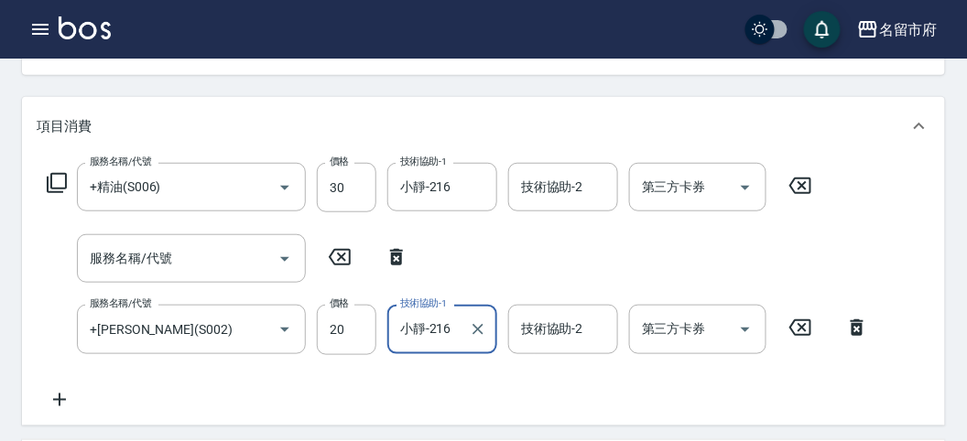
scroll to position [204, 0]
click at [966, 236] on html "名留市府 登出 櫃檯作業 打帳單 帳單列表 現金收支登錄 高階收支登錄 材料自購登錄 每日結帳 報表及分析 報表目錄 店家日報表 互助排行榜 互助點數明細 設…" at bounding box center [483, 353] width 967 height 1115
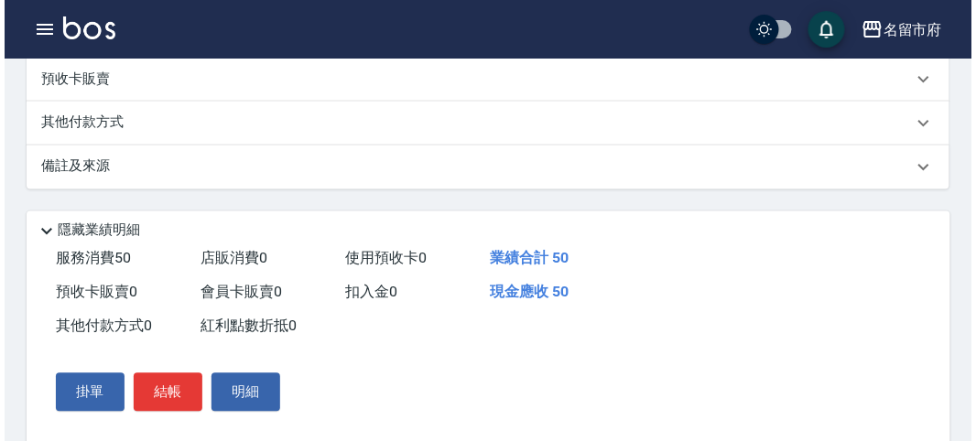
scroll to position [647, 0]
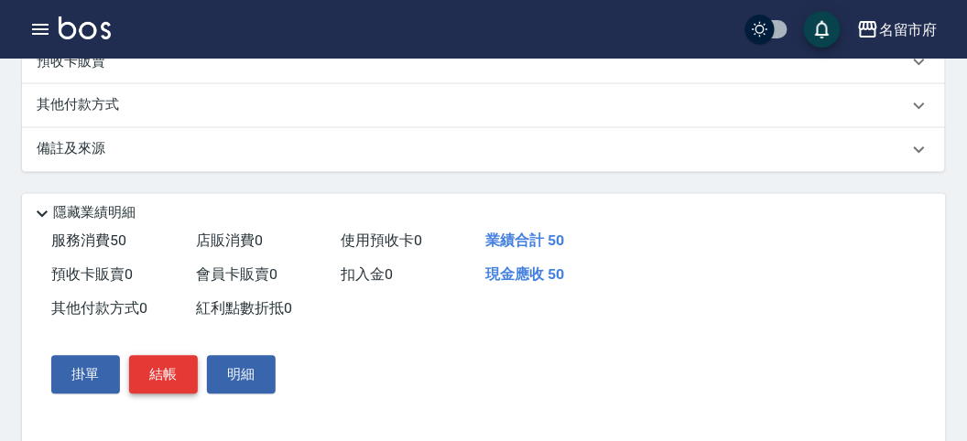
click at [146, 376] on button "結帳" at bounding box center [163, 375] width 69 height 38
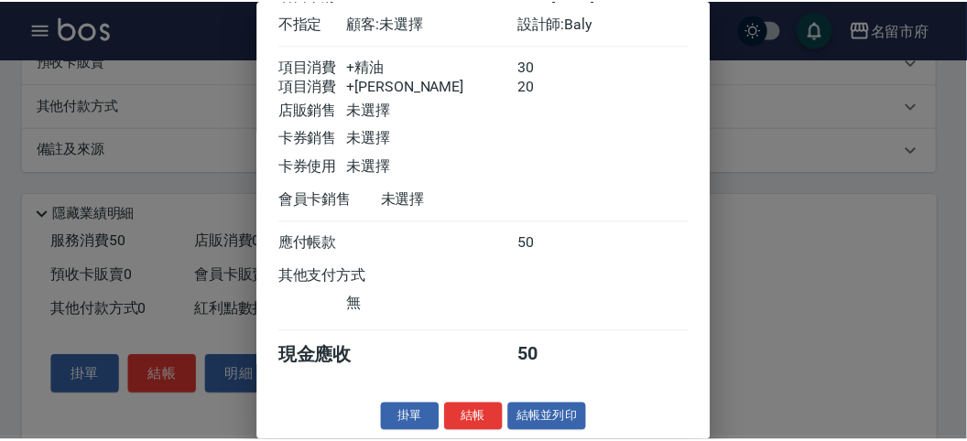
scroll to position [0, 0]
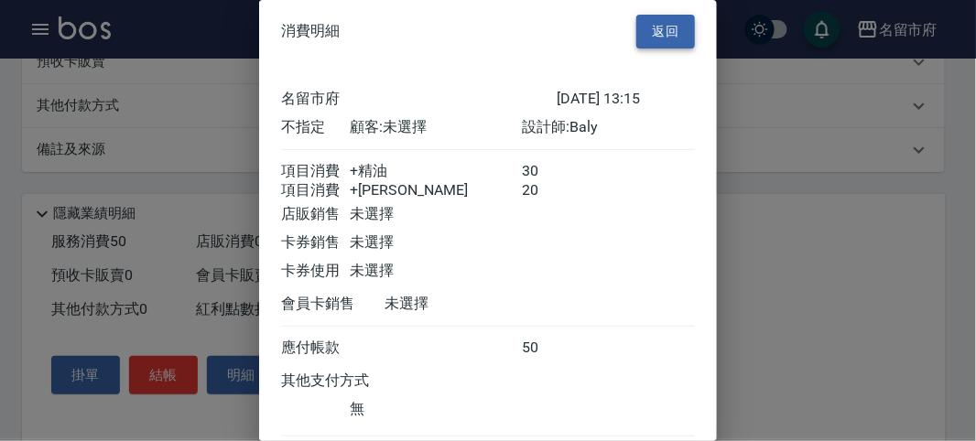
click at [670, 29] on button "返回" at bounding box center [665, 32] width 59 height 34
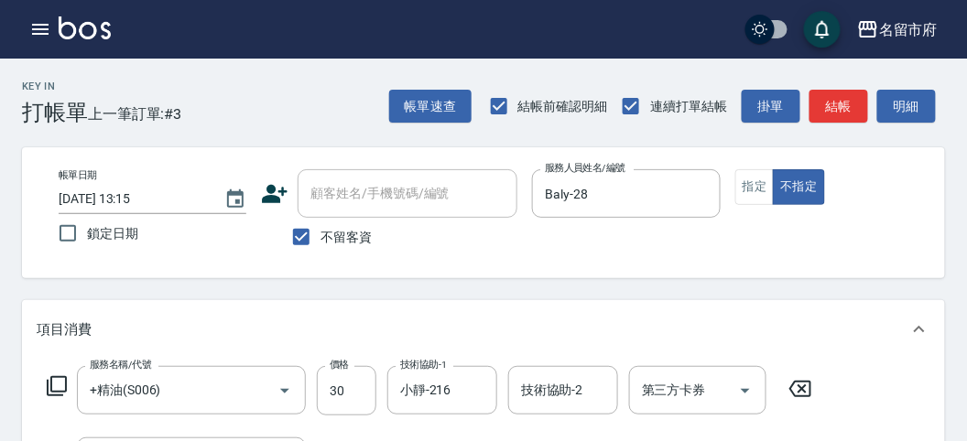
click at [64, 378] on icon at bounding box center [57, 386] width 22 height 22
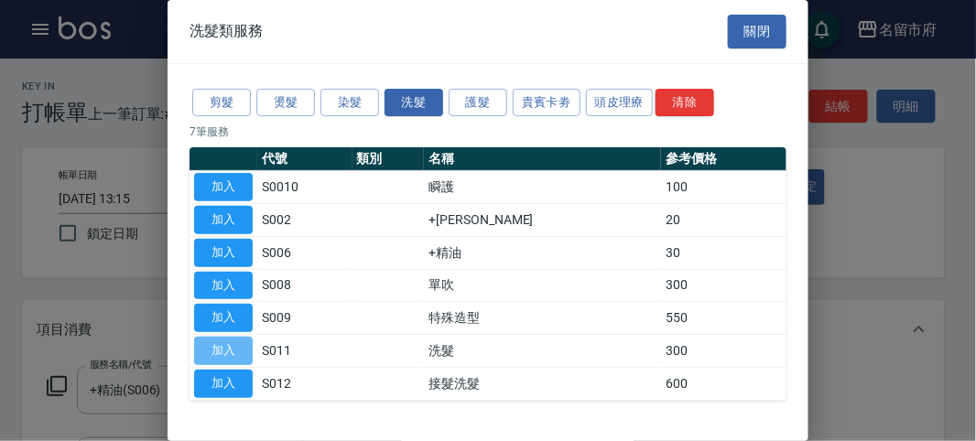
click at [251, 353] on button "加入" at bounding box center [223, 351] width 59 height 28
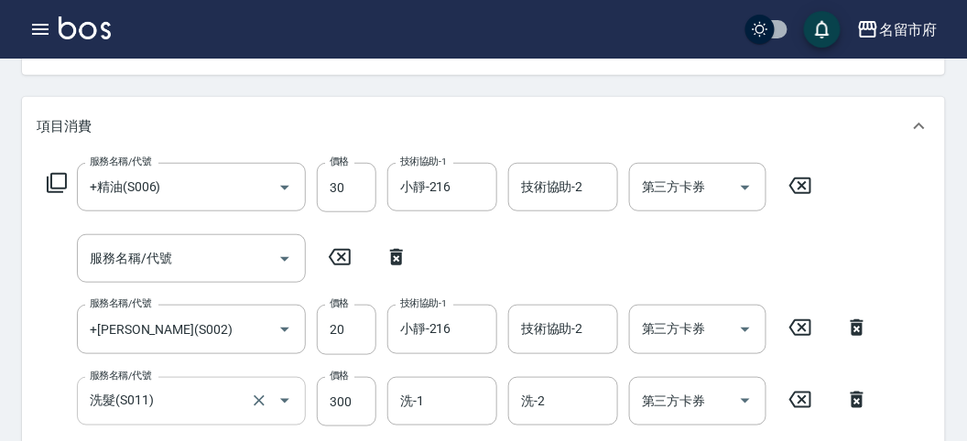
scroll to position [305, 0]
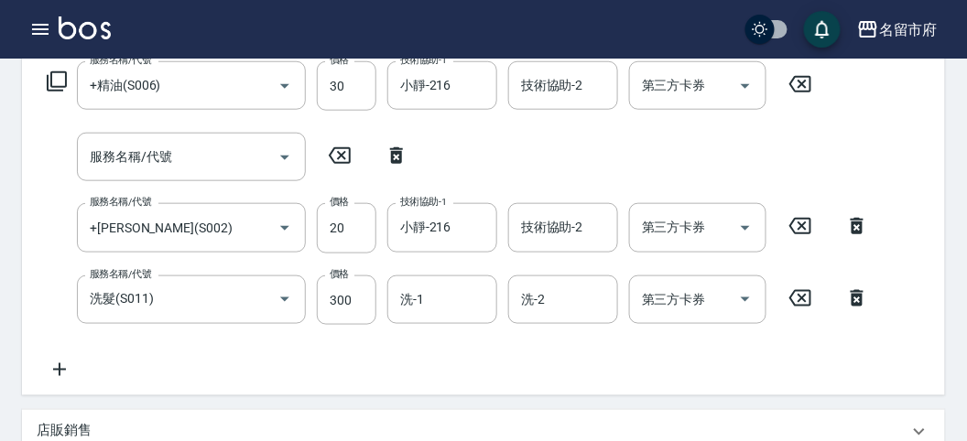
click at [333, 155] on icon at bounding box center [340, 156] width 46 height 22
click at [400, 160] on icon at bounding box center [396, 155] width 13 height 16
type input "+[PERSON_NAME](S002)"
type input "洗髮(S011)"
type input "300"
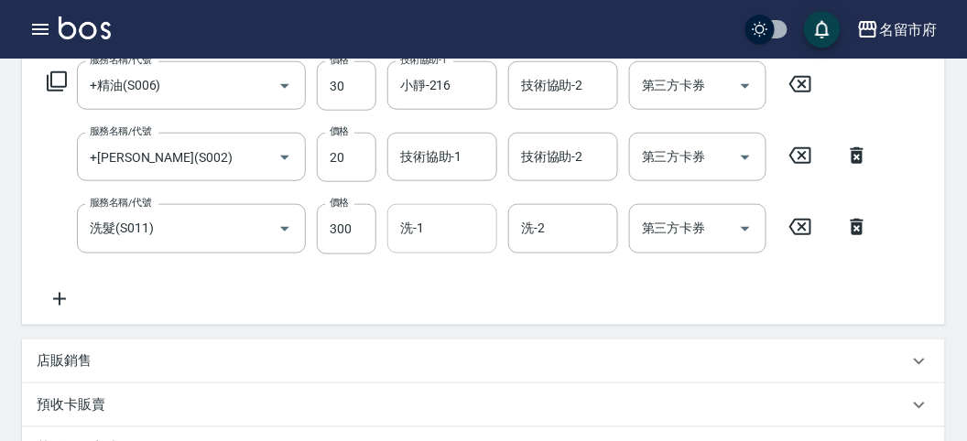
scroll to position [203, 0]
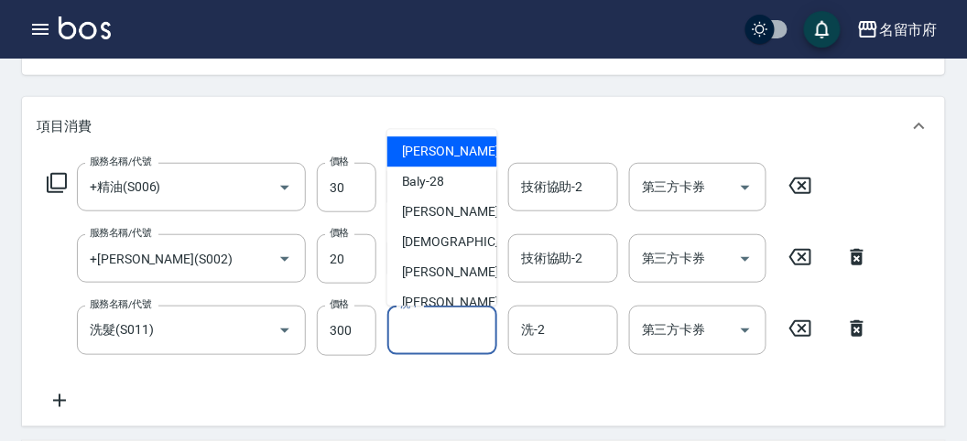
click at [424, 333] on input "洗-1" at bounding box center [442, 330] width 93 height 32
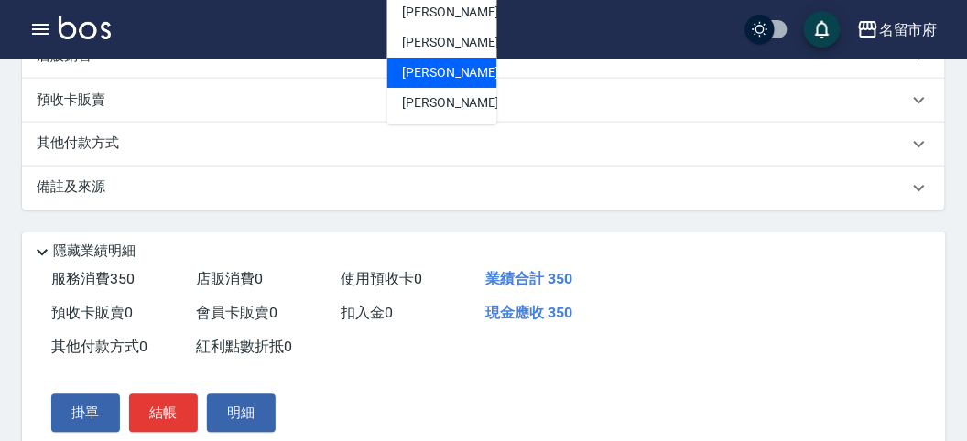
scroll to position [305, 0]
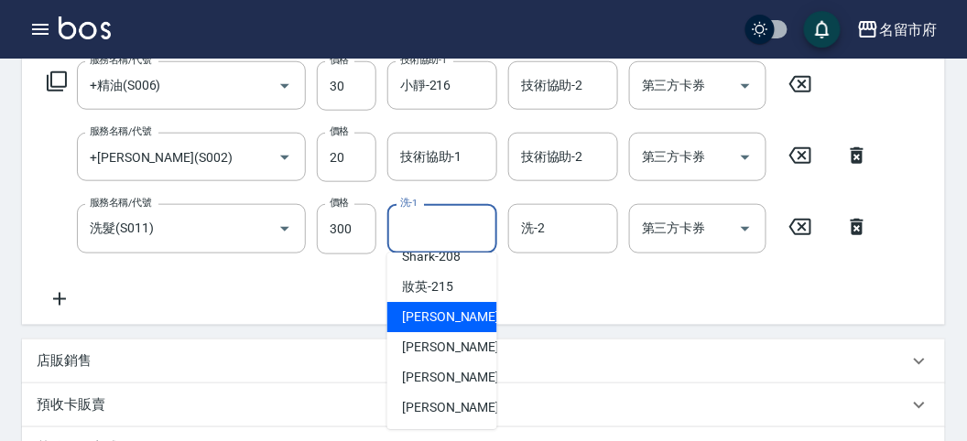
click at [455, 323] on div "小靜 -216" at bounding box center [442, 317] width 110 height 30
type input "小靜-216"
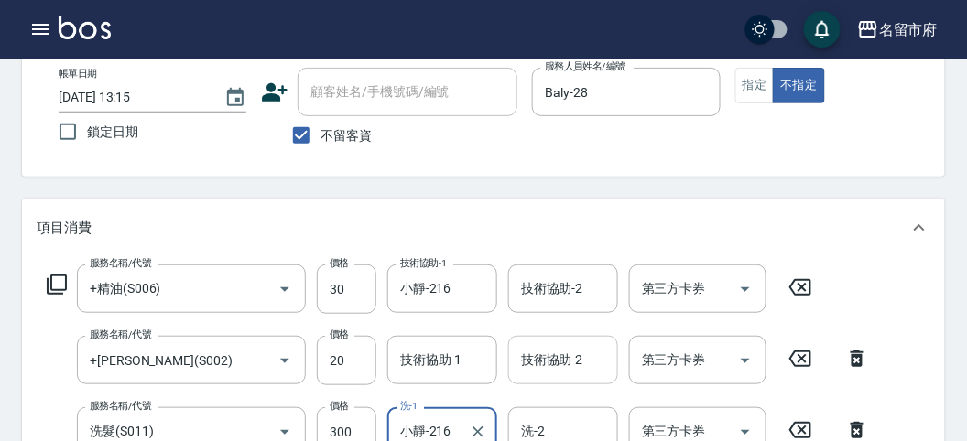
scroll to position [203, 0]
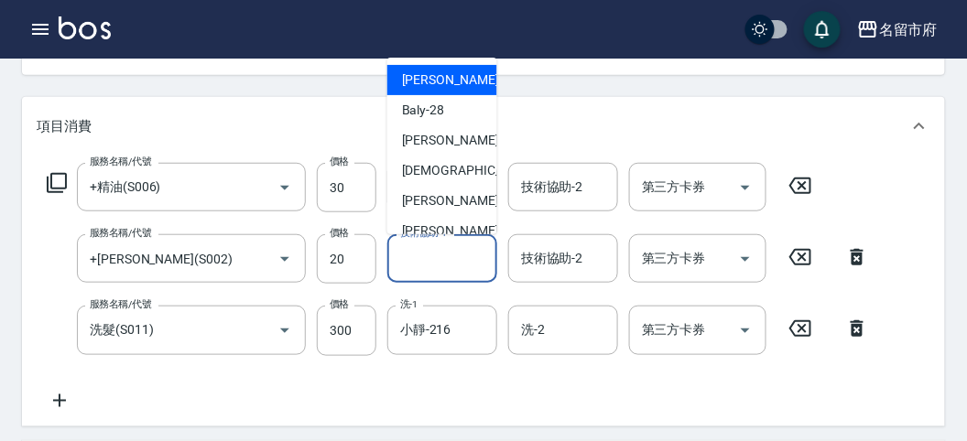
click at [471, 268] on input "技術協助-1" at bounding box center [442, 259] width 93 height 32
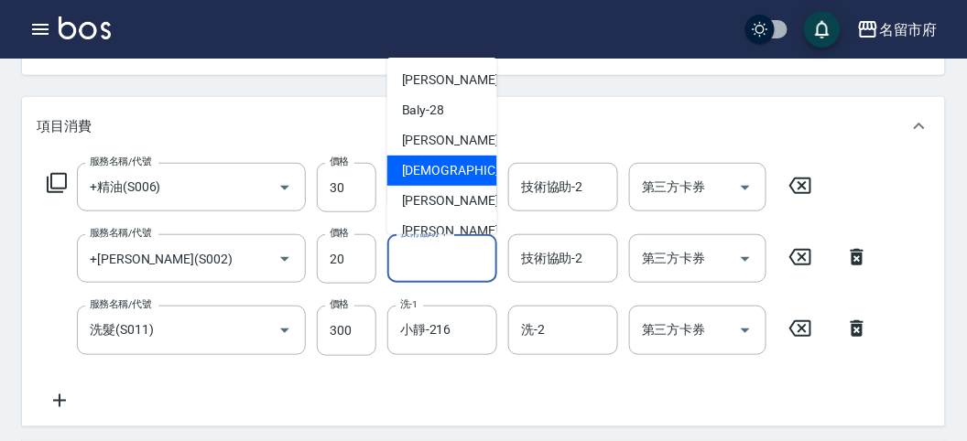
scroll to position [102, 0]
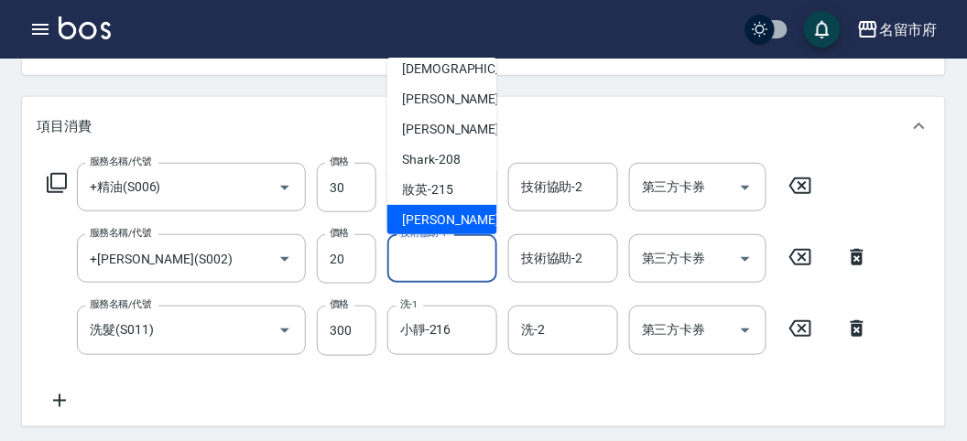
click at [448, 222] on span "小靜 -216" at bounding box center [463, 220] width 123 height 19
type input "小靜-216"
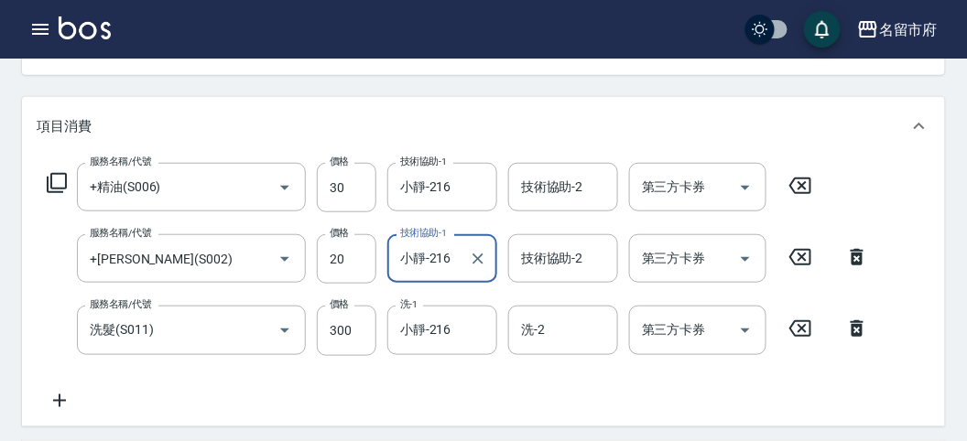
drag, startPoint x: 503, startPoint y: 380, endPoint x: 523, endPoint y: 378, distance: 20.2
click at [513, 379] on div "服務名稱/代號 +精油(S006) 服務名稱/代號 價格 30 價格 技術協助-1 小靜-216 技術協助-1 技術協助-2 技術協助-2 第三方卡券 第三方…" at bounding box center [458, 287] width 843 height 248
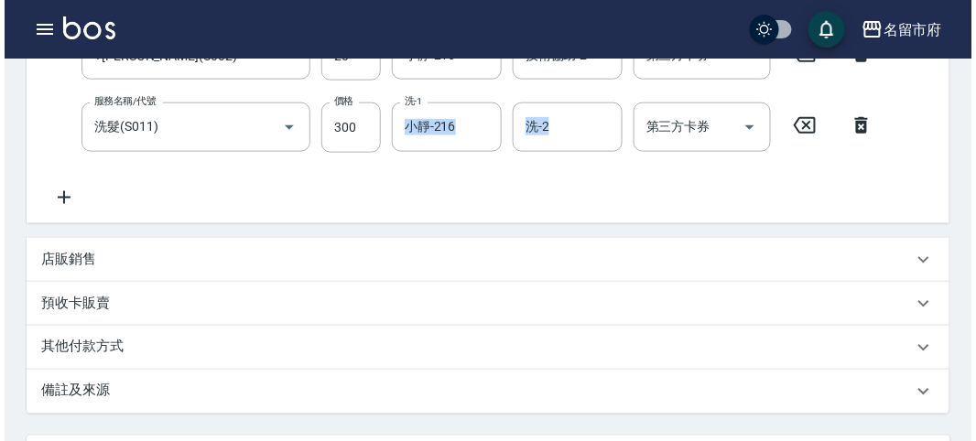
scroll to position [678, 0]
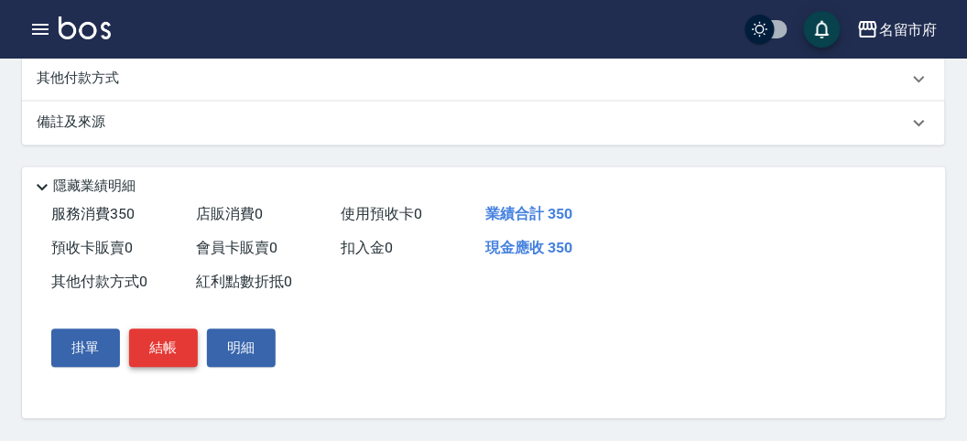
click at [176, 346] on button "結帳" at bounding box center [163, 349] width 69 height 38
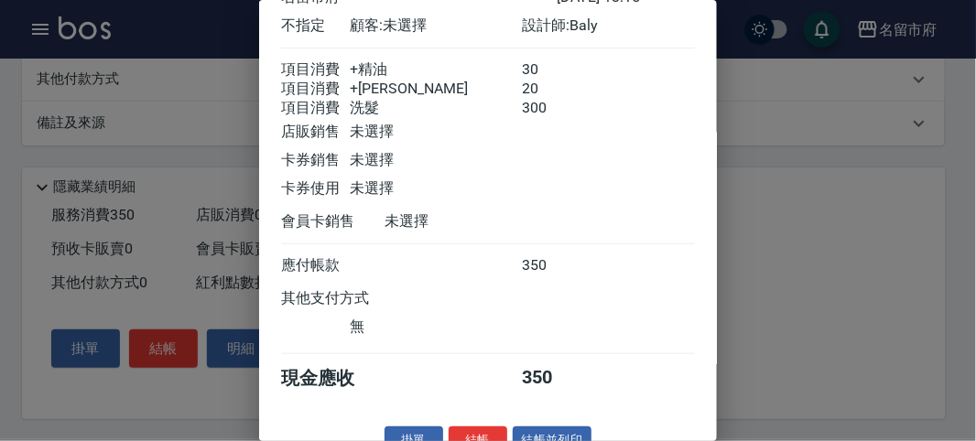
scroll to position [143, 0]
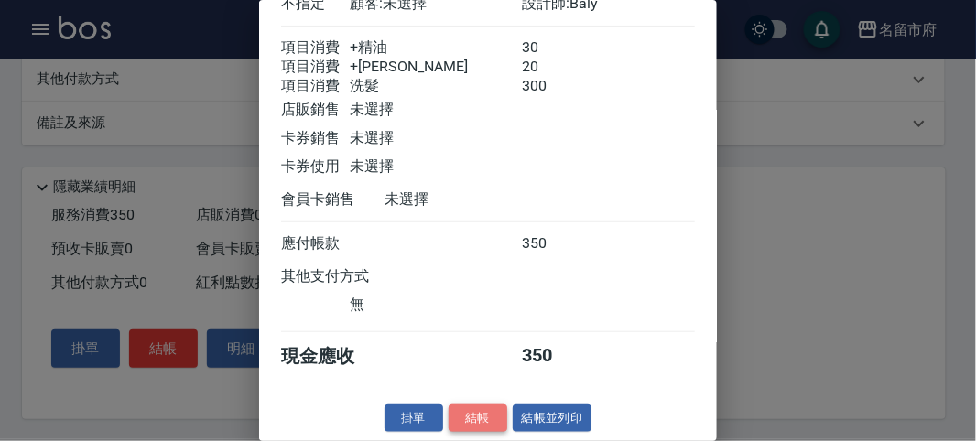
click at [482, 418] on button "結帳" at bounding box center [478, 419] width 59 height 28
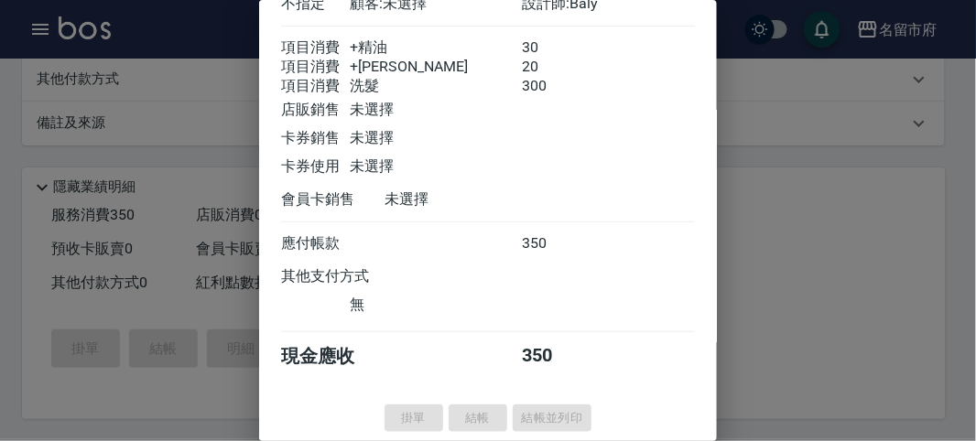
type input "[DATE] 13:30"
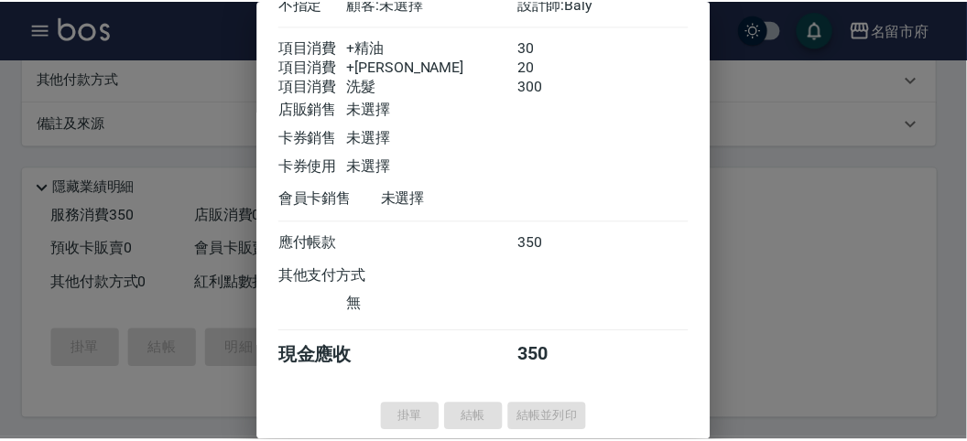
scroll to position [0, 0]
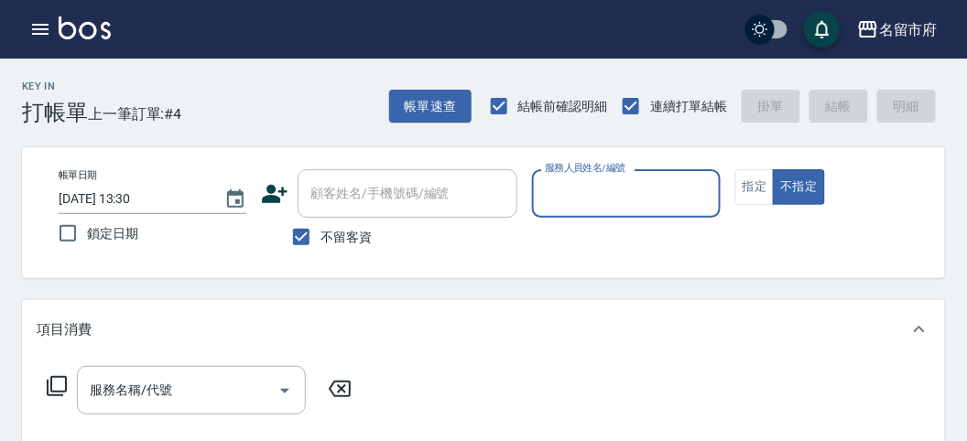
click at [621, 187] on input "服務人員姓名/編號" at bounding box center [625, 194] width 171 height 32
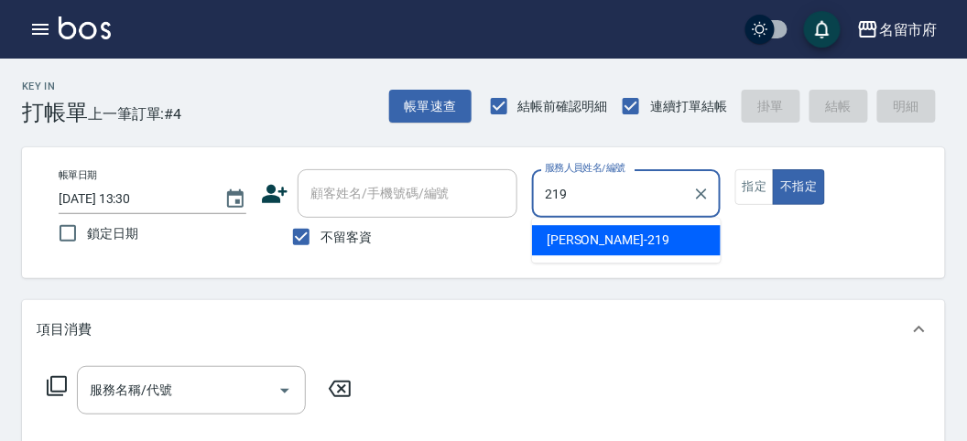
type input "[PERSON_NAME]-219"
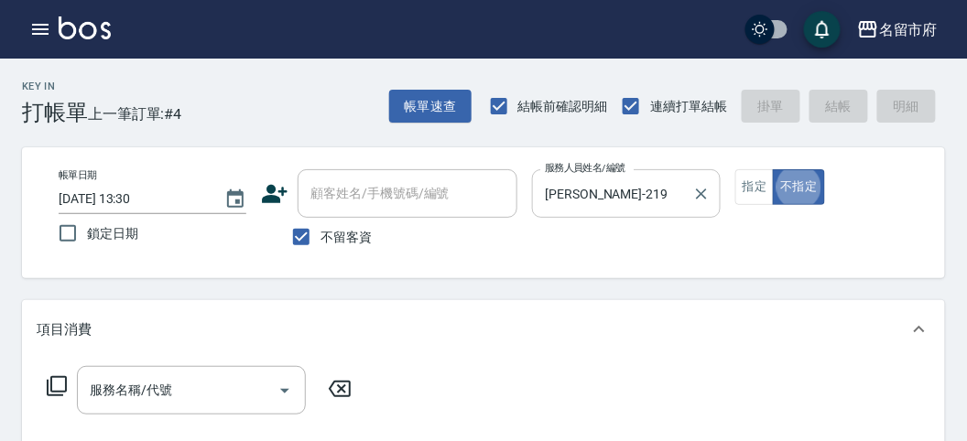
type button "false"
click at [49, 388] on icon at bounding box center [57, 386] width 22 height 22
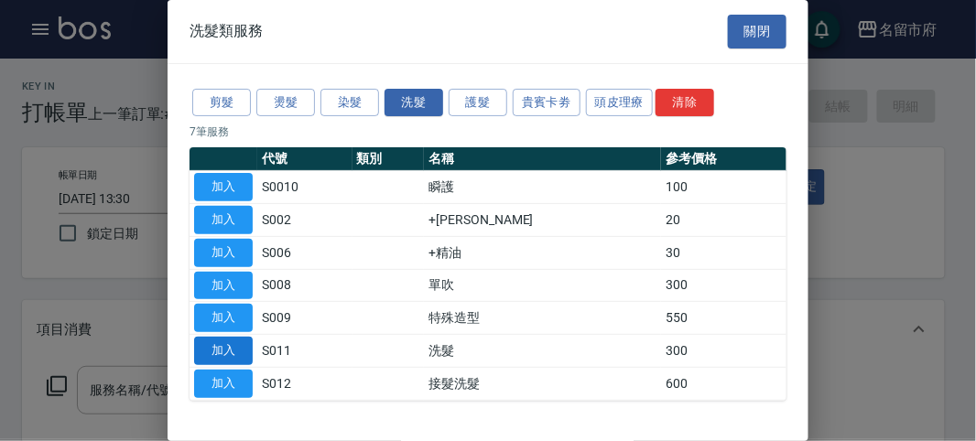
click at [222, 348] on button "加入" at bounding box center [223, 351] width 59 height 28
type input "洗髮(S011)"
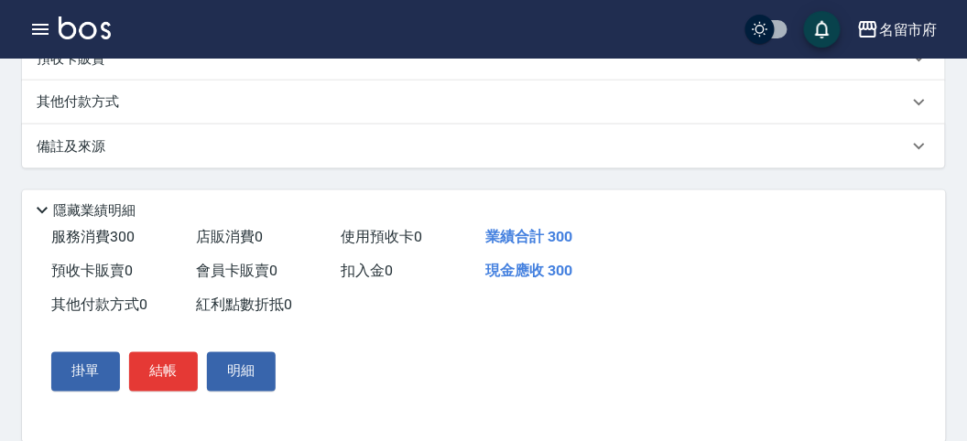
scroll to position [536, 0]
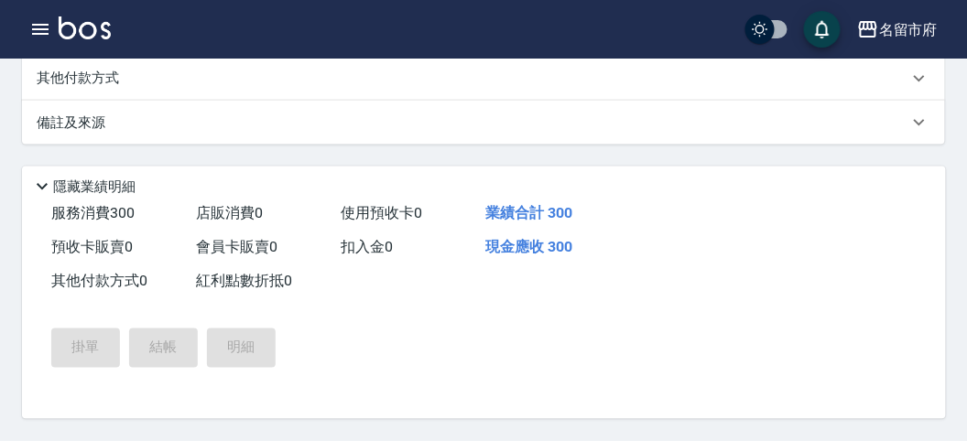
type input "[DATE] 13:34"
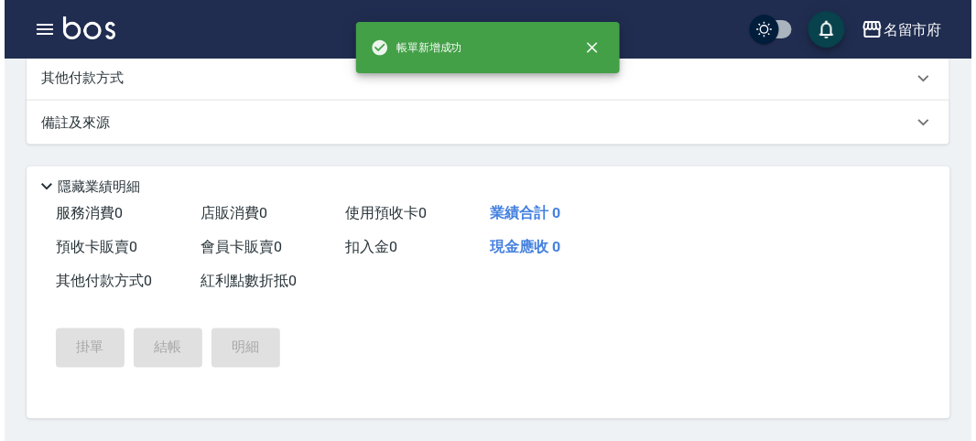
scroll to position [0, 0]
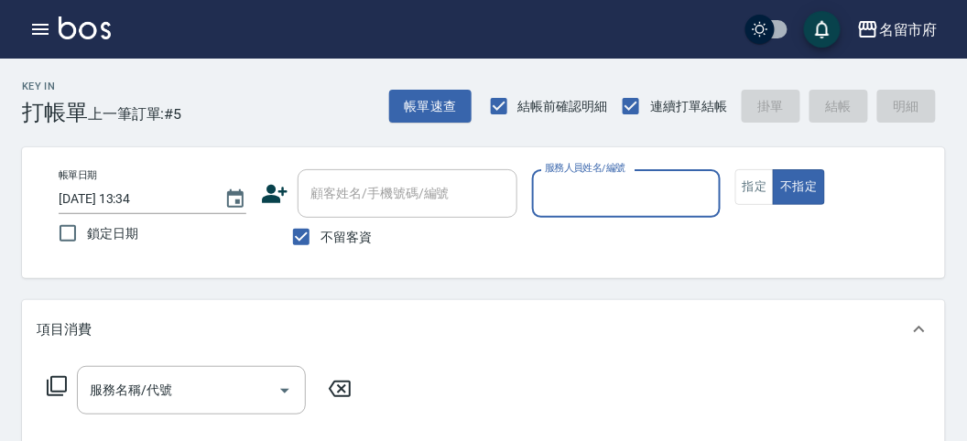
click at [637, 197] on input "服務人員姓名/編號" at bounding box center [625, 194] width 171 height 32
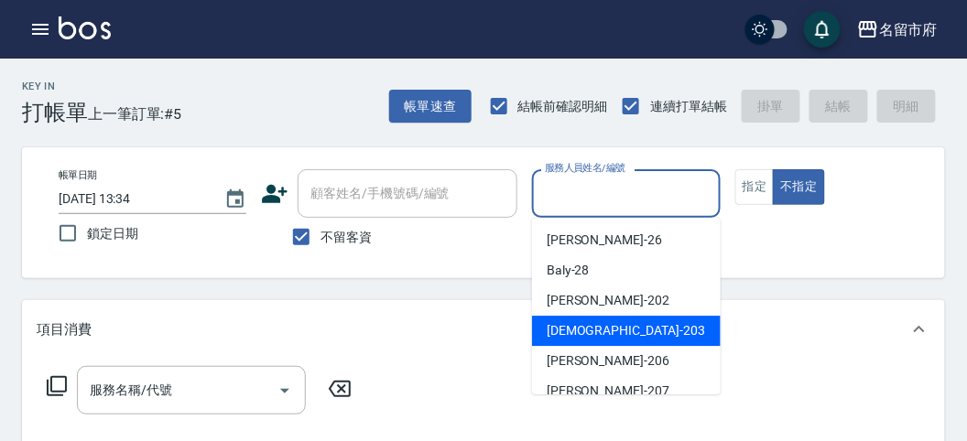
drag, startPoint x: 551, startPoint y: 337, endPoint x: 0, endPoint y: 386, distance: 553.4
click at [551, 337] on span "聖德 -203" at bounding box center [626, 330] width 158 height 19
type input "聖德-203"
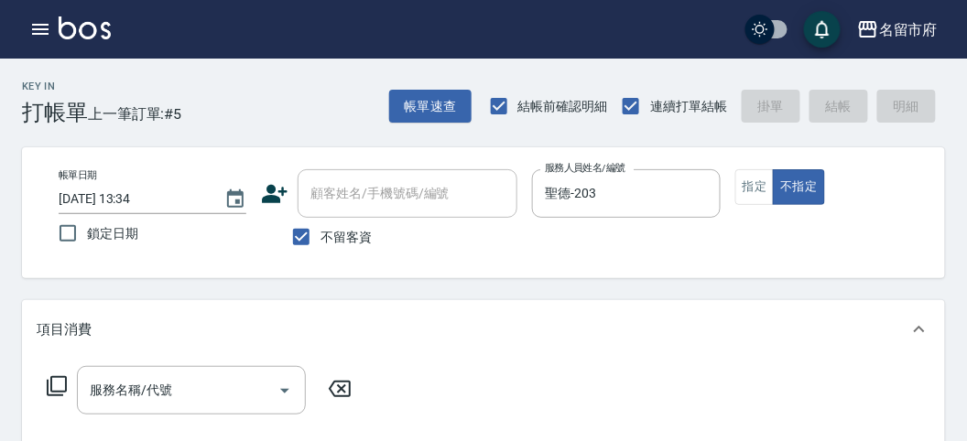
click at [50, 380] on icon at bounding box center [57, 386] width 20 height 20
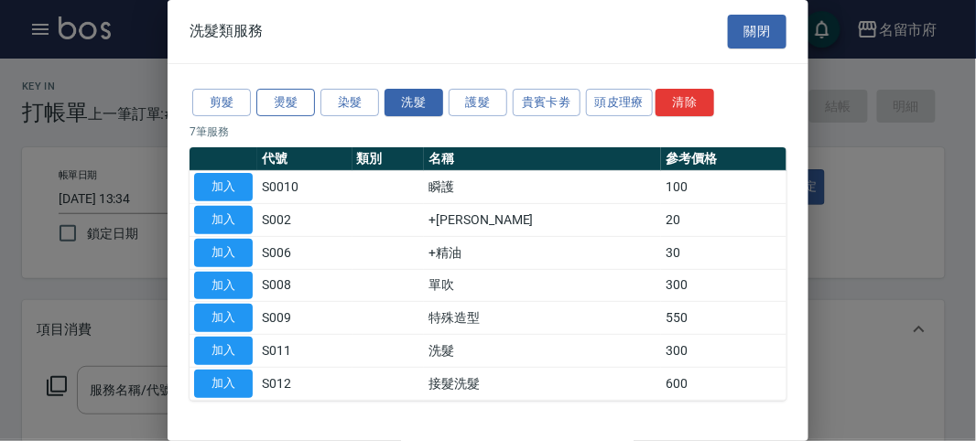
click at [281, 105] on button "燙髮" at bounding box center [285, 103] width 59 height 28
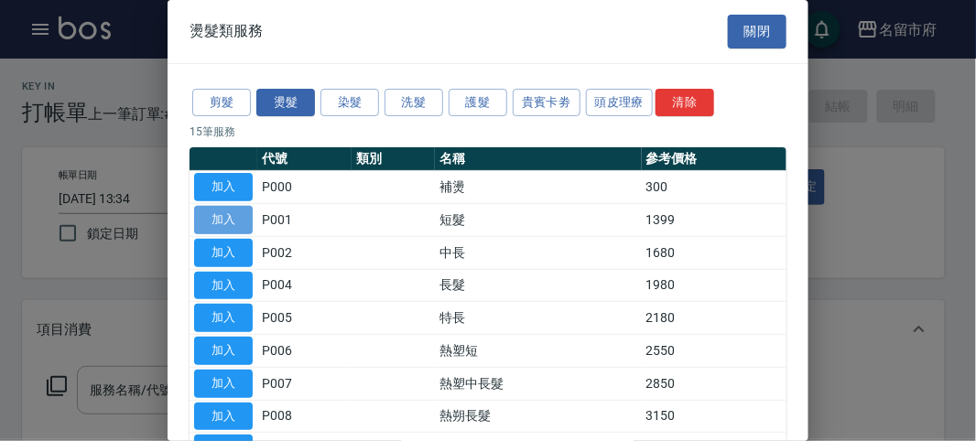
click at [224, 222] on button "加入" at bounding box center [223, 220] width 59 height 28
type input "短髮(P001)"
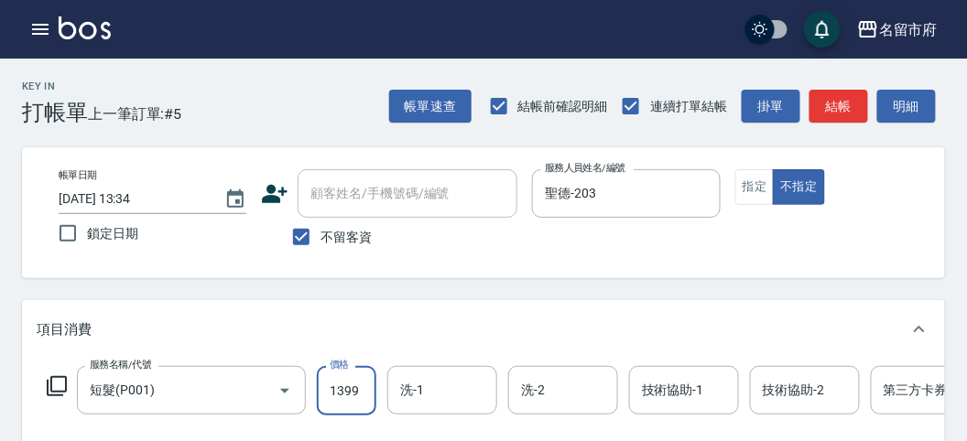
click at [335, 403] on input "1399" at bounding box center [347, 390] width 60 height 49
type input "1600"
click at [64, 392] on icon at bounding box center [57, 386] width 20 height 20
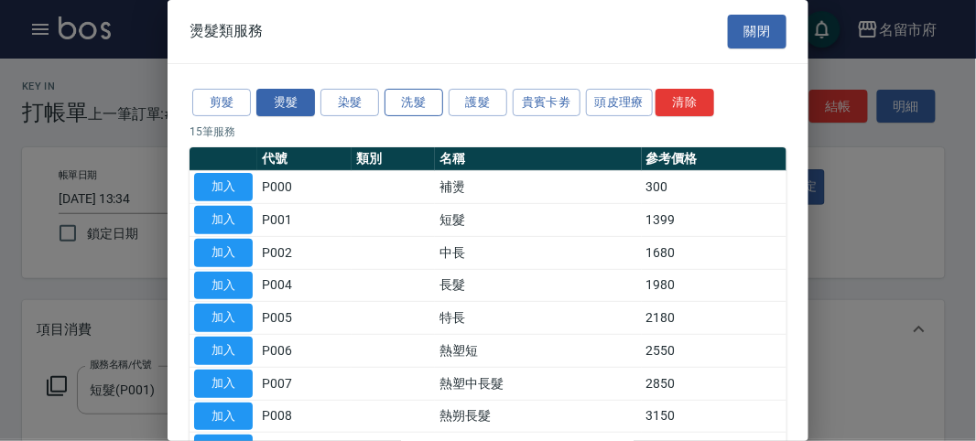
click at [390, 93] on button "洗髮" at bounding box center [414, 103] width 59 height 28
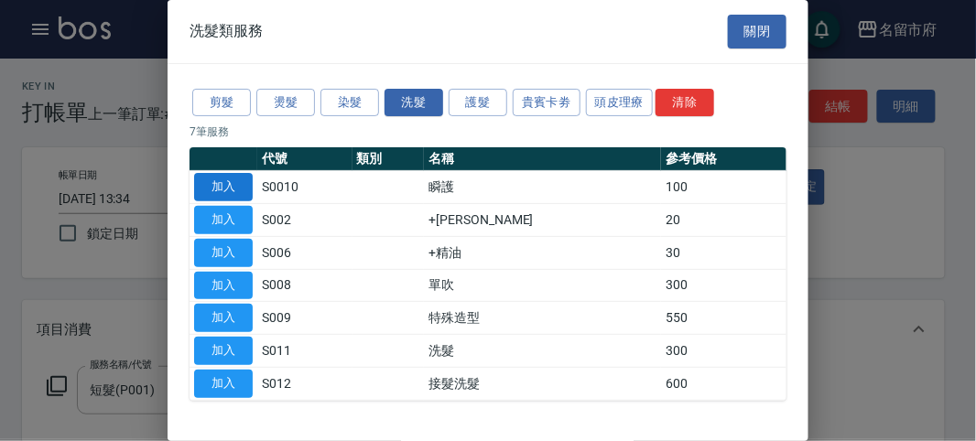
click at [231, 197] on button "加入" at bounding box center [223, 187] width 59 height 28
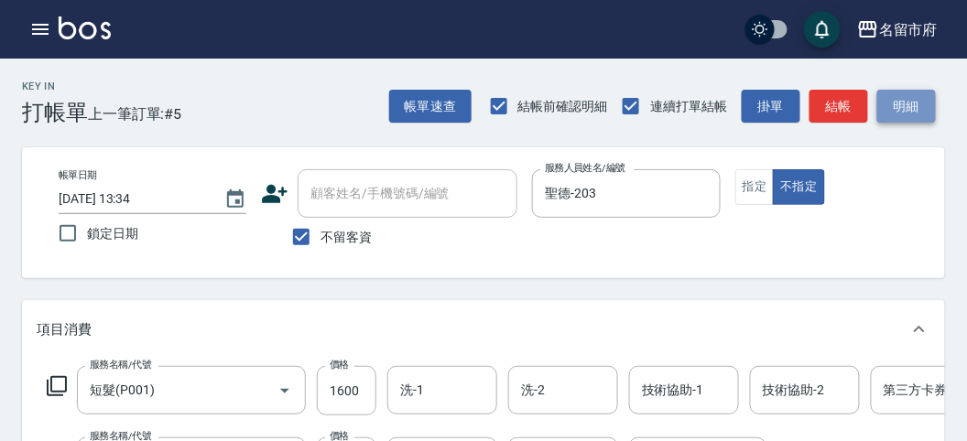
click at [886, 103] on button "明細" at bounding box center [906, 107] width 59 height 34
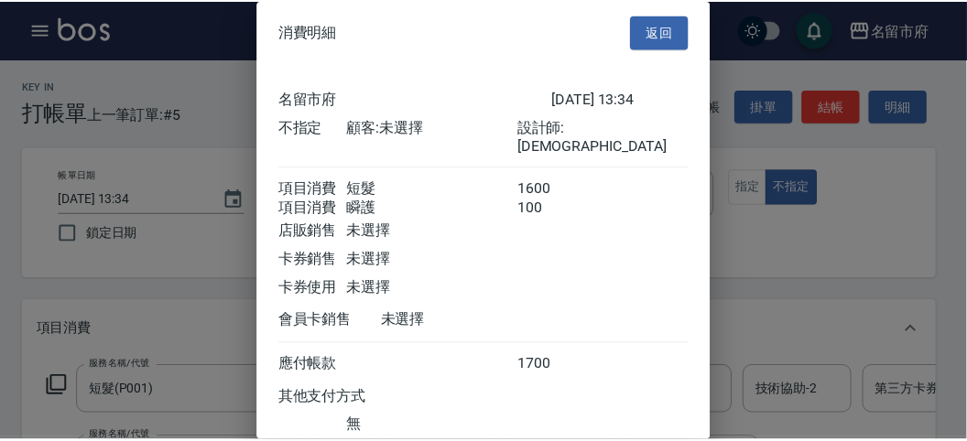
scroll to position [122, 0]
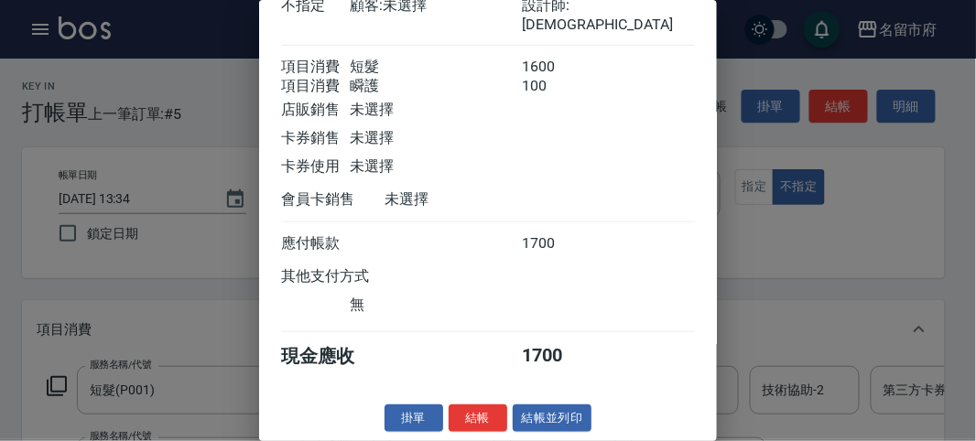
click at [473, 400] on div "消費明細 返回 名留市府 [DATE] 13:34 不指定 顧客: 未選擇 設計師: 聖德 項目消費 短髮 1600 項目消費 瞬護 100 店販銷售 未選擇…" at bounding box center [488, 220] width 458 height 441
click at [470, 409] on button "結帳" at bounding box center [478, 419] width 59 height 28
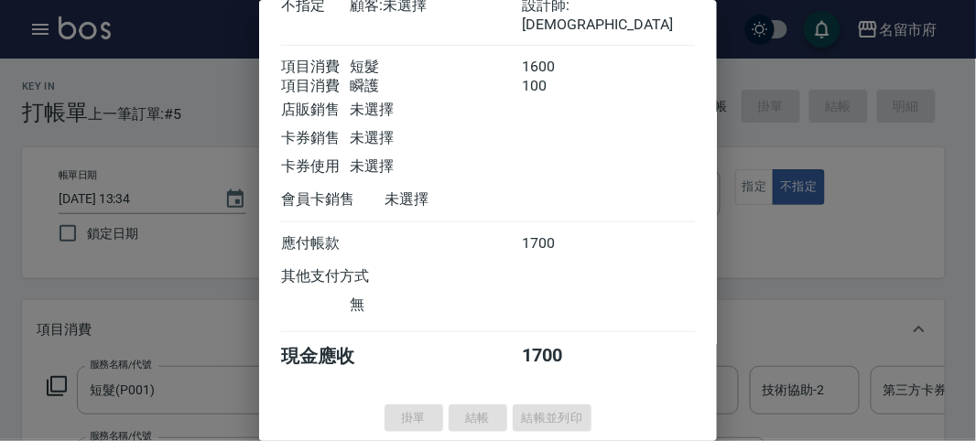
type input "[DATE] 13:43"
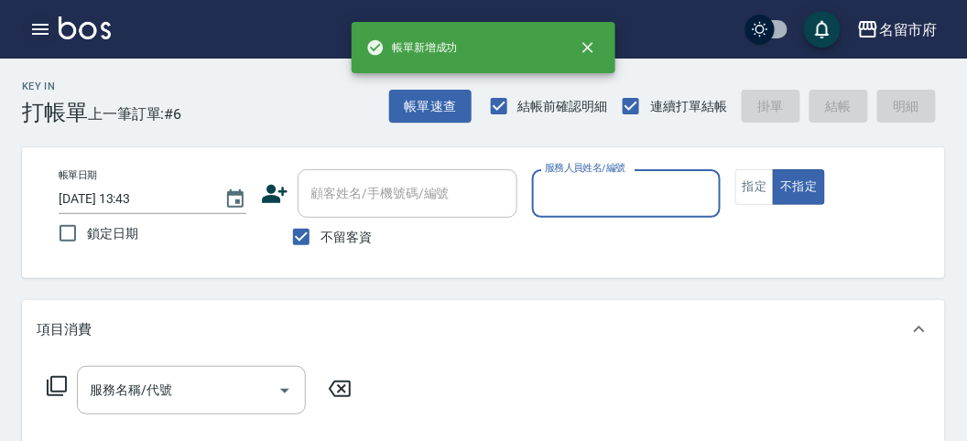
click at [43, 27] on icon "button" at bounding box center [40, 29] width 22 height 22
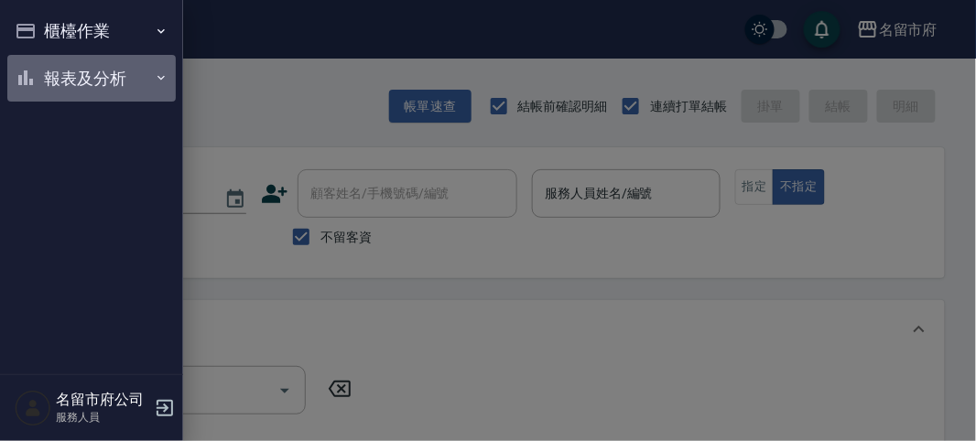
click at [48, 80] on button "報表及分析" at bounding box center [91, 79] width 168 height 48
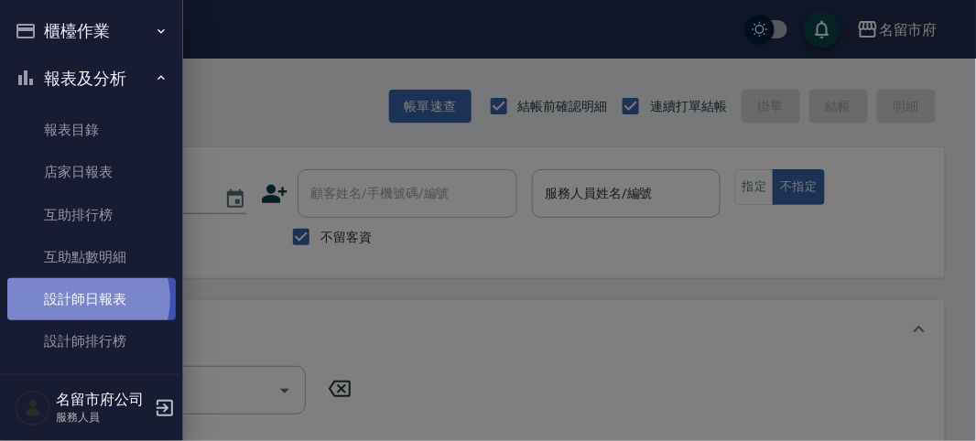
click at [84, 299] on link "設計師日報表" at bounding box center [91, 299] width 168 height 42
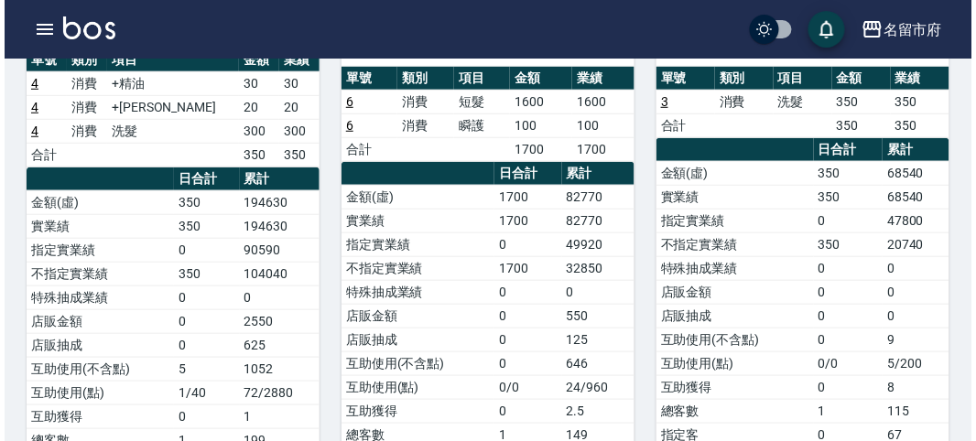
scroll to position [102, 0]
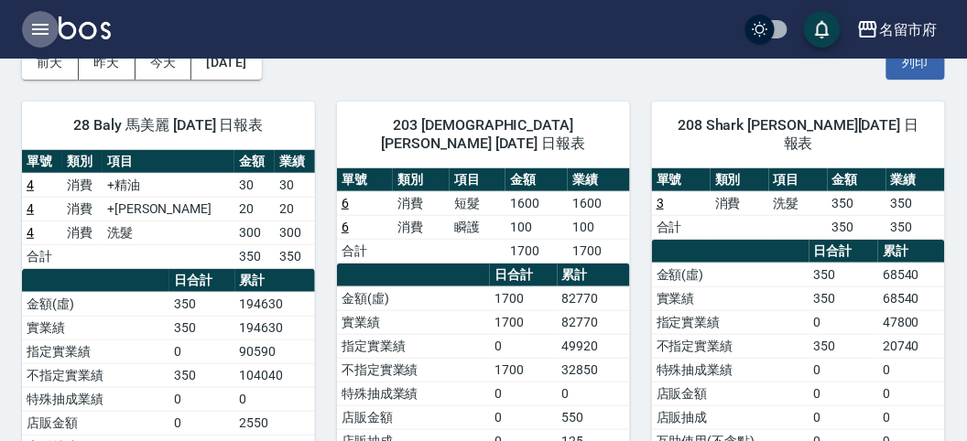
click at [43, 38] on icon "button" at bounding box center [40, 29] width 22 height 22
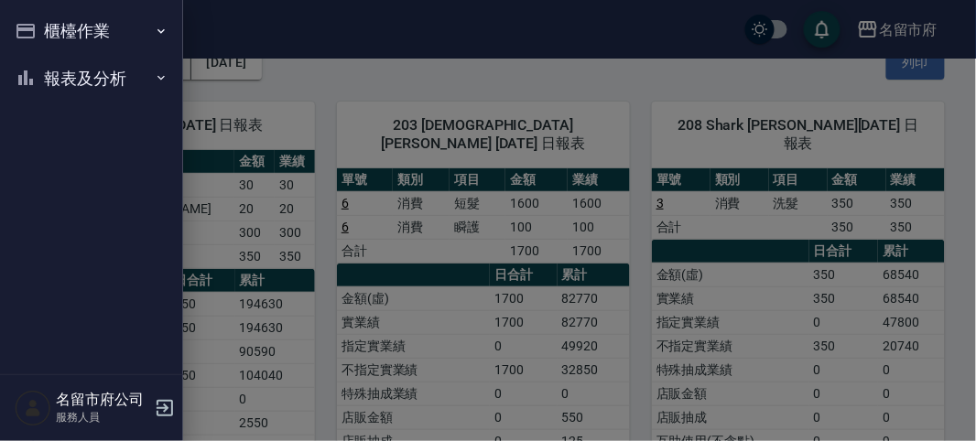
click at [38, 35] on button "櫃檯作業" at bounding box center [91, 31] width 168 height 48
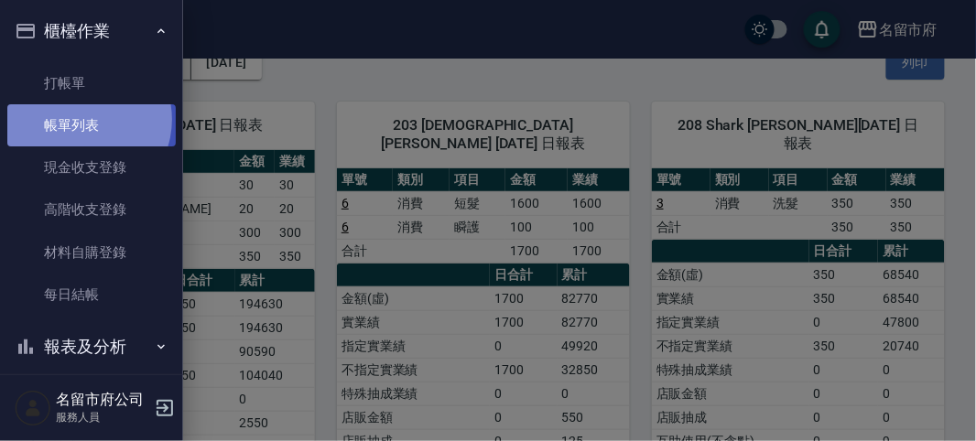
click at [80, 120] on link "帳單列表" at bounding box center [91, 125] width 168 height 42
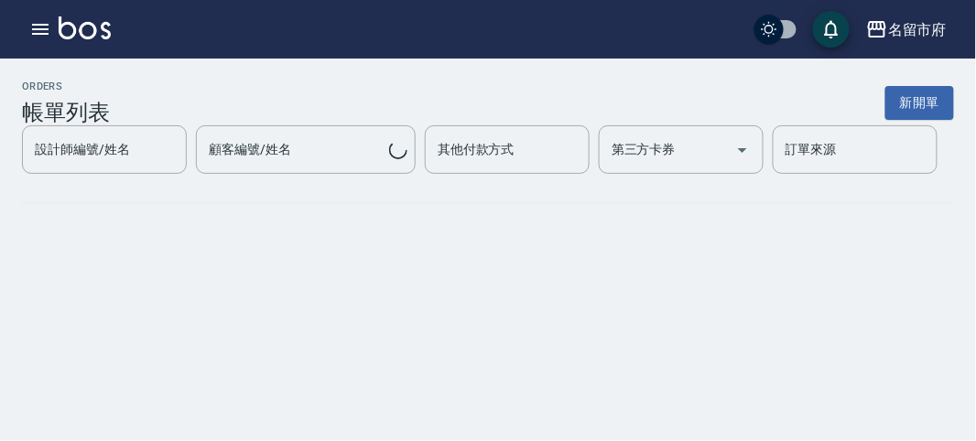
click at [80, 120] on h3 "帳單列表" at bounding box center [66, 113] width 88 height 26
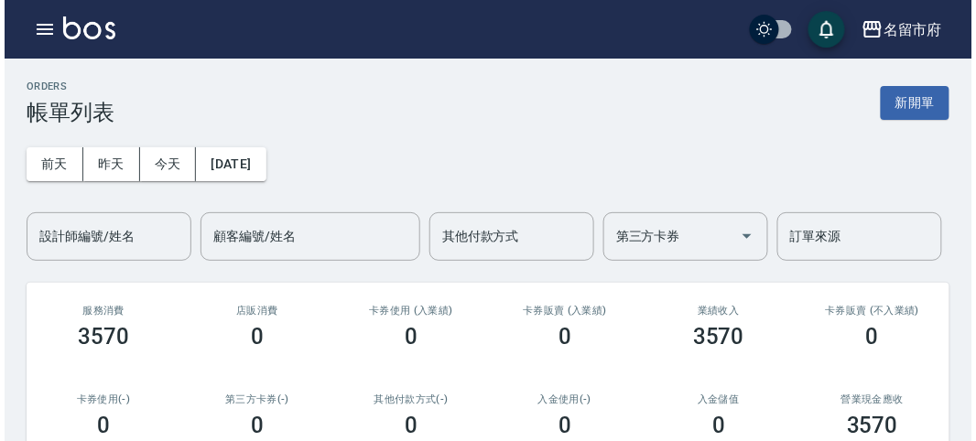
scroll to position [514, 0]
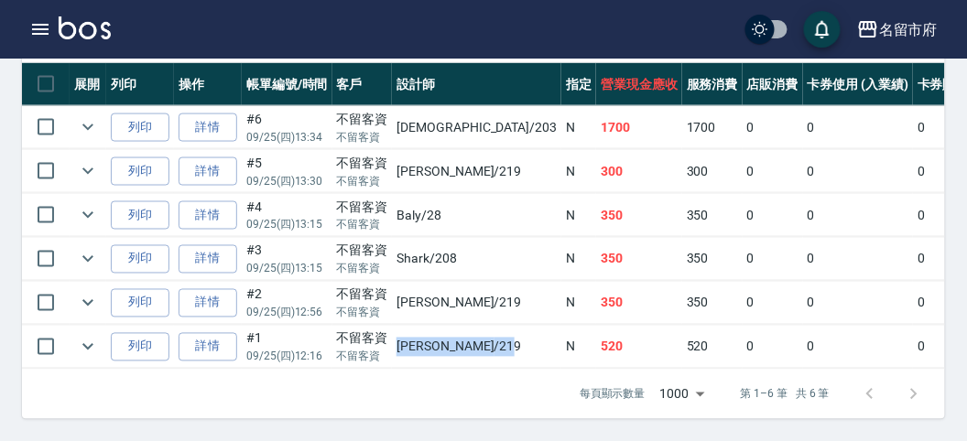
drag, startPoint x: 396, startPoint y: 332, endPoint x: 458, endPoint y: 331, distance: 62.3
click at [458, 331] on td "[PERSON_NAME] /219" at bounding box center [476, 347] width 169 height 43
click at [390, 287] on td "不留客資 不留客資" at bounding box center [362, 303] width 60 height 43
drag, startPoint x: 497, startPoint y: 289, endPoint x: 542, endPoint y: 289, distance: 44.9
click at [542, 289] on tr "列印 詳情 #2 09/25 (四) 12:56 不留客資 不留客資 [PERSON_NAME] /219 N 350 350 0 0 0 350 0 0 0…" at bounding box center [830, 303] width 1617 height 43
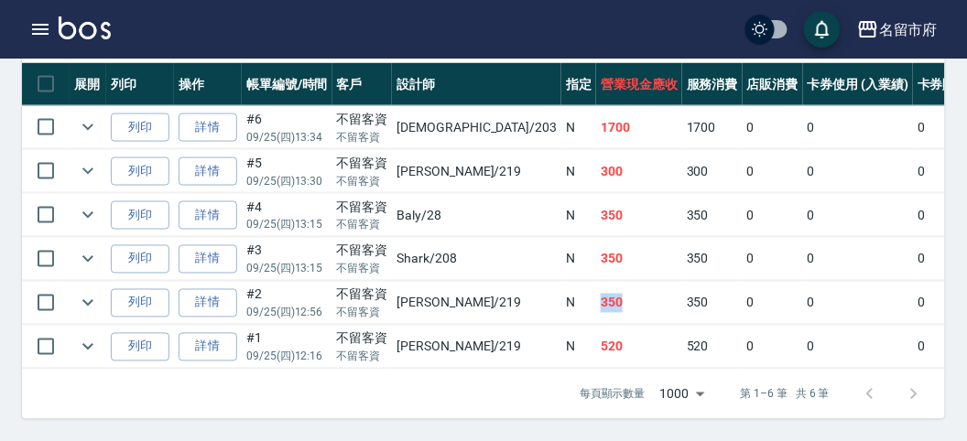
click at [596, 289] on td "350" at bounding box center [639, 303] width 86 height 43
drag, startPoint x: 505, startPoint y: 246, endPoint x: 540, endPoint y: 244, distance: 34.8
click at [596, 244] on td "350" at bounding box center [639, 259] width 86 height 43
drag, startPoint x: 498, startPoint y: 310, endPoint x: 537, endPoint y: 313, distance: 39.5
click at [537, 326] on tr "列印 詳情 #1 09/25 (四) 12:16 不留客資 不留客資 [PERSON_NAME] /219 N 520 520 0 0 0 520 0 0 0…" at bounding box center [830, 347] width 1617 height 43
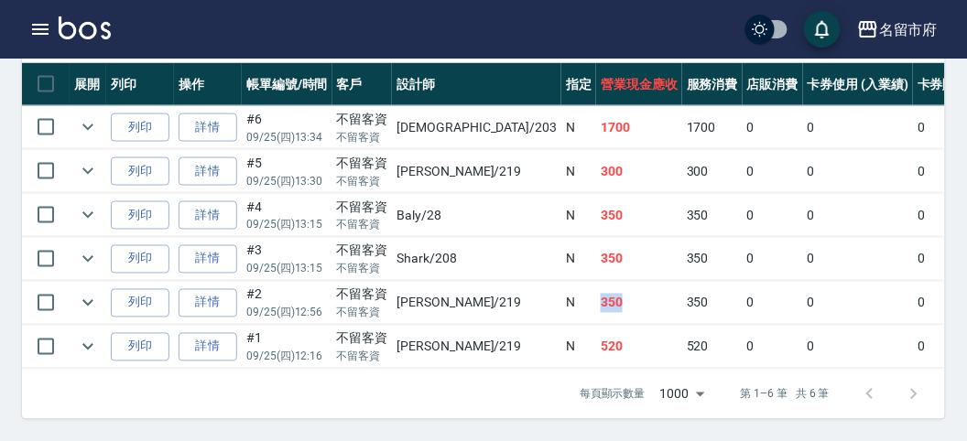
drag, startPoint x: 492, startPoint y: 285, endPoint x: 537, endPoint y: 285, distance: 44.9
click at [537, 285] on tr "列印 詳情 #2 09/25 (四) 12:56 不留客資 不留客資 [PERSON_NAME] /219 N 350 350 0 0 0 350 0 0 0…" at bounding box center [830, 303] width 1617 height 43
drag, startPoint x: 500, startPoint y: 146, endPoint x: 569, endPoint y: 157, distance: 69.7
click at [569, 157] on tr "列印 詳情 #5 09/25 (四) 13:30 不留客資 不留客資 [PERSON_NAME] /219 N 300 300 0 0 0 300 0 0 0…" at bounding box center [830, 171] width 1617 height 43
drag, startPoint x: 491, startPoint y: 286, endPoint x: 550, endPoint y: 286, distance: 59.5
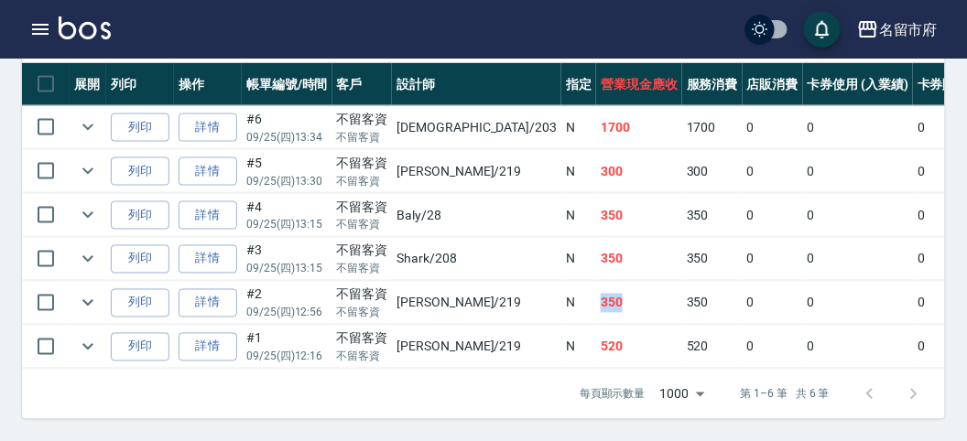
click at [550, 286] on tr "列印 詳情 #2 09/25 (四) 12:56 不留客資 不留客資 [PERSON_NAME] /219 N 350 350 0 0 0 350 0 0 0…" at bounding box center [830, 303] width 1617 height 43
click at [30, 24] on icon "button" at bounding box center [40, 29] width 22 height 22
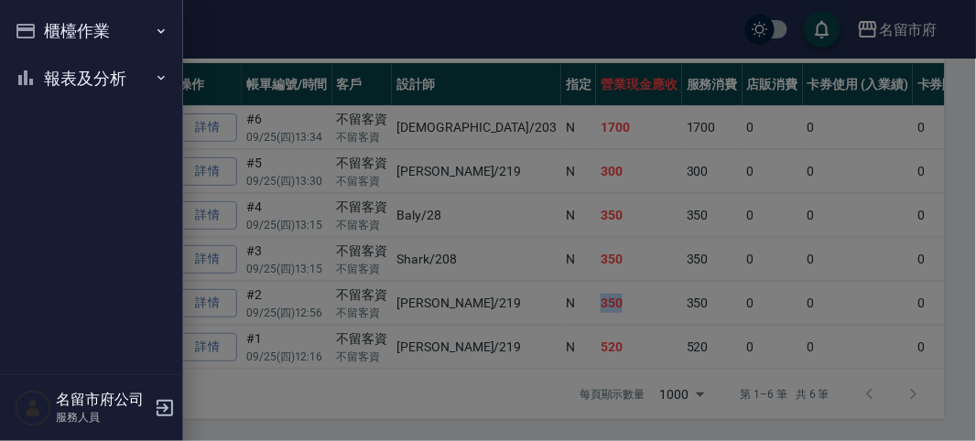
click at [30, 24] on button "櫃檯作業" at bounding box center [91, 31] width 168 height 48
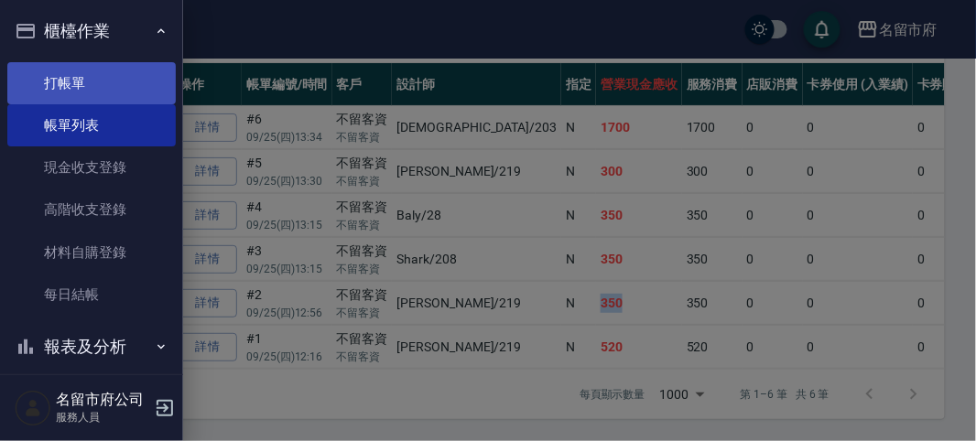
drag, startPoint x: 52, startPoint y: 81, endPoint x: 172, endPoint y: 120, distance: 126.0
click at [53, 81] on link "打帳單" at bounding box center [91, 83] width 168 height 42
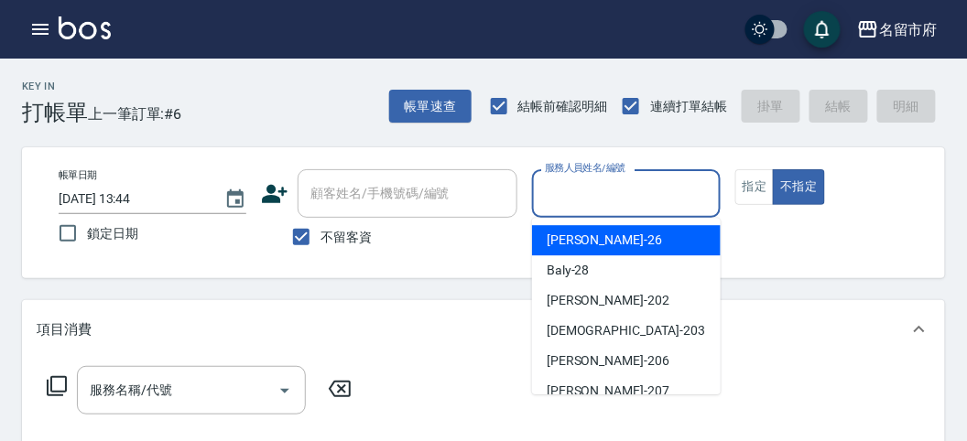
click at [618, 198] on input "服務人員姓名/編號" at bounding box center [625, 194] width 171 height 32
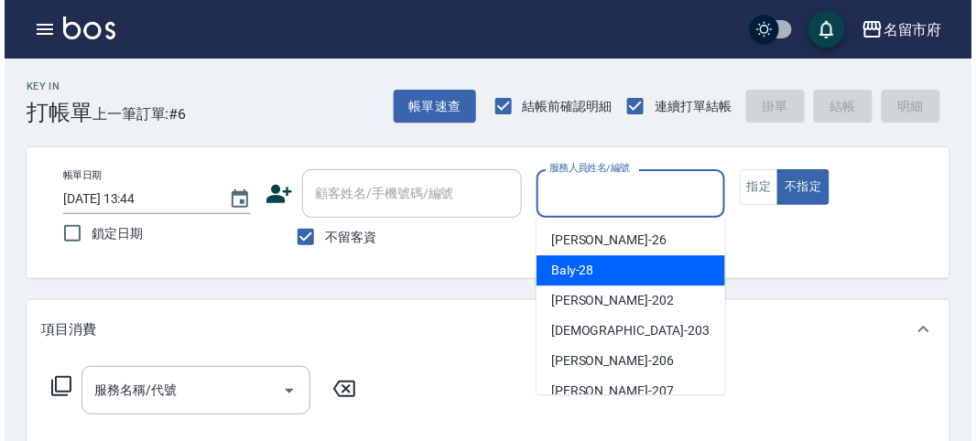
scroll to position [200, 0]
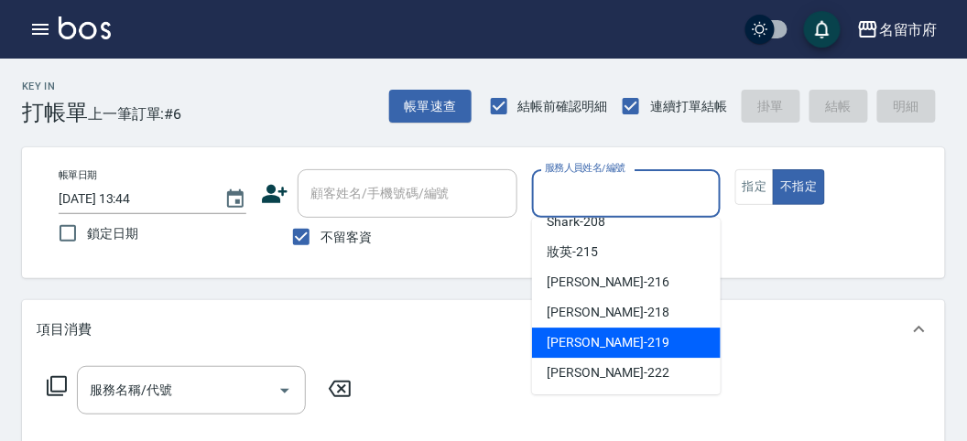
click at [577, 338] on span "[PERSON_NAME] -219" at bounding box center [608, 342] width 123 height 19
type input "[PERSON_NAME]-219"
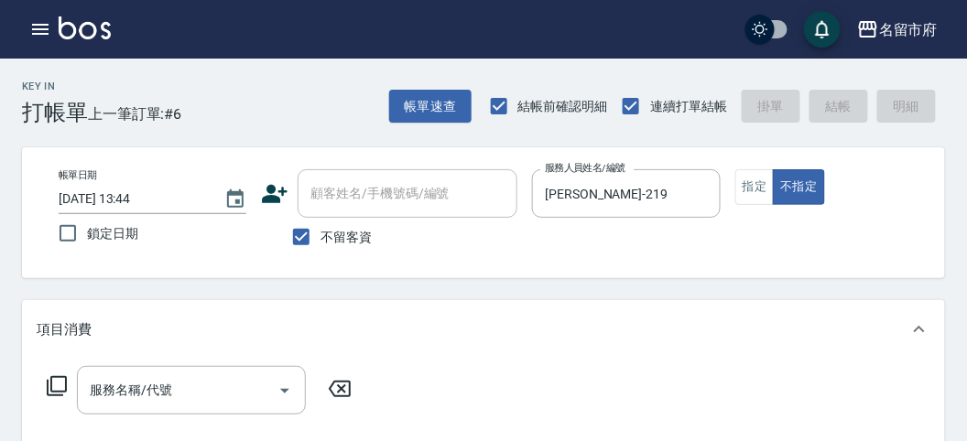
click at [65, 386] on icon at bounding box center [57, 386] width 22 height 22
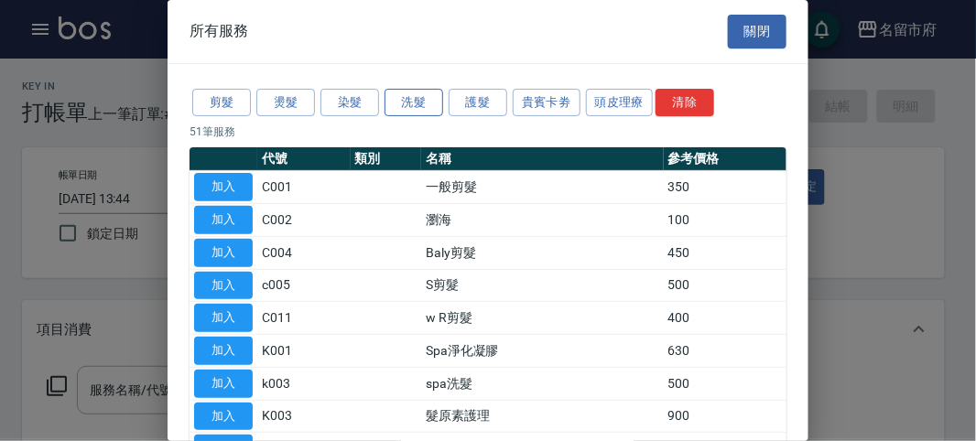
click at [411, 102] on button "洗髮" at bounding box center [414, 103] width 59 height 28
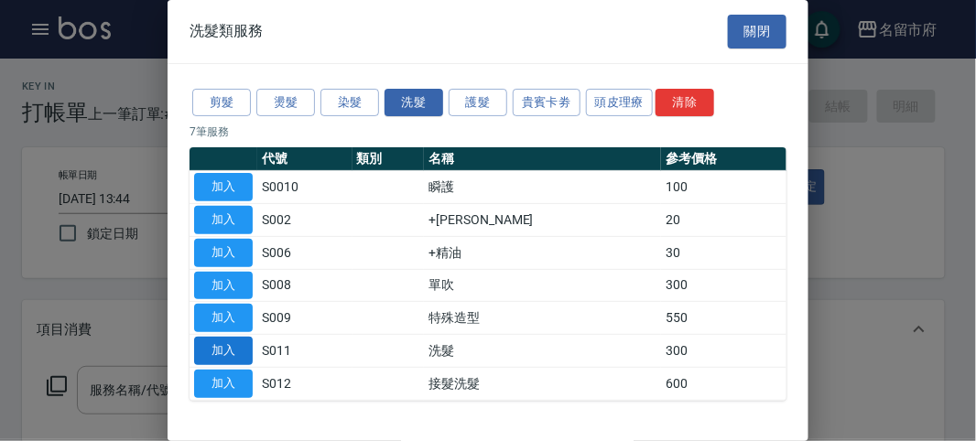
drag, startPoint x: 212, startPoint y: 346, endPoint x: 387, endPoint y: 437, distance: 197.0
click at [215, 346] on button "加入" at bounding box center [223, 351] width 59 height 28
type input "洗髮(S011)"
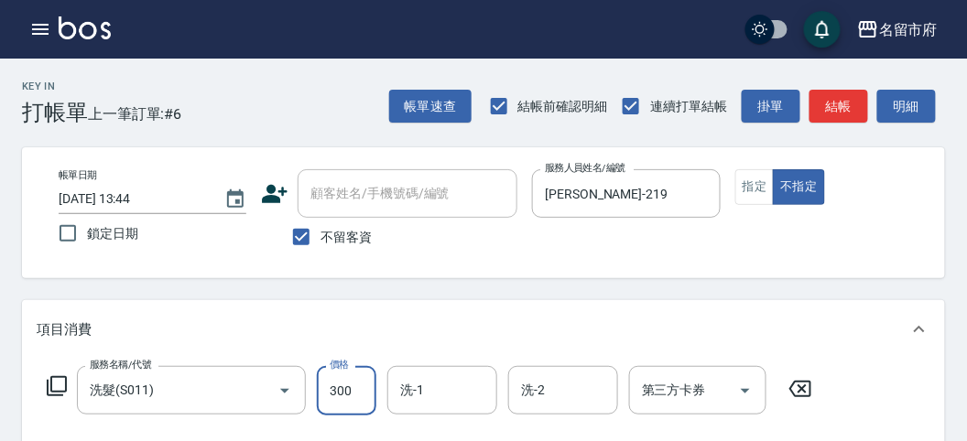
click at [352, 389] on input "300" at bounding box center [347, 390] width 60 height 49
type input "350"
drag, startPoint x: 928, startPoint y: 106, endPoint x: 561, endPoint y: 352, distance: 441.6
click at [923, 107] on button "明細" at bounding box center [906, 107] width 59 height 34
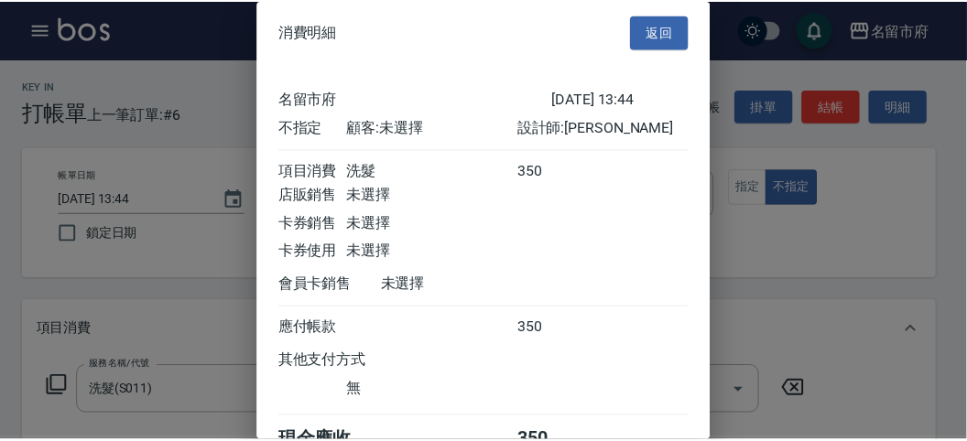
scroll to position [102, 0]
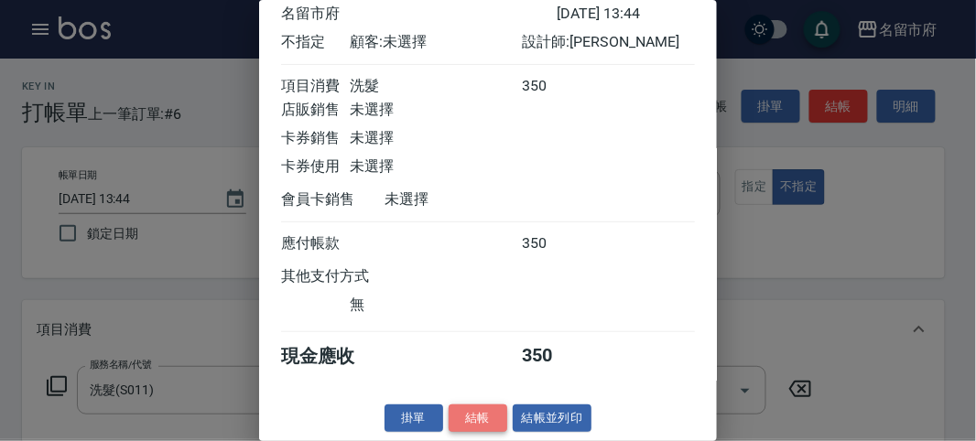
click at [486, 421] on button "結帳" at bounding box center [478, 419] width 59 height 28
type input "[DATE] 13:45"
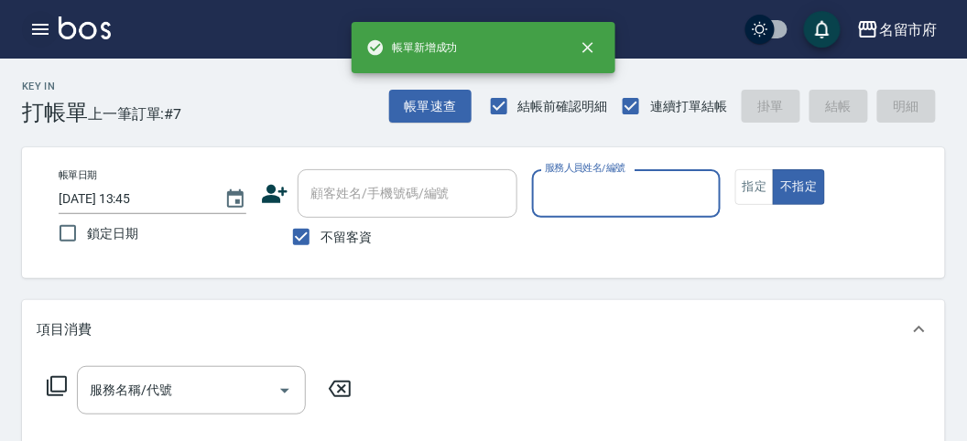
click at [36, 38] on icon "button" at bounding box center [40, 29] width 22 height 22
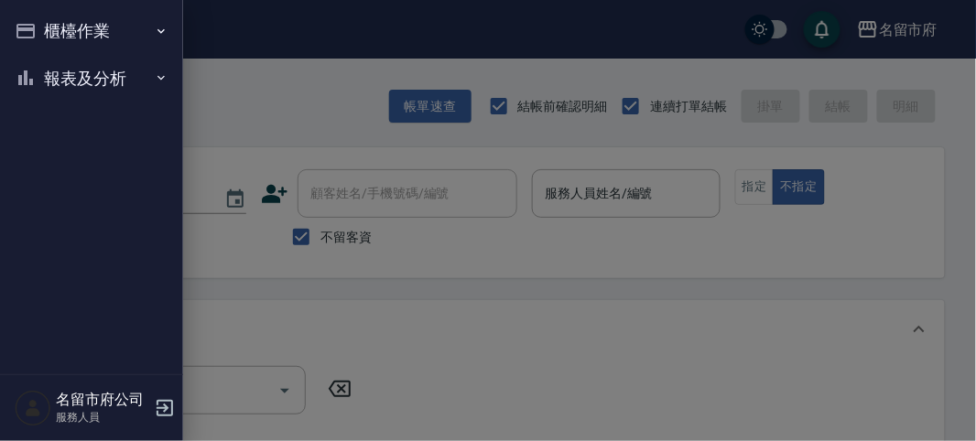
click at [62, 76] on button "報表及分析" at bounding box center [91, 79] width 168 height 48
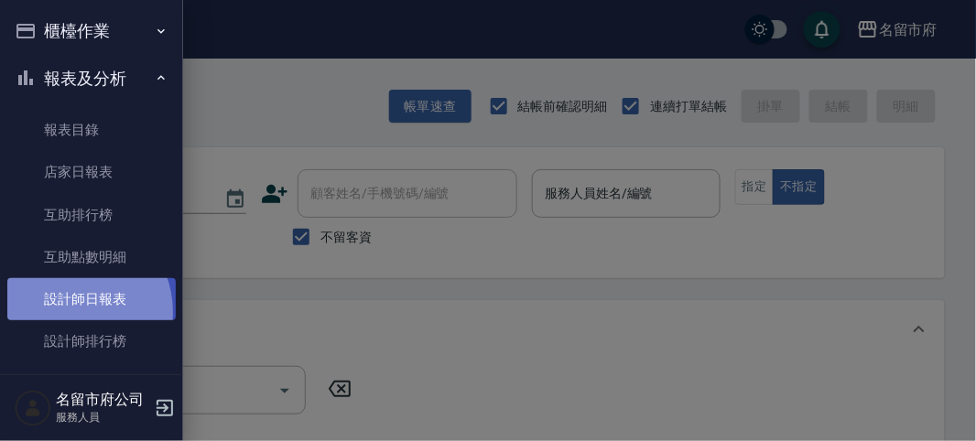
click at [69, 312] on link "設計師日報表" at bounding box center [91, 299] width 168 height 42
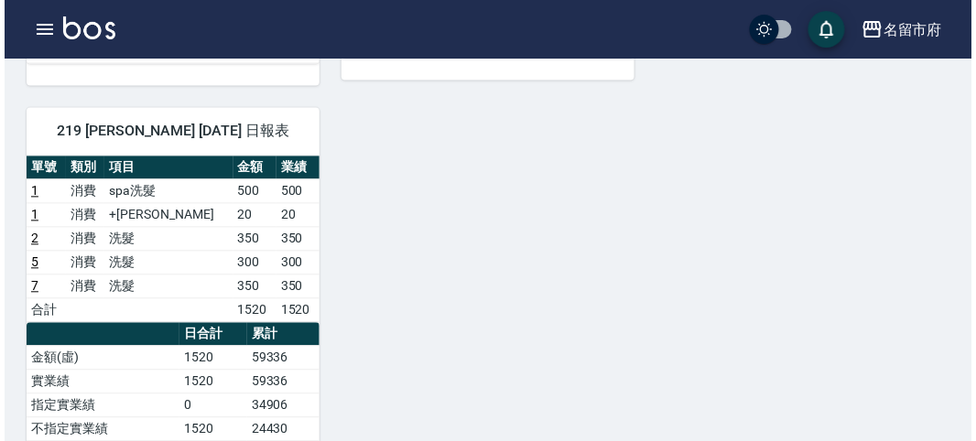
scroll to position [102, 0]
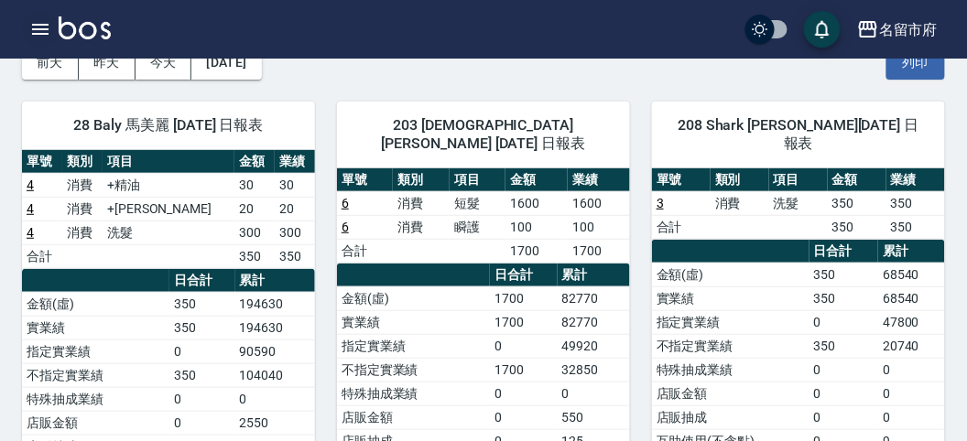
click at [43, 27] on icon "button" at bounding box center [40, 29] width 22 height 22
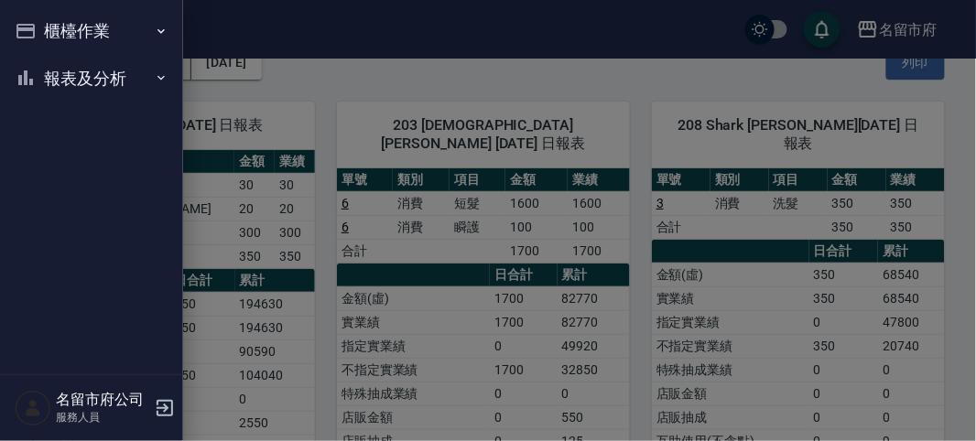
click at [43, 27] on button "櫃檯作業" at bounding box center [91, 31] width 168 height 48
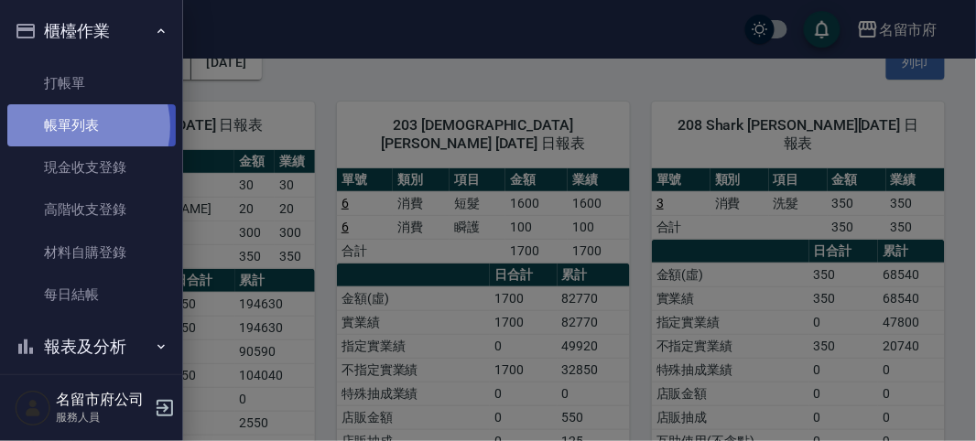
click at [75, 127] on link "帳單列表" at bounding box center [91, 125] width 168 height 42
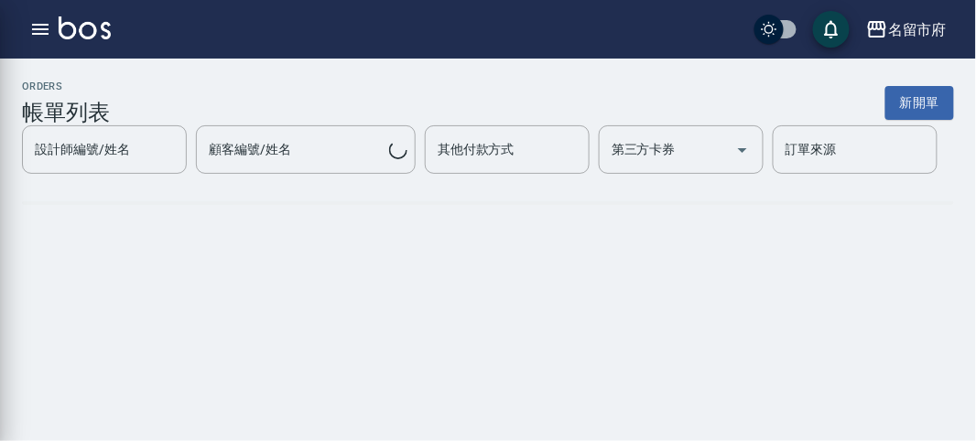
click at [73, 122] on h3 "帳單列表" at bounding box center [66, 113] width 88 height 26
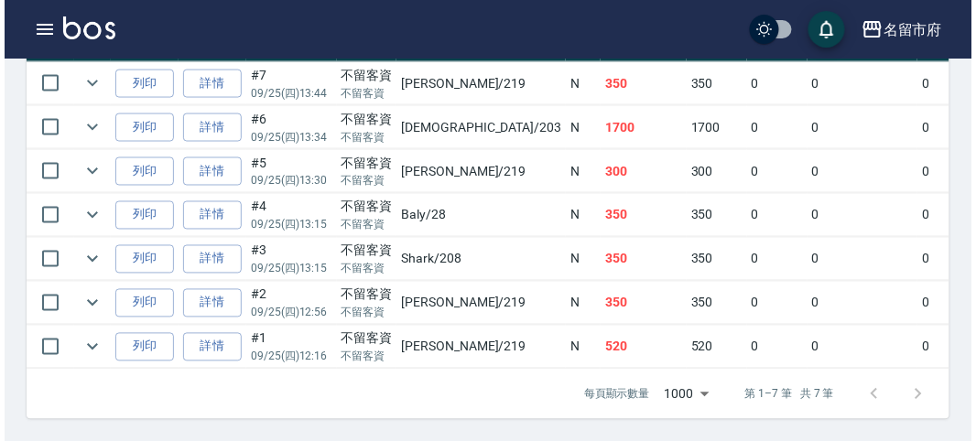
scroll to position [455, 0]
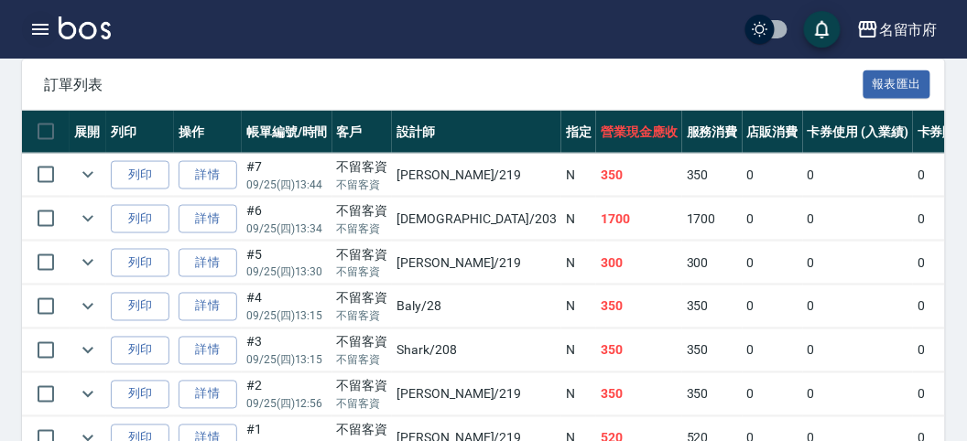
click at [37, 18] on icon "button" at bounding box center [40, 29] width 22 height 22
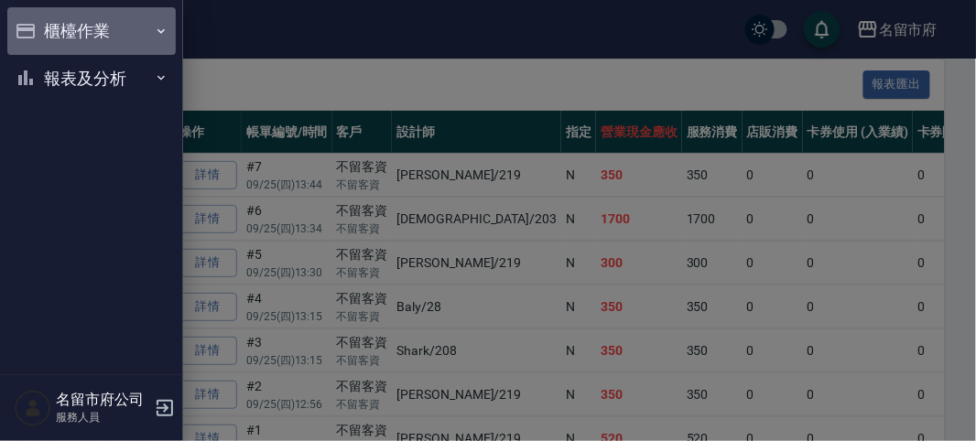
click at [37, 18] on button "櫃檯作業" at bounding box center [91, 31] width 168 height 48
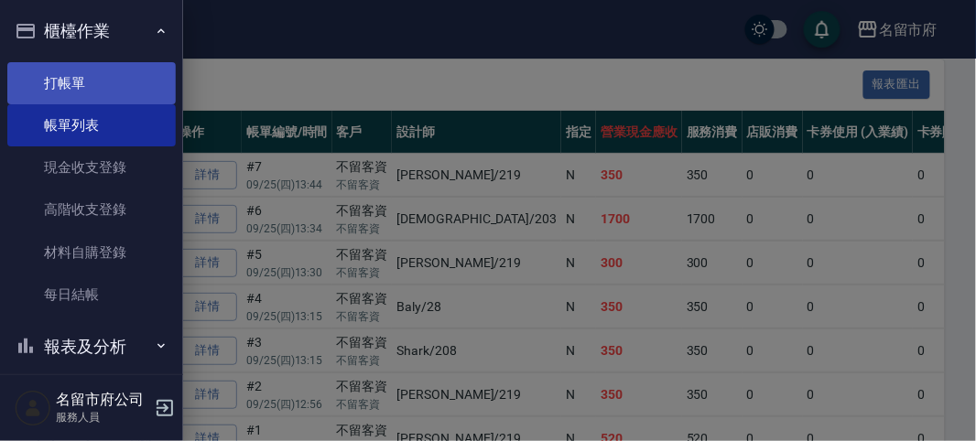
click at [71, 94] on link "打帳單" at bounding box center [91, 83] width 168 height 42
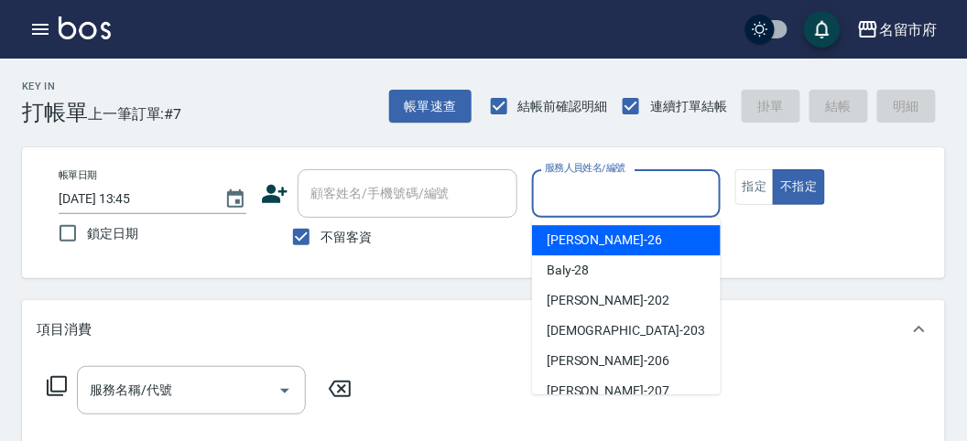
click at [615, 194] on input "服務人員姓名/編號" at bounding box center [625, 194] width 171 height 32
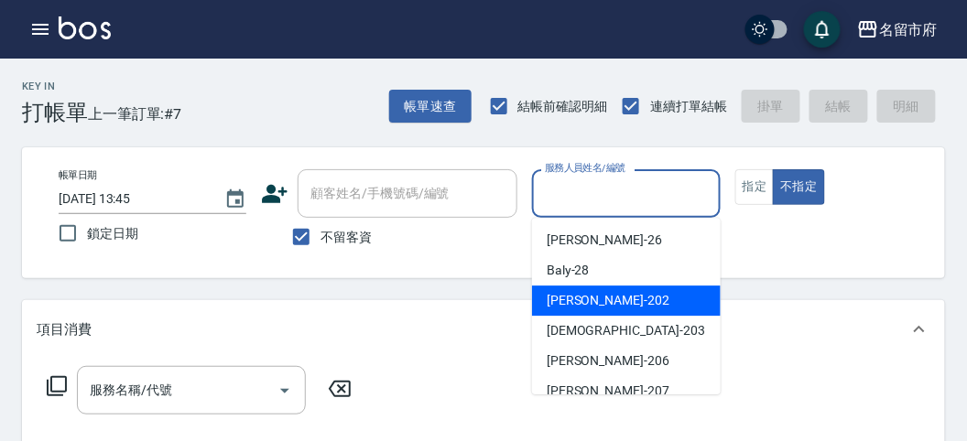
click at [586, 309] on span "[PERSON_NAME] -202" at bounding box center [608, 300] width 123 height 19
type input "[PERSON_NAME]-202"
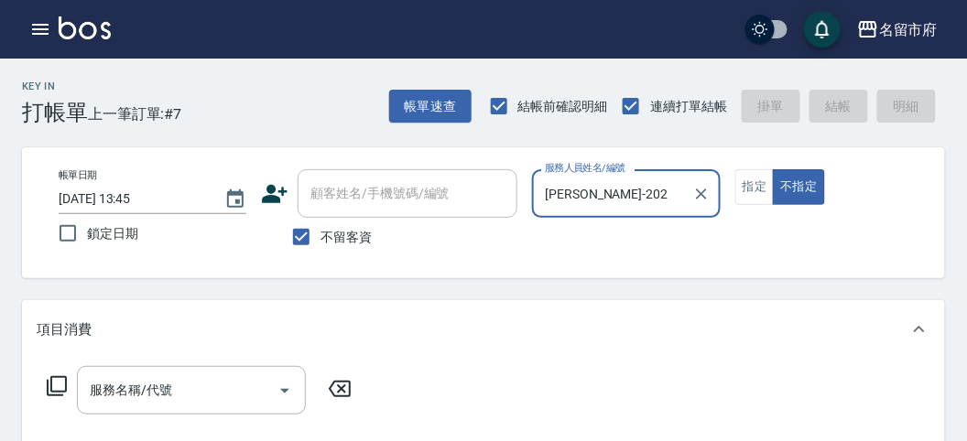
click at [54, 387] on icon at bounding box center [57, 386] width 22 height 22
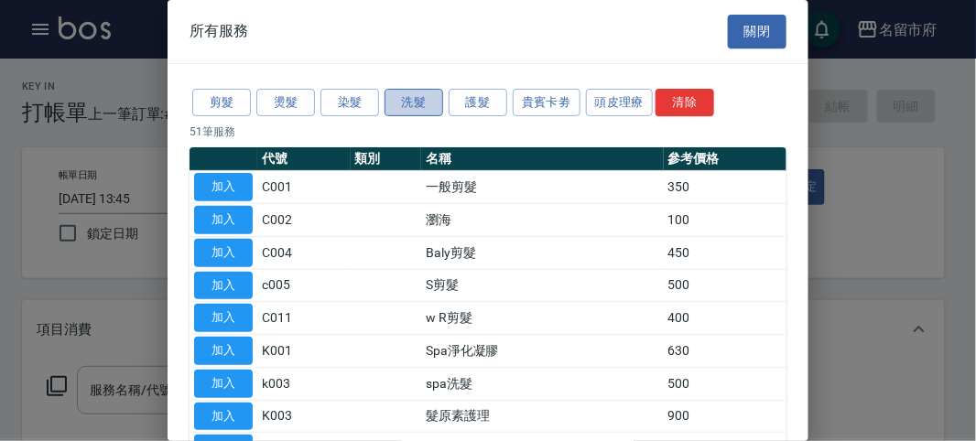
click at [426, 96] on button "洗髮" at bounding box center [414, 103] width 59 height 28
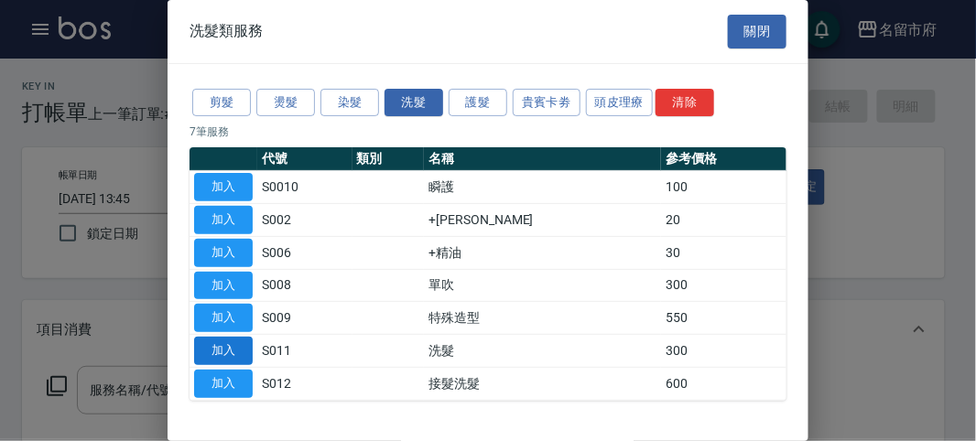
click at [224, 347] on button "加入" at bounding box center [223, 351] width 59 height 28
type input "洗髮(S011)"
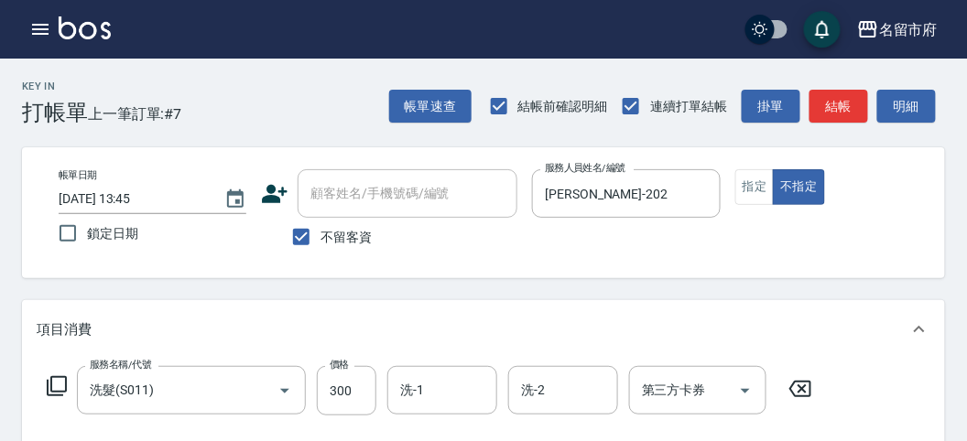
drag, startPoint x: 817, startPoint y: 385, endPoint x: 769, endPoint y: 354, distance: 56.9
click at [816, 385] on icon at bounding box center [800, 389] width 46 height 22
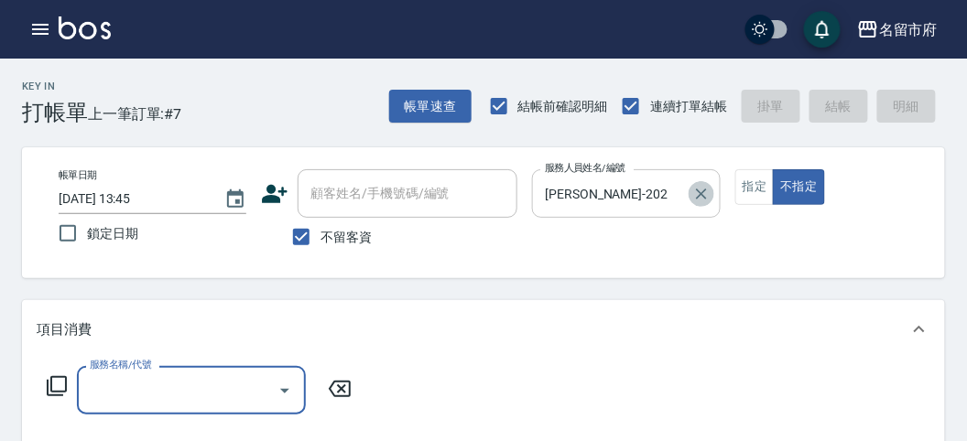
click at [702, 195] on icon "Clear" at bounding box center [701, 194] width 11 height 11
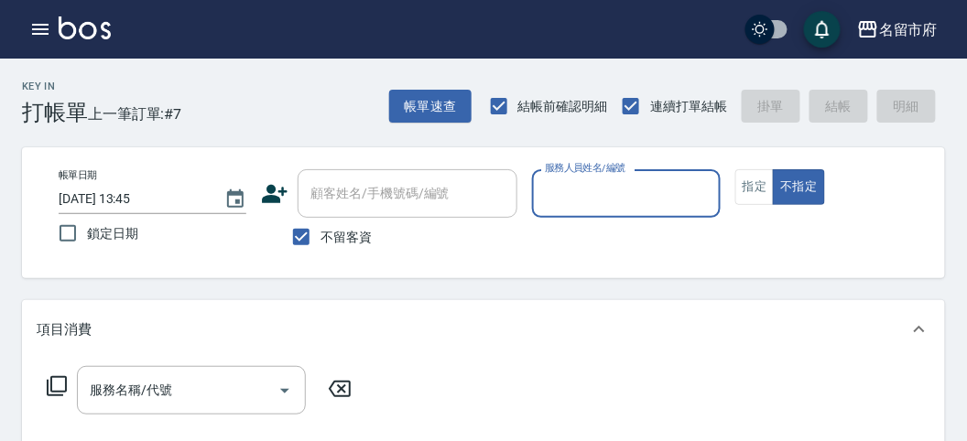
drag, startPoint x: 331, startPoint y: 100, endPoint x: 128, endPoint y: 31, distance: 213.7
click at [330, 100] on div "Key In 打帳單 上一筆訂單:#7 帳單速查 結帳前確認明細 連續打單結帳 掛單 結帳 明細" at bounding box center [472, 92] width 945 height 67
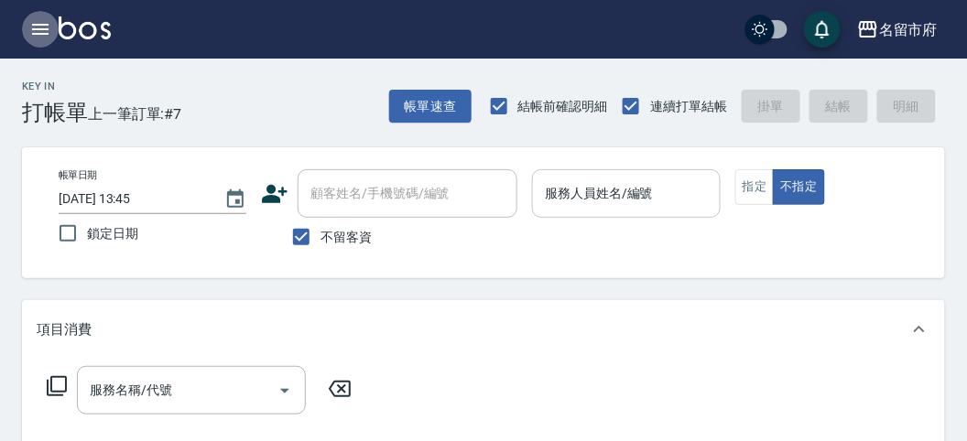
click at [37, 27] on icon "button" at bounding box center [40, 29] width 22 height 22
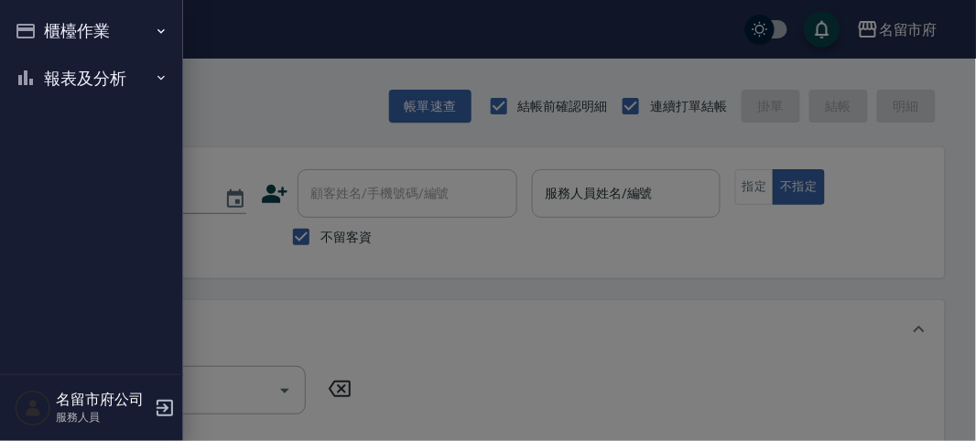
click at [76, 111] on nav "櫃檯作業 打帳單 帳單列表 現金收支登錄 高階收支登錄 材料自購登錄 每日結帳 報表及分析 報表目錄 店家日報表 互助排行榜 互助點數明細 設計師日報表 設計…" at bounding box center [91, 187] width 183 height 374
click at [103, 24] on button "櫃檯作業" at bounding box center [91, 31] width 168 height 48
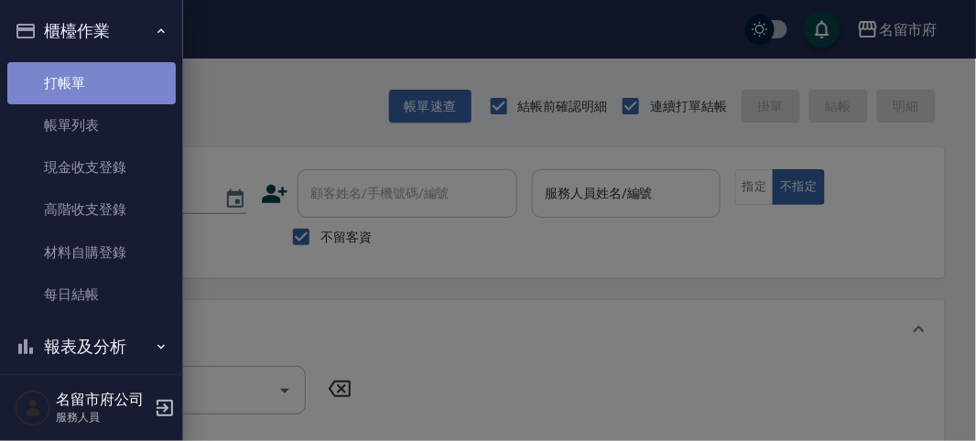
click at [107, 62] on link "打帳單" at bounding box center [91, 83] width 168 height 42
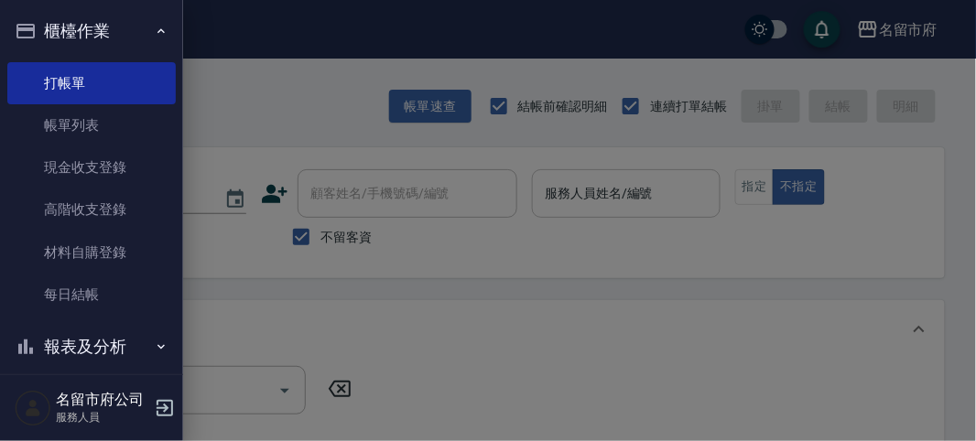
click at [89, 31] on button "櫃檯作業" at bounding box center [91, 31] width 168 height 48
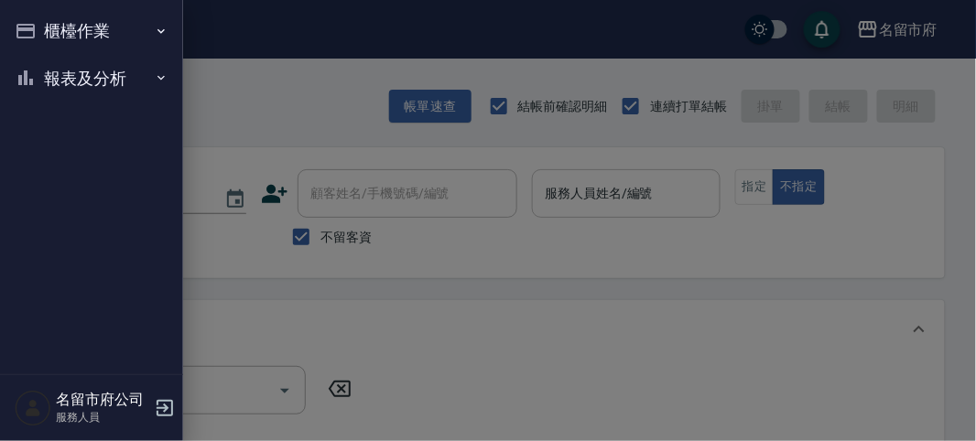
click at [273, 92] on div at bounding box center [488, 220] width 976 height 441
